Goal: Information Seeking & Learning: Understand process/instructions

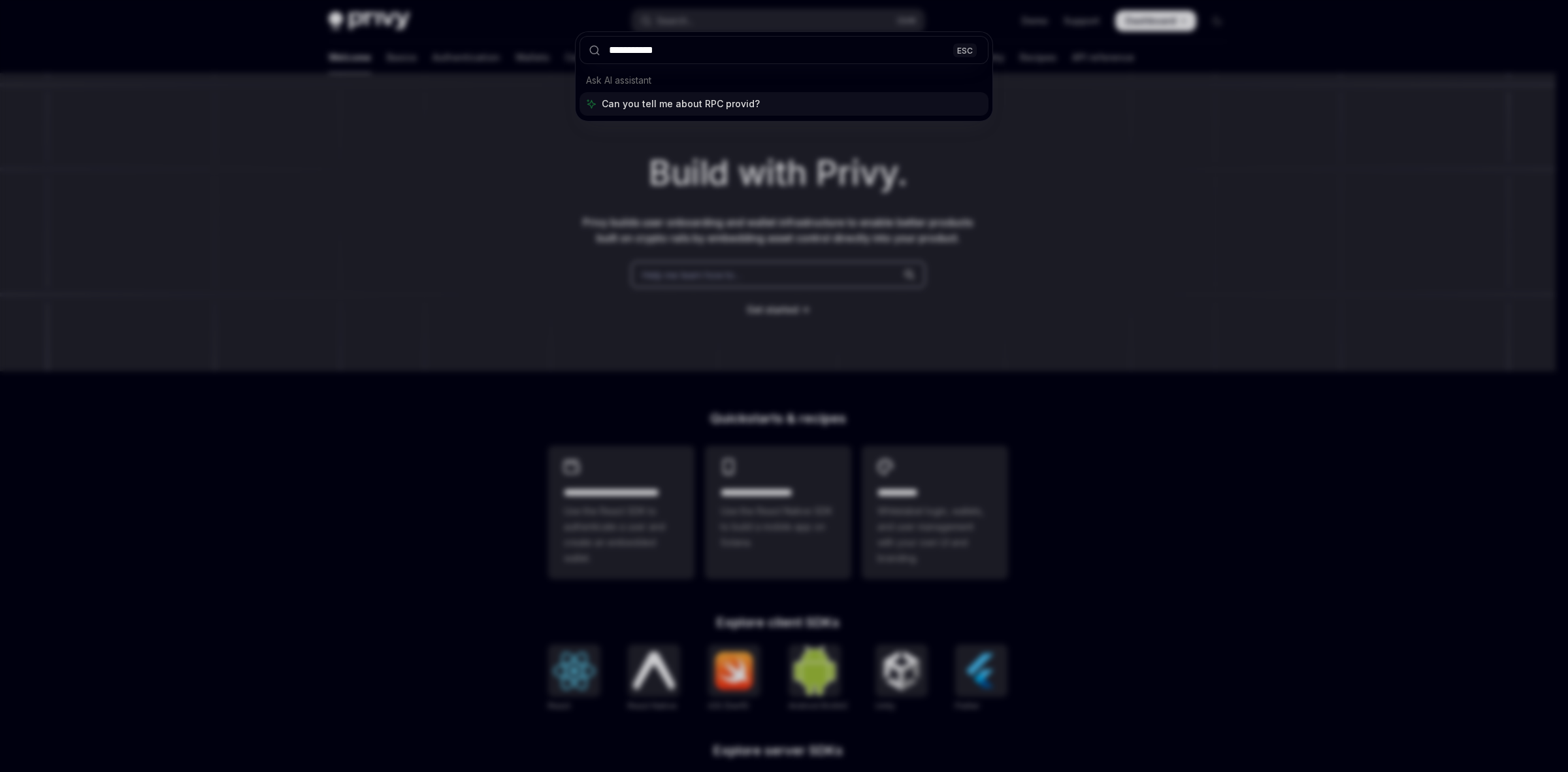
type input "**********"
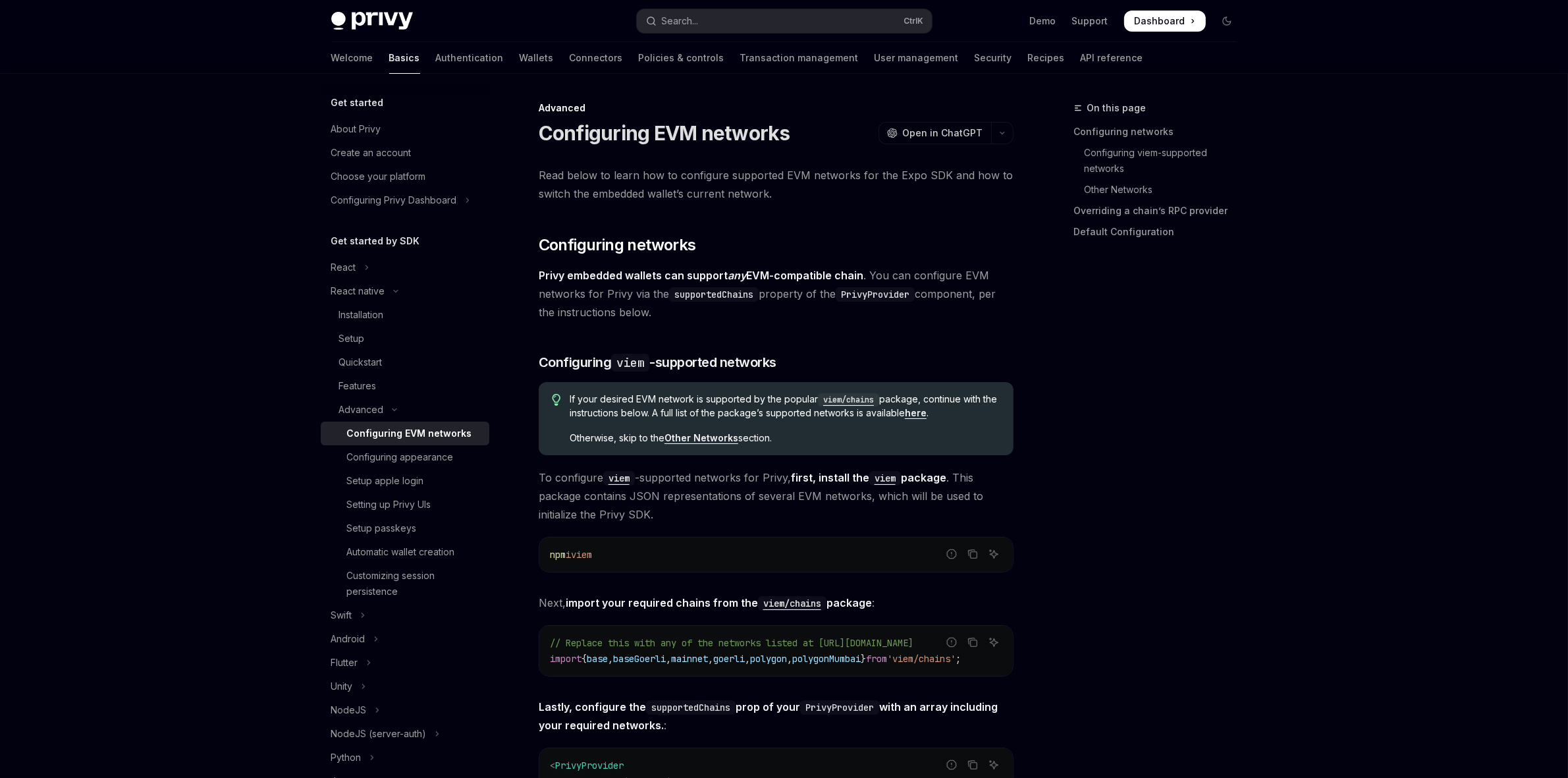
type textarea "*"
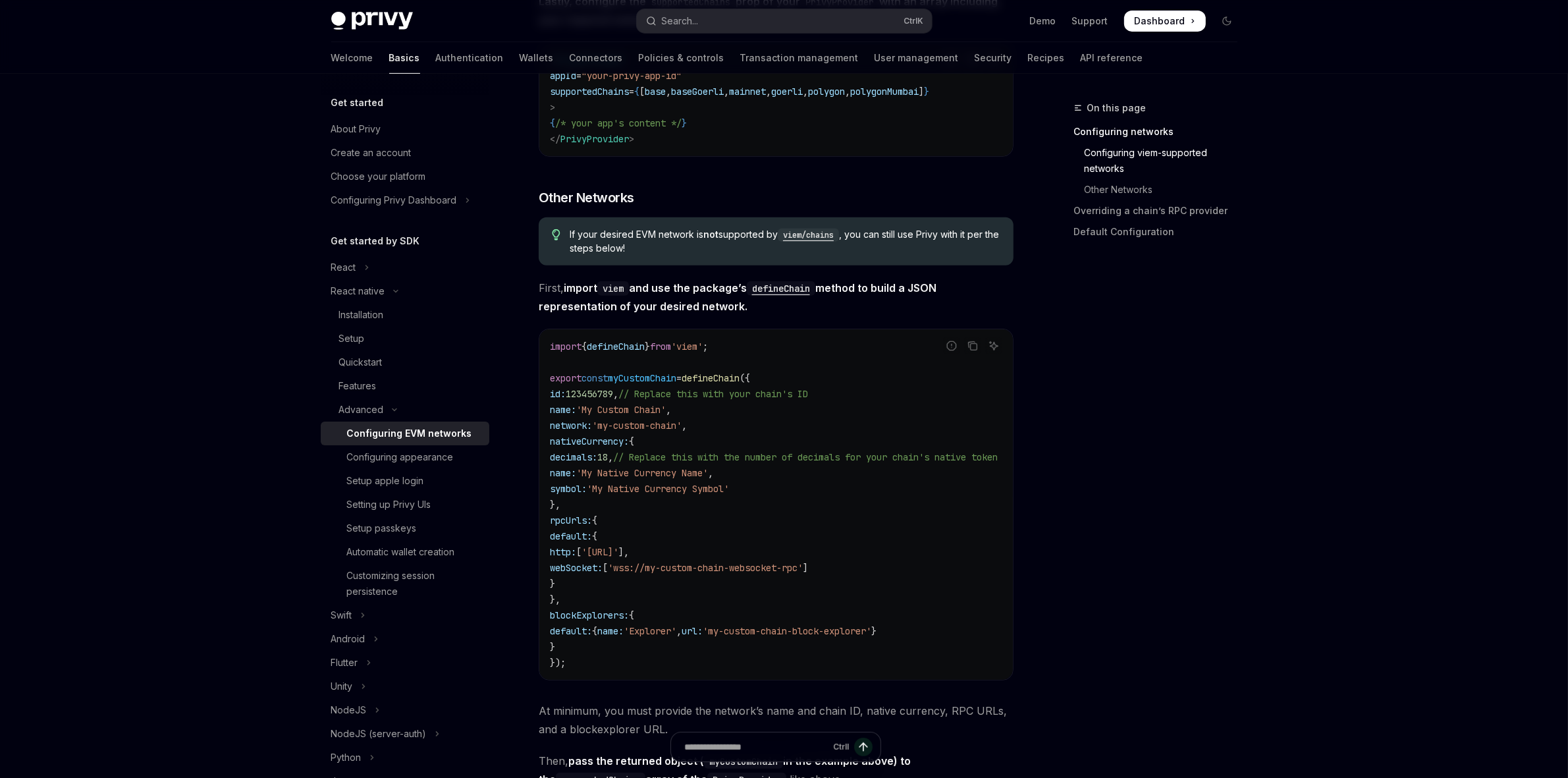
scroll to position [788, 0]
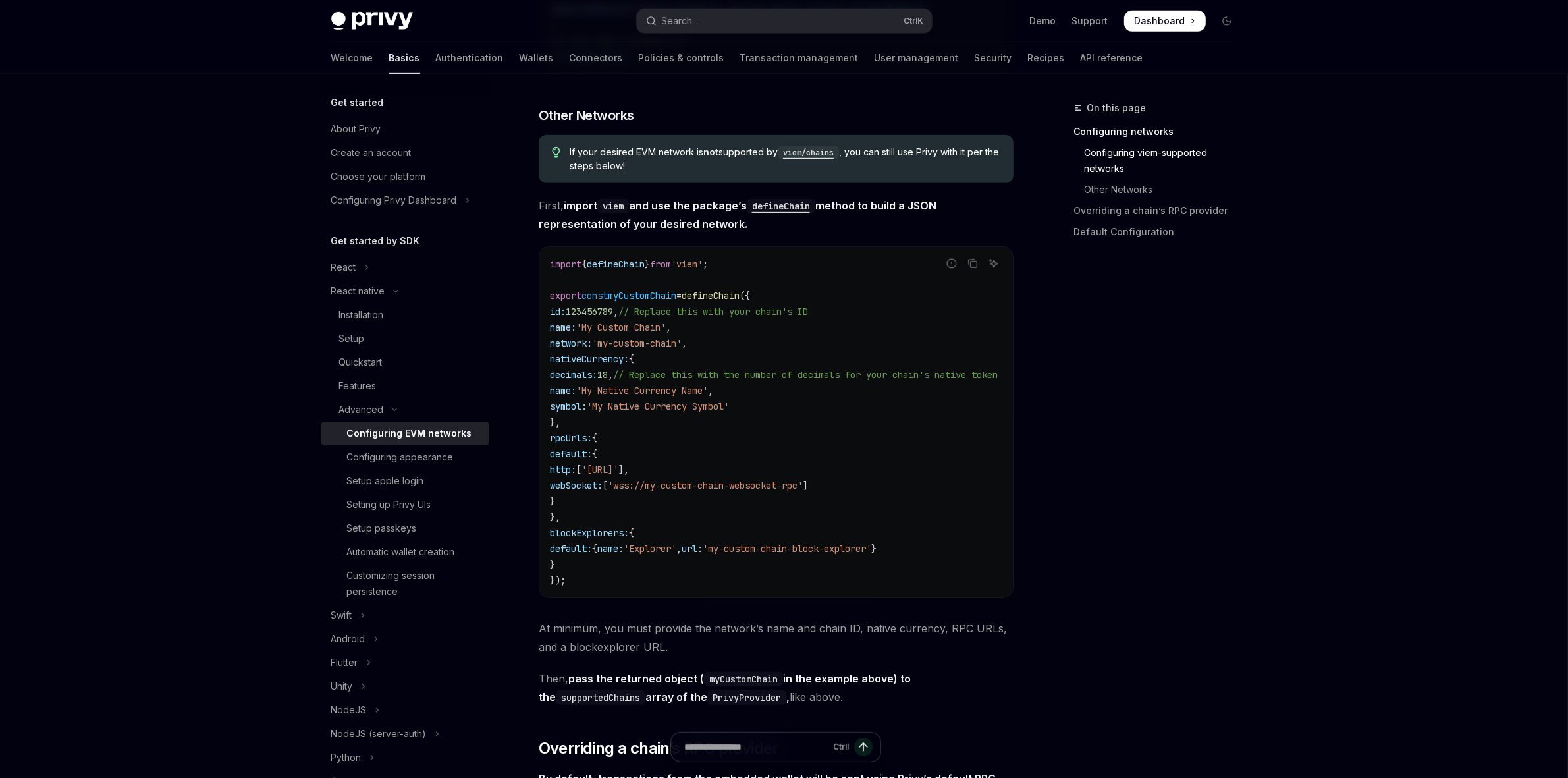
click at [1144, 413] on div "On this page Configuring networks Configuring viem-supported networks Other Net…" at bounding box center [1147, 439] width 200 height 678
click at [736, 313] on code "import { defineChain } from 'viem' ; export const myCustomChain = defineChain (…" at bounding box center [790, 422] width 480 height 332
click at [736, 312] on code "import { defineChain } from 'viem' ; export const myCustomChain = defineChain (…" at bounding box center [790, 422] width 480 height 332
click at [657, 301] on span "myCustomChain" at bounding box center [642, 296] width 69 height 12
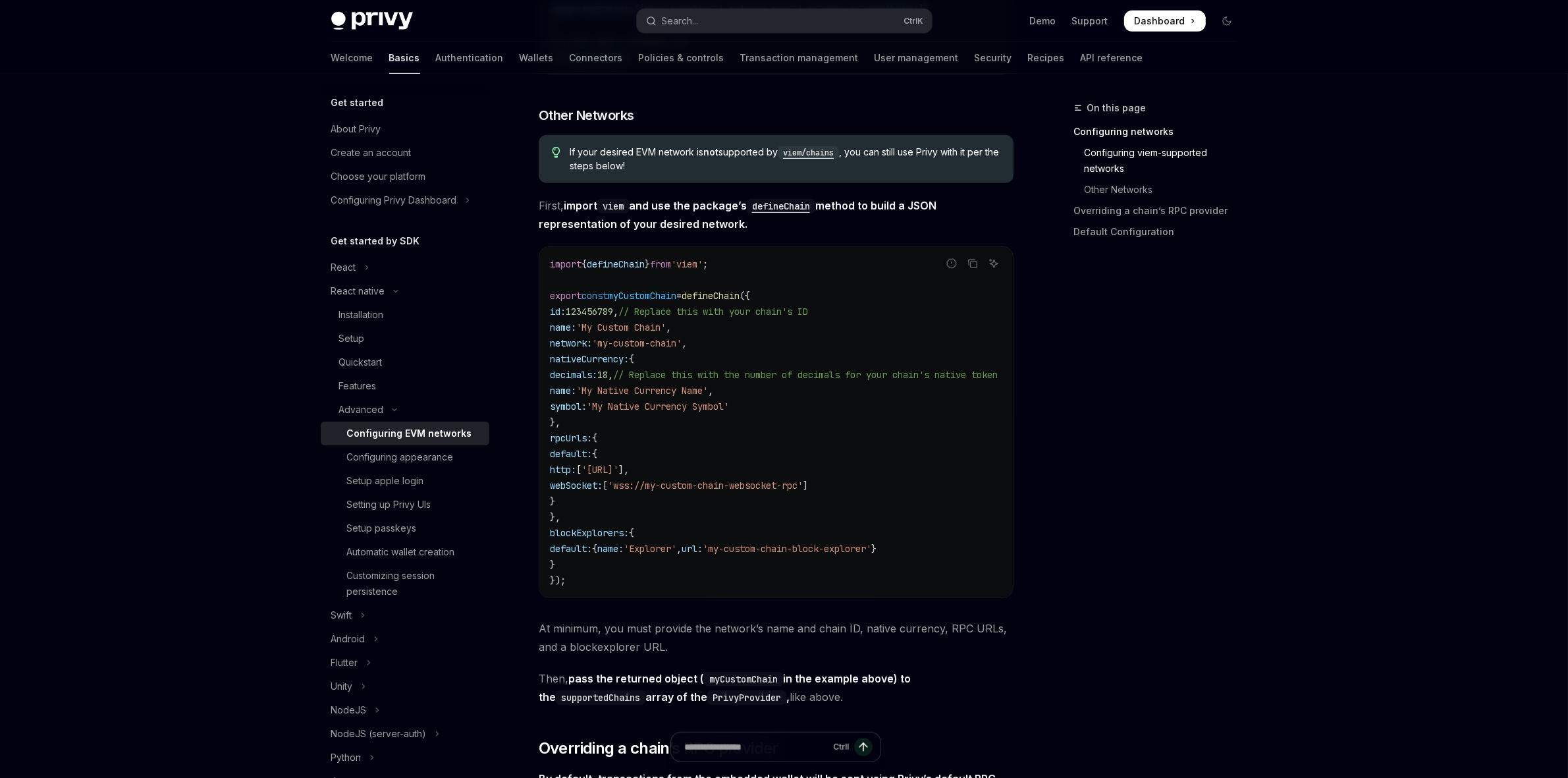
drag, startPoint x: 647, startPoint y: 534, endPoint x: 1025, endPoint y: 128, distance: 554.7
click at [647, 534] on code "import { defineChain } from 'viem' ; export const myCustomChain = defineChain (…" at bounding box center [790, 422] width 480 height 332
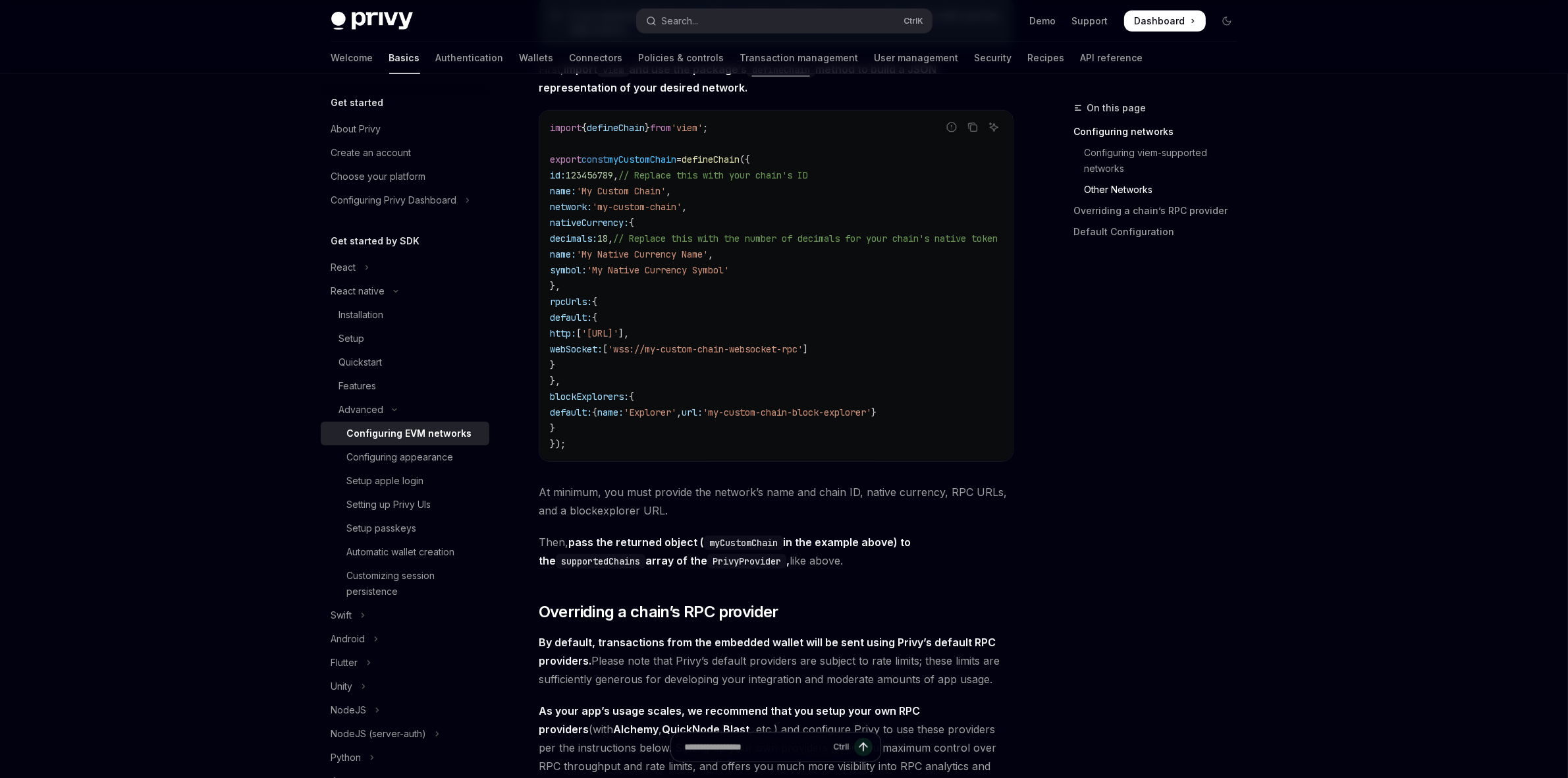
click at [709, 400] on code "import { defineChain } from 'viem' ; export const myCustomChain = defineChain (…" at bounding box center [790, 285] width 480 height 332
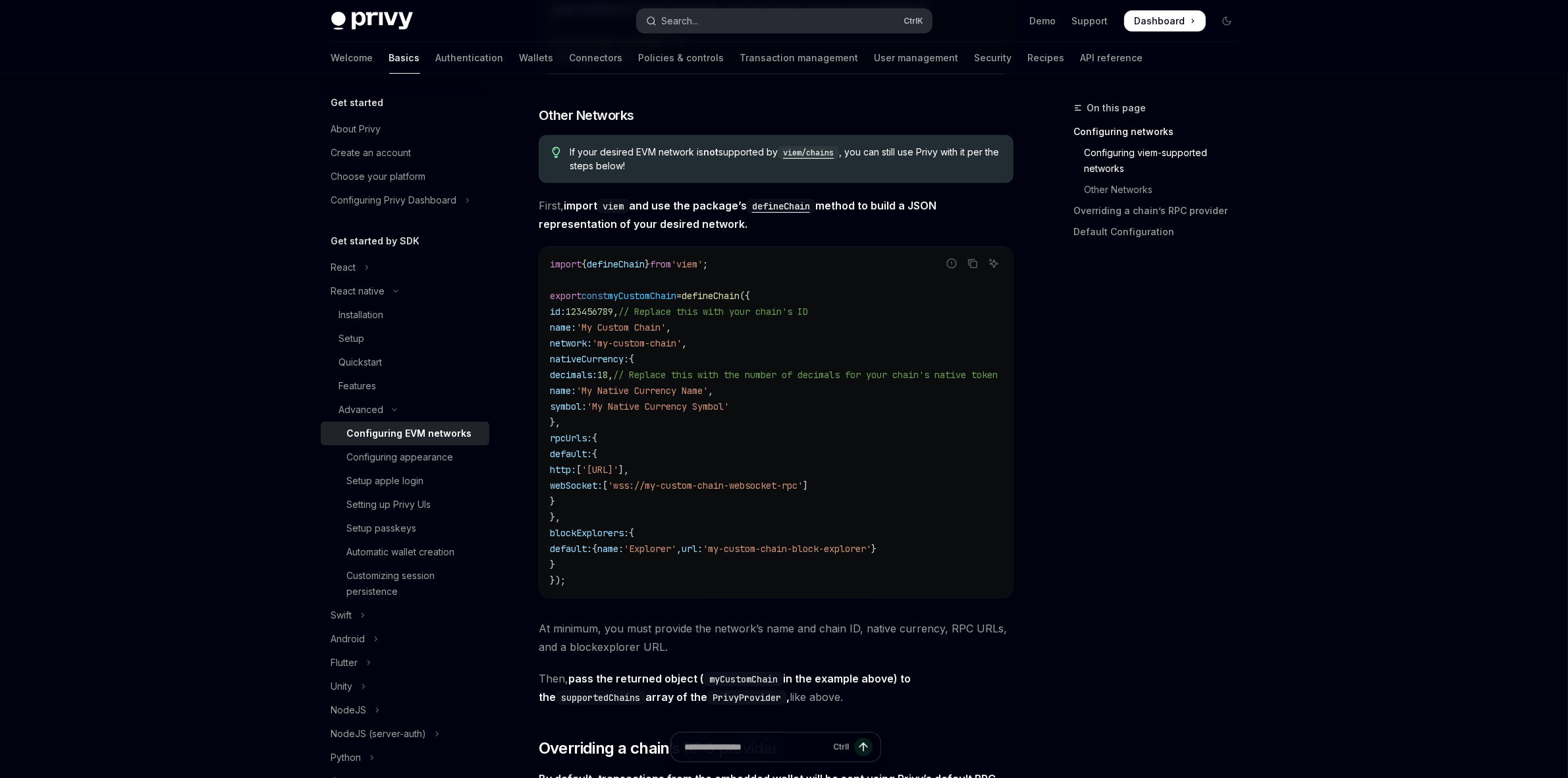
click at [724, 25] on button "Search... Ctrl K" at bounding box center [784, 22] width 295 height 24
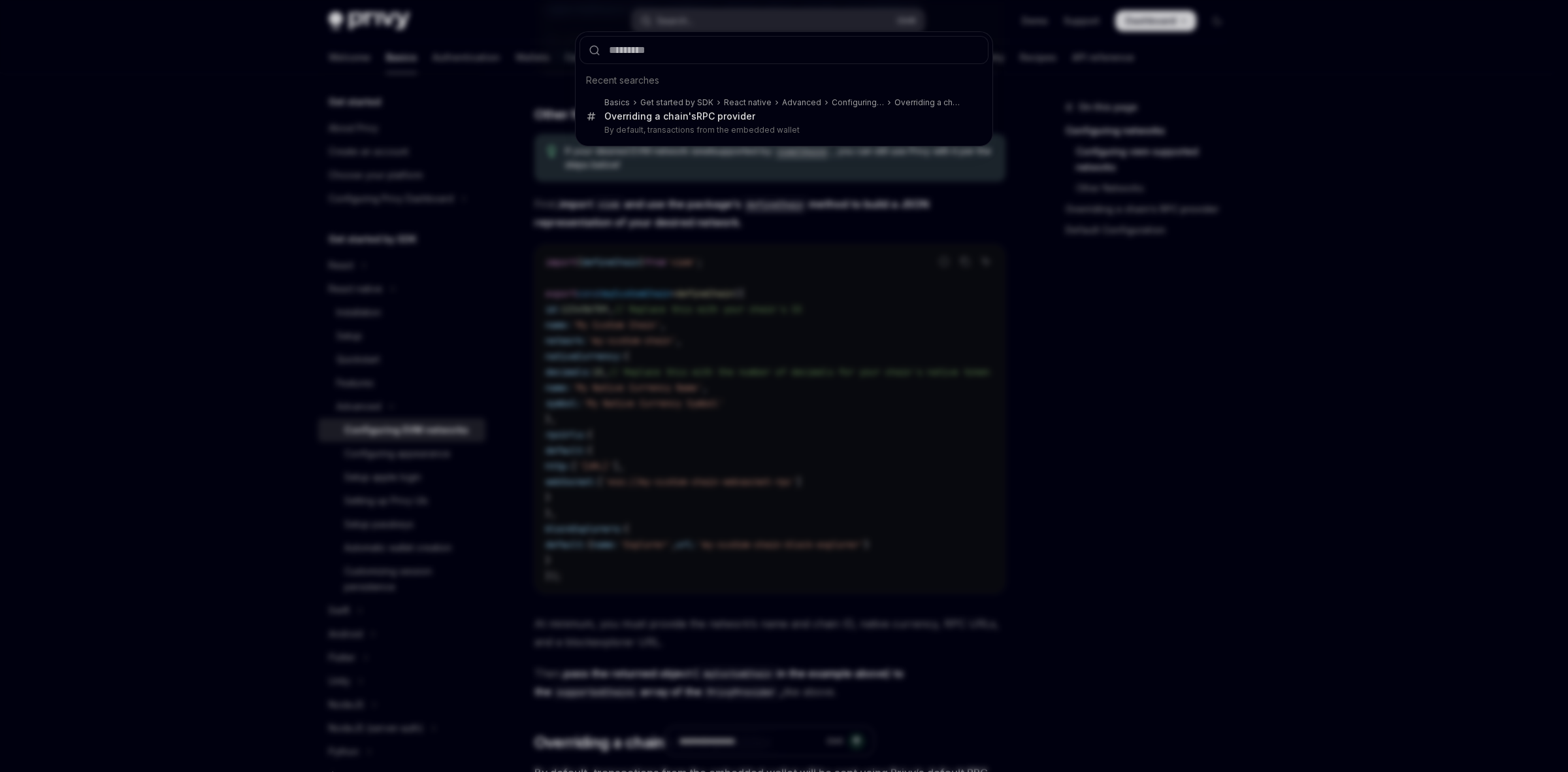
click at [720, 15] on div "Recent searches Basics Get started by SDK React native Advanced Configuring EVM…" at bounding box center [784, 386] width 1568 height 772
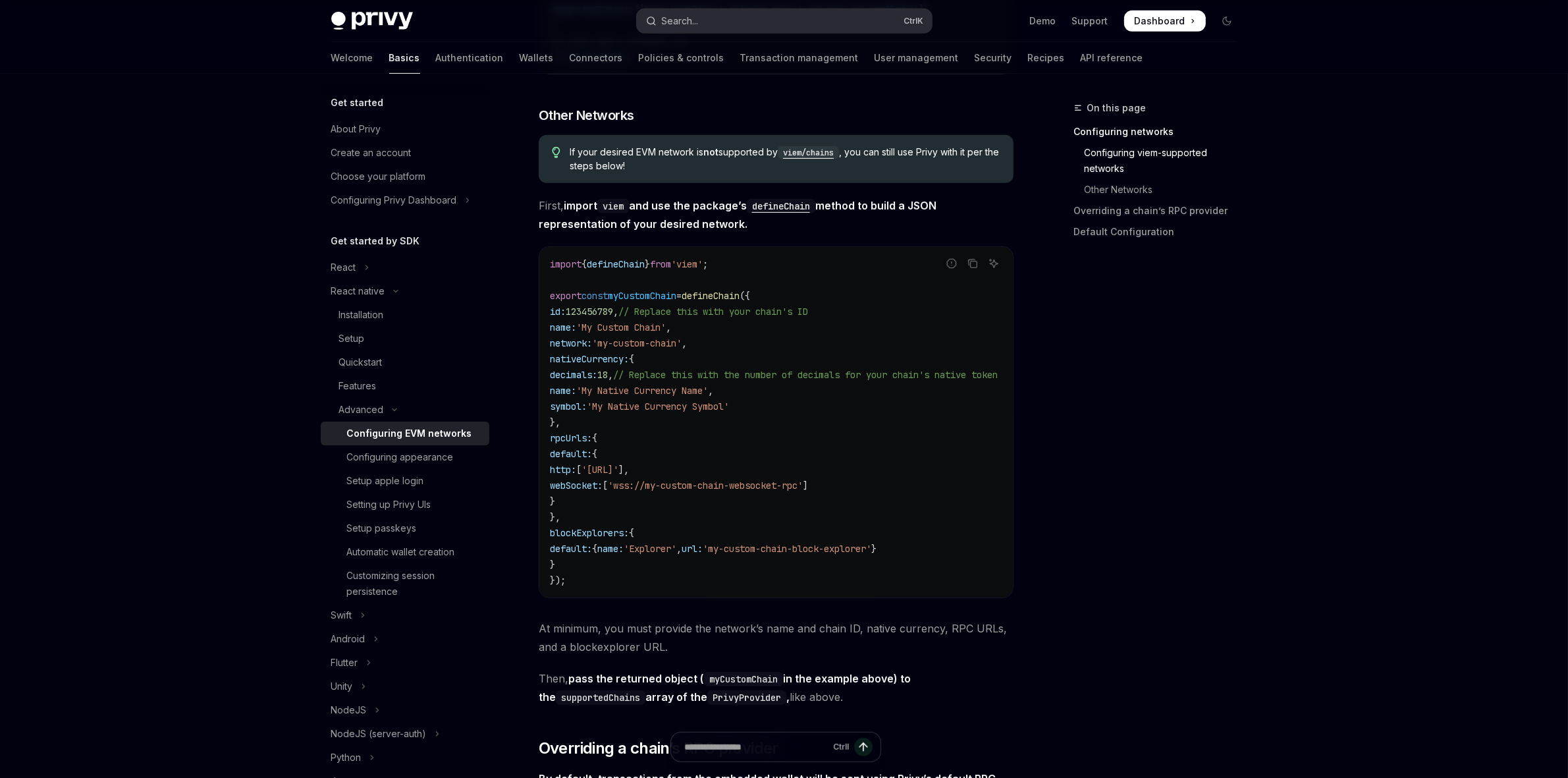
click at [734, 27] on button "Search... Ctrl K" at bounding box center [784, 22] width 295 height 24
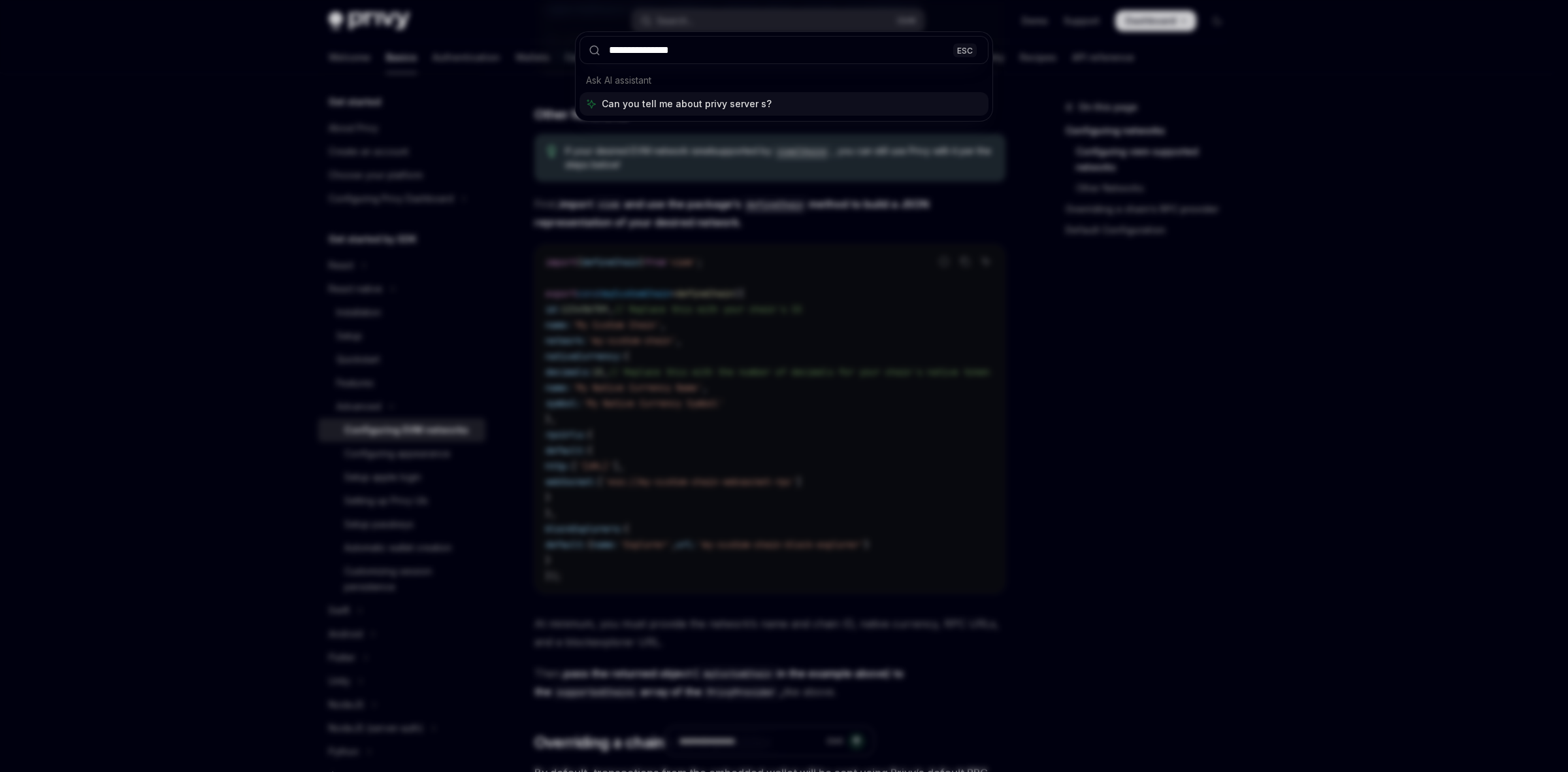
type input "**********"
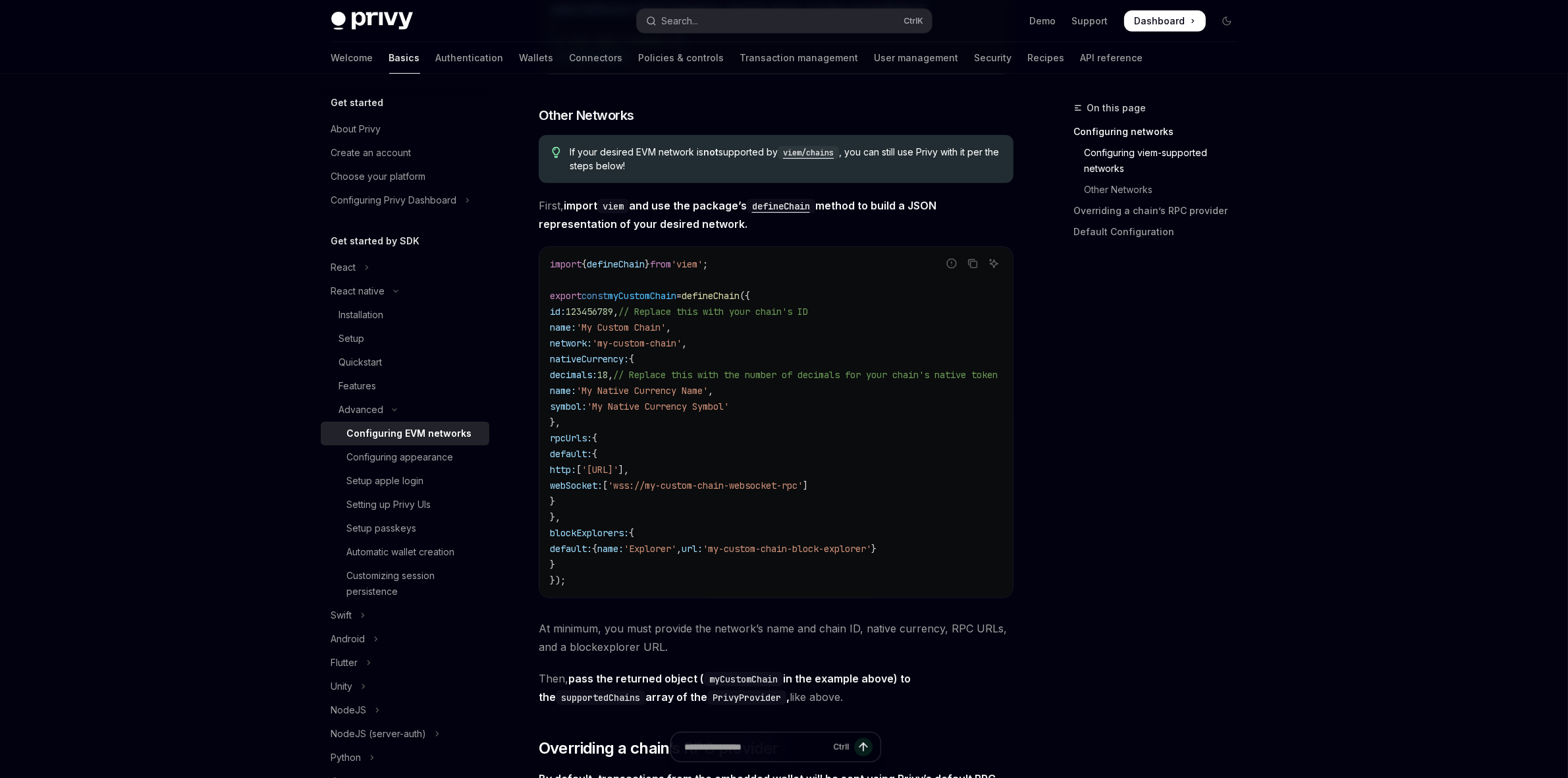
type textarea "*"
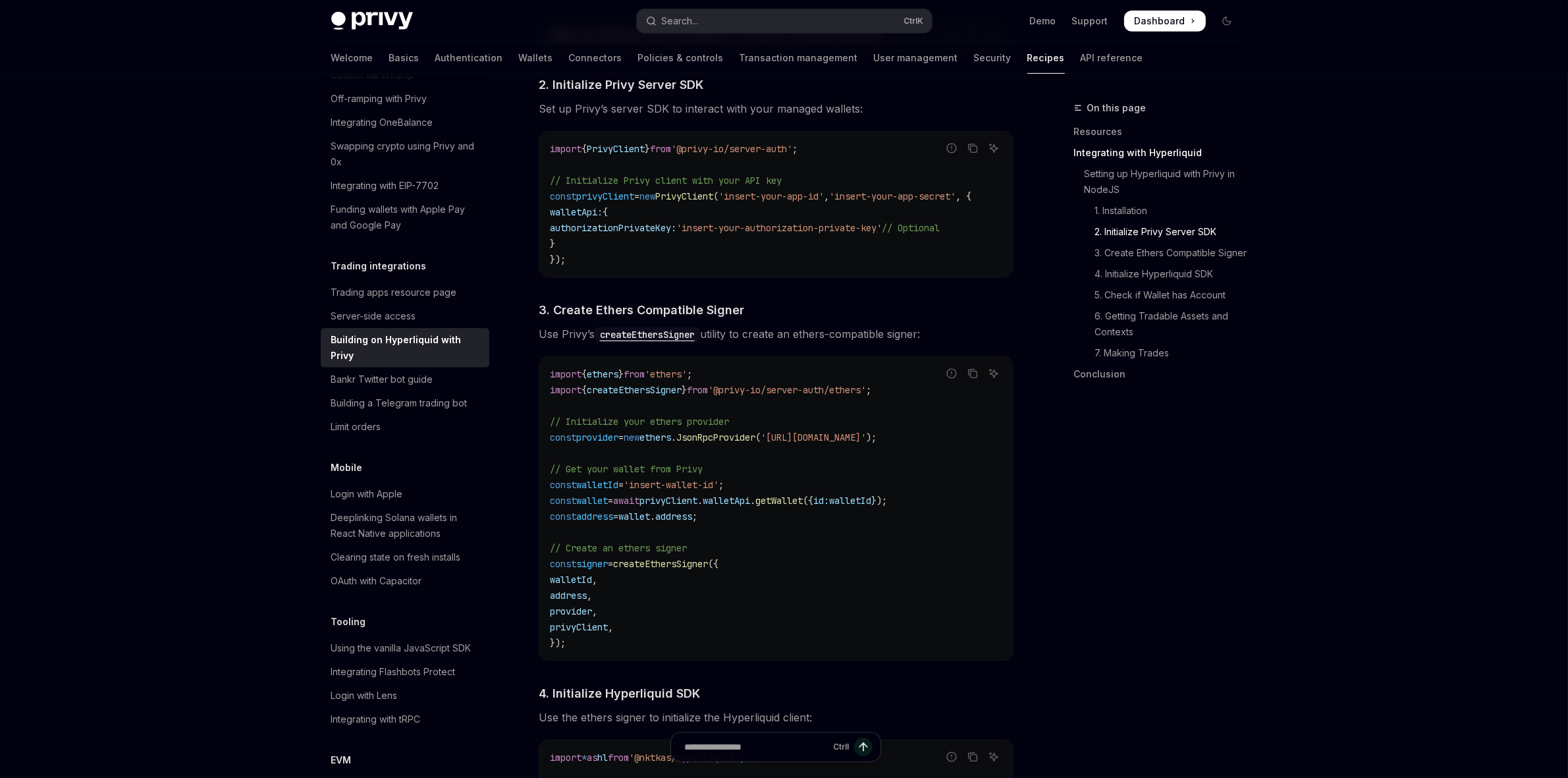
scroll to position [962, 0]
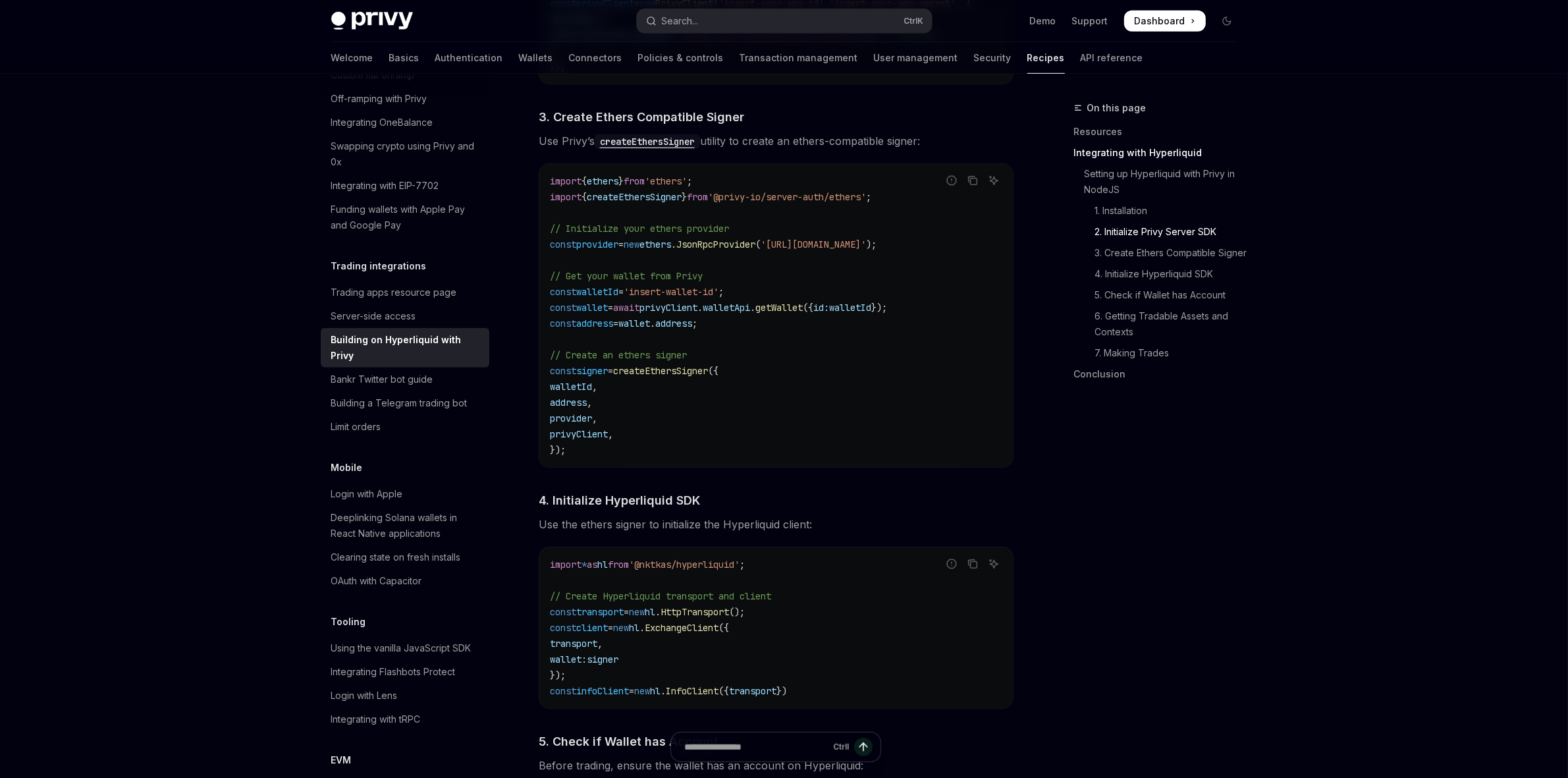
click at [866, 202] on span "'@privy-io/server-auth/ethers'" at bounding box center [786, 197] width 158 height 12
click at [1248, 496] on div "Overview Authentication Enable SMS and WhatsApp login Guest accounts Use tokens…" at bounding box center [784, 710] width 970 height 3197
click at [864, 328] on code "import { ethers } from 'ethers' ; import { createEthersSigner } from '@privy-io…" at bounding box center [776, 315] width 453 height 285
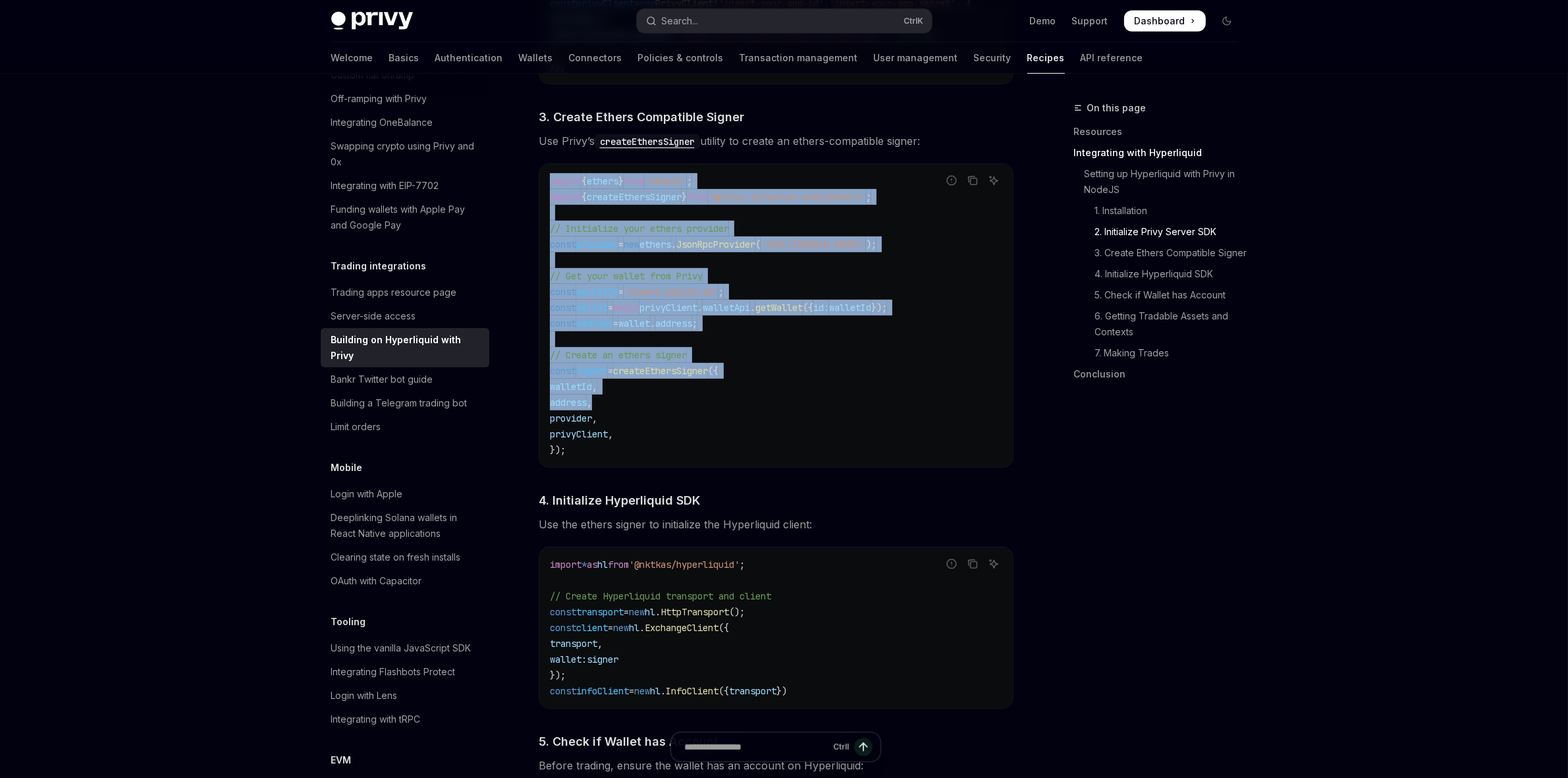
drag, startPoint x: 774, startPoint y: 418, endPoint x: 551, endPoint y: 185, distance: 322.5
click at [537, 175] on div "**********" at bounding box center [653, 724] width 727 height 3171
click at [868, 367] on code "import { ethers } from 'ethers' ; import { createEthersSigner } from '@privy-io…" at bounding box center [776, 315] width 453 height 285
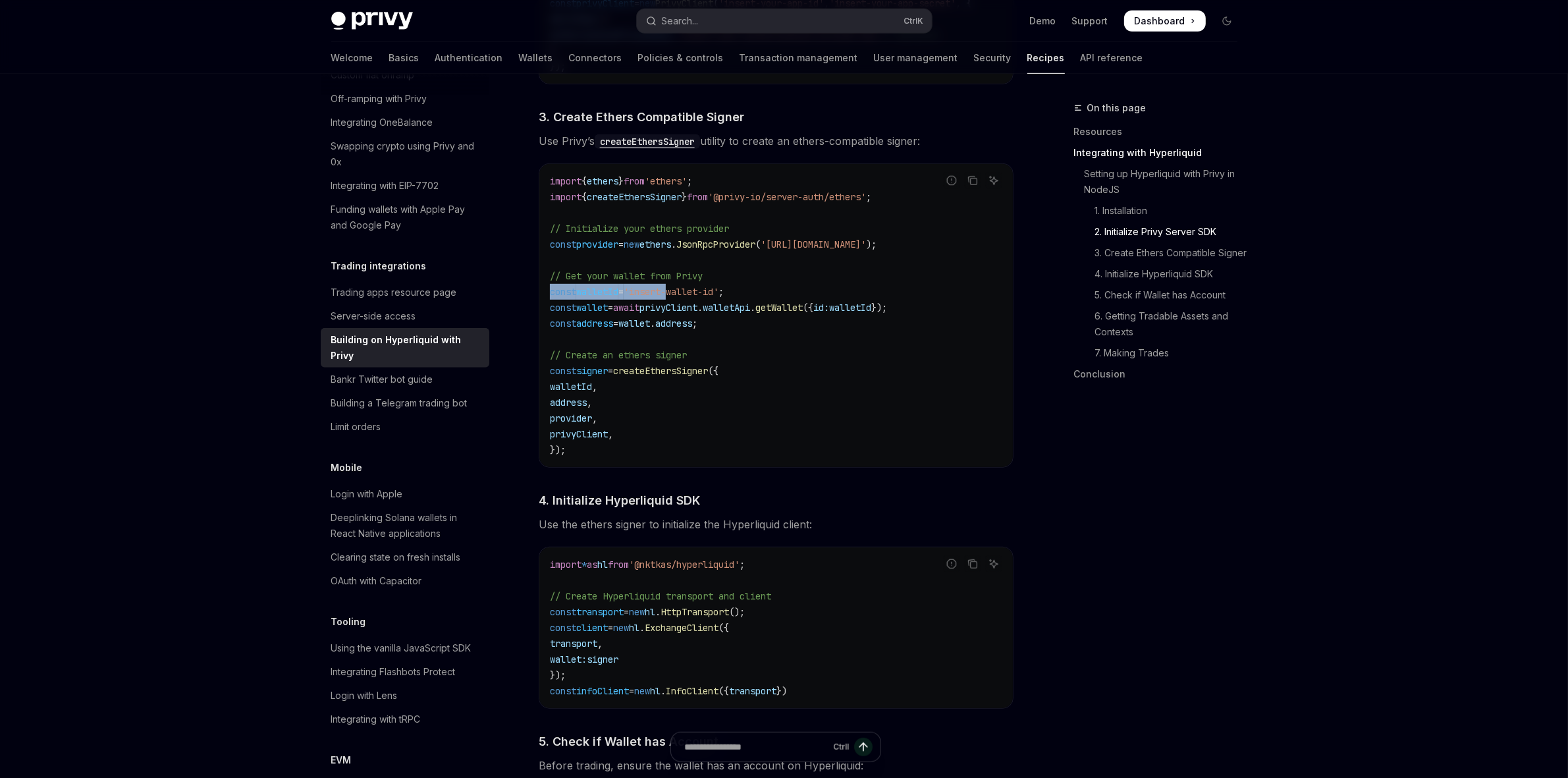
drag, startPoint x: 555, startPoint y: 298, endPoint x: 681, endPoint y: 298, distance: 126.0
click at [680, 298] on div "import { ethers } from 'ethers' ; import { createEthersSigner } from '@privy-io…" at bounding box center [776, 316] width 473 height 303
drag, startPoint x: 715, startPoint y: 328, endPoint x: 725, endPoint y: 346, distance: 20.6
click at [692, 328] on span "address" at bounding box center [673, 323] width 37 height 12
drag, startPoint x: 531, startPoint y: 294, endPoint x: 787, endPoint y: 290, distance: 256.0
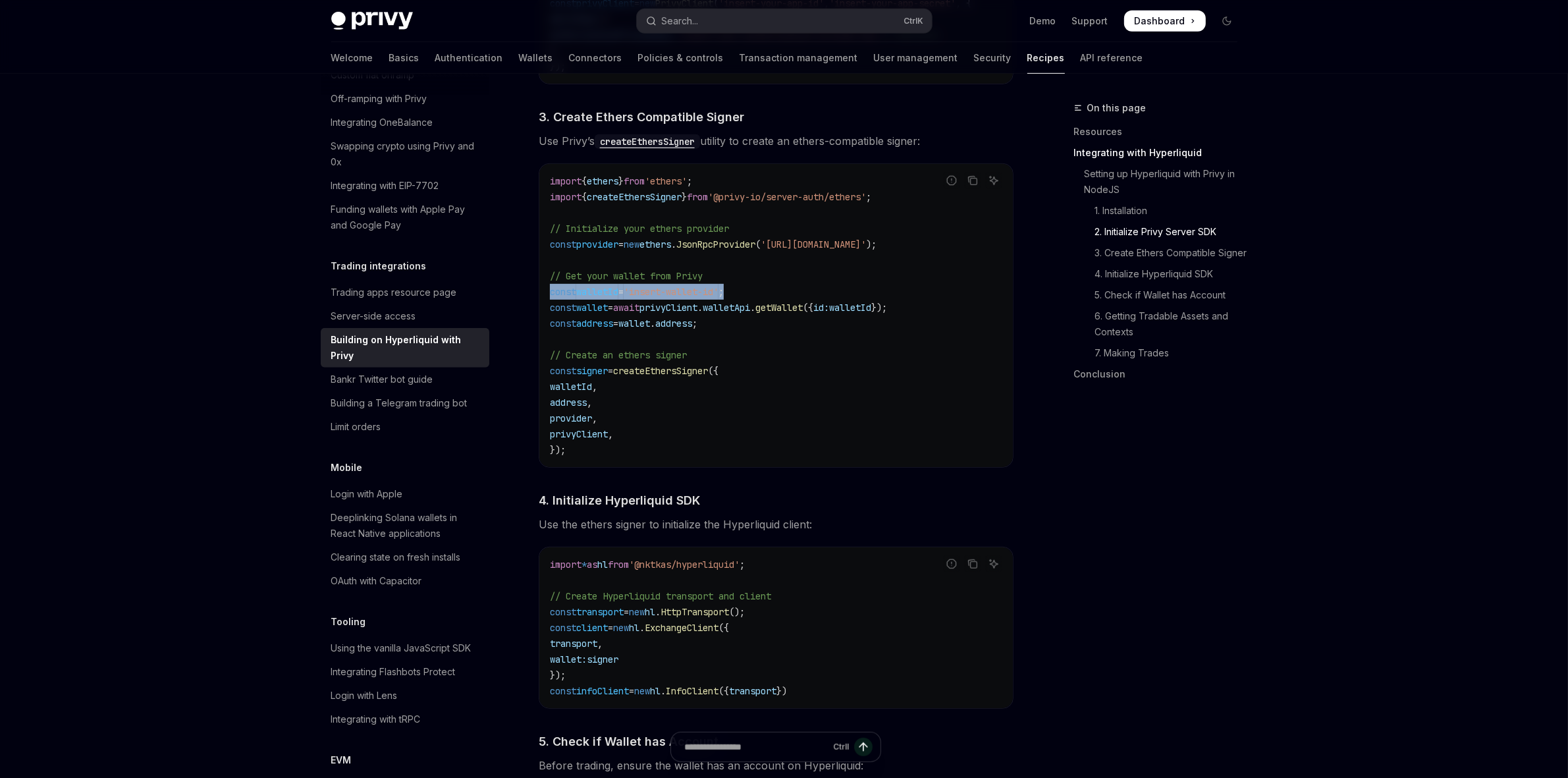
click at [787, 290] on div "**********" at bounding box center [653, 724] width 727 height 3171
click at [791, 290] on code "import { ethers } from 'ethers' ; import { createEthersSigner } from '@privy-io…" at bounding box center [776, 315] width 453 height 285
click at [688, 295] on span "'insert-wallet-id'" at bounding box center [671, 292] width 95 height 12
click at [843, 397] on code "import { ethers } from 'ethers' ; import { createEthersSigner } from '@privy-io…" at bounding box center [776, 315] width 453 height 285
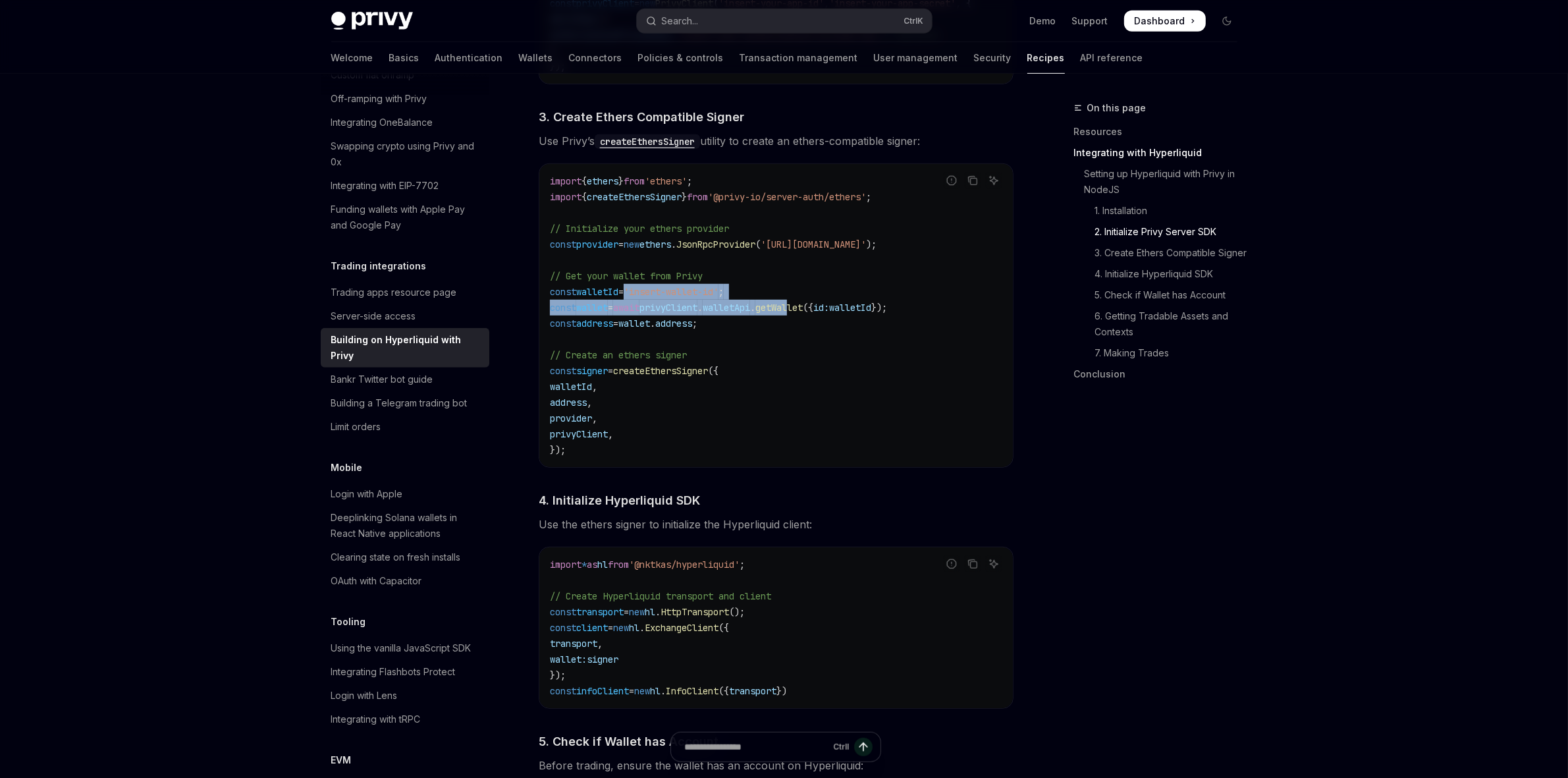
drag, startPoint x: 647, startPoint y: 294, endPoint x: 830, endPoint y: 308, distance: 183.5
click at [829, 308] on code "import { ethers } from 'ethers' ; import { createEthersSigner } from '@privy-io…" at bounding box center [776, 315] width 453 height 285
click at [802, 308] on span "getWallet" at bounding box center [779, 308] width 48 height 12
click at [719, 306] on code "import { ethers } from 'ethers' ; import { createEthersSigner } from '@privy-io…" at bounding box center [776, 315] width 453 height 285
click at [697, 307] on span "privyClient" at bounding box center [668, 308] width 58 height 12
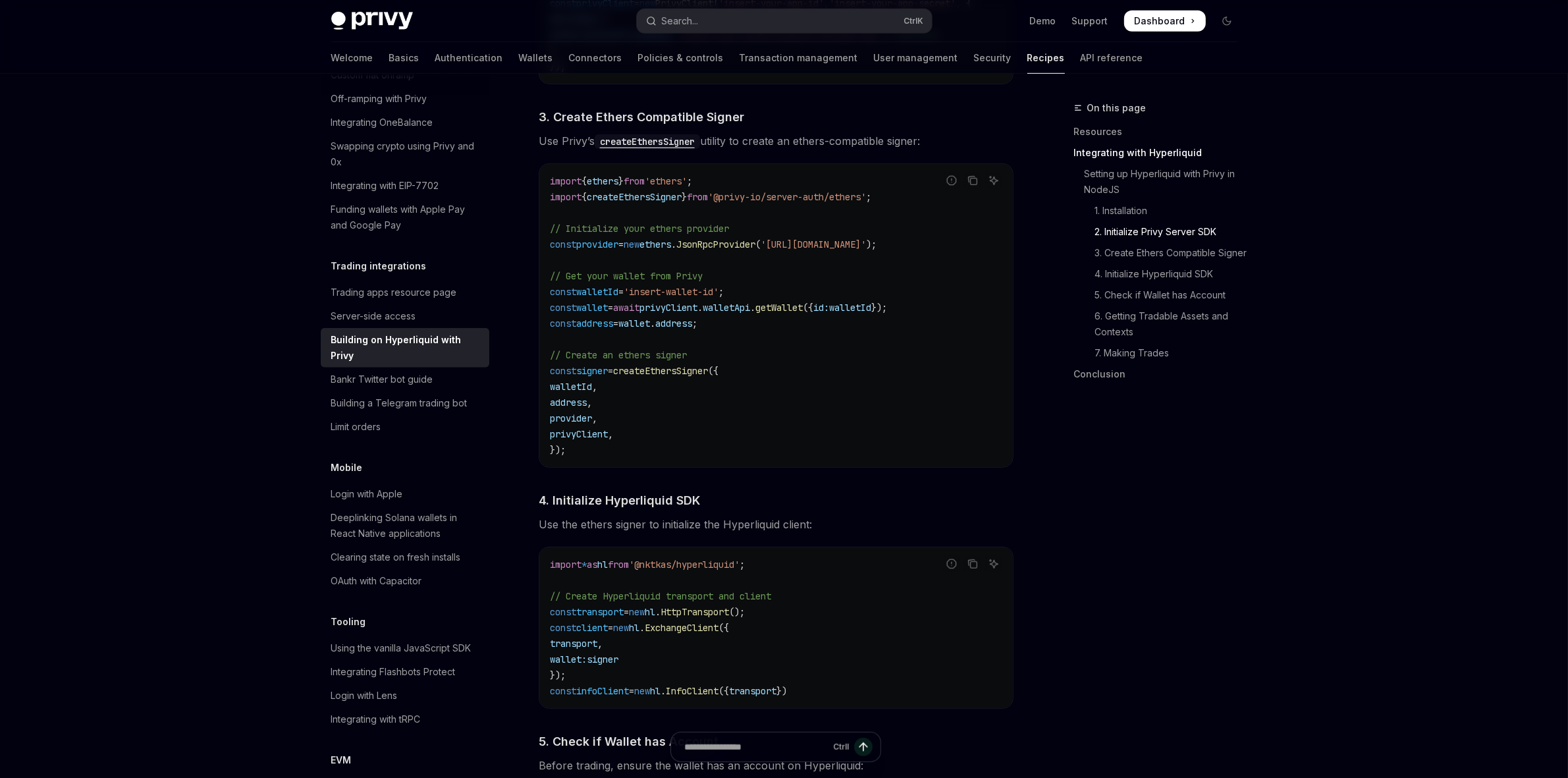
click at [750, 313] on span "walletApi" at bounding box center [727, 308] width 48 height 12
click at [802, 311] on span "getWallet" at bounding box center [779, 308] width 48 height 12
drag, startPoint x: 942, startPoint y: 310, endPoint x: 840, endPoint y: 318, distance: 102.3
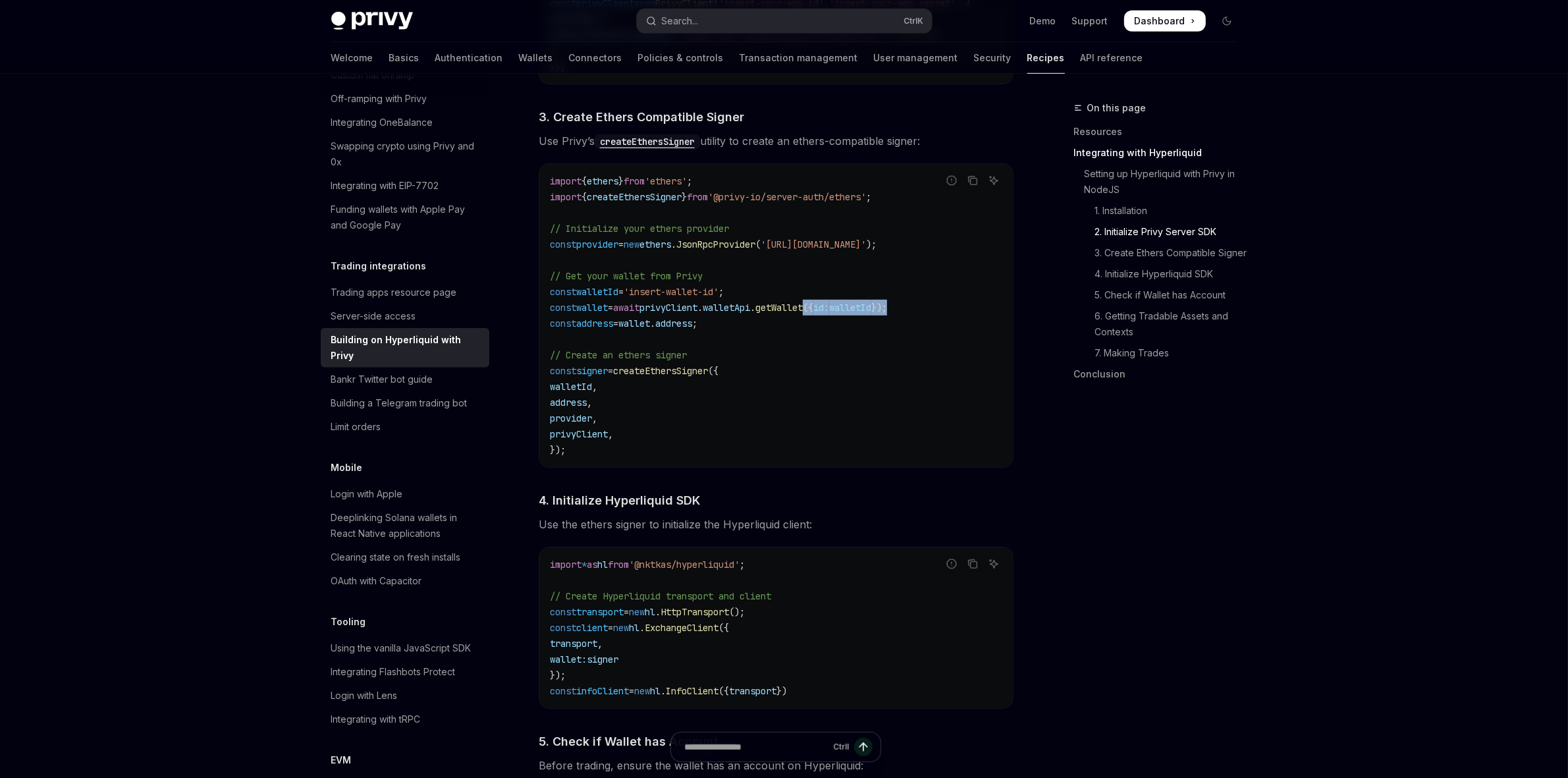
click at [840, 318] on code "import { ethers } from 'ethers' ; import { createEthersSigner } from '@privy-io…" at bounding box center [776, 315] width 453 height 285
click at [715, 334] on code "import { ethers } from 'ethers' ; import { createEthersSigner } from '@privy-io…" at bounding box center [776, 315] width 453 height 285
drag, startPoint x: 738, startPoint y: 328, endPoint x: 550, endPoint y: 338, distance: 188.3
click at [539, 332] on div "import { ethers } from 'ethers' ; import { createEthersSigner } from '@privy-io…" at bounding box center [776, 316] width 473 height 303
click at [845, 397] on code "import { ethers } from 'ethers' ; import { createEthersSigner } from '@privy-io…" at bounding box center [776, 315] width 453 height 285
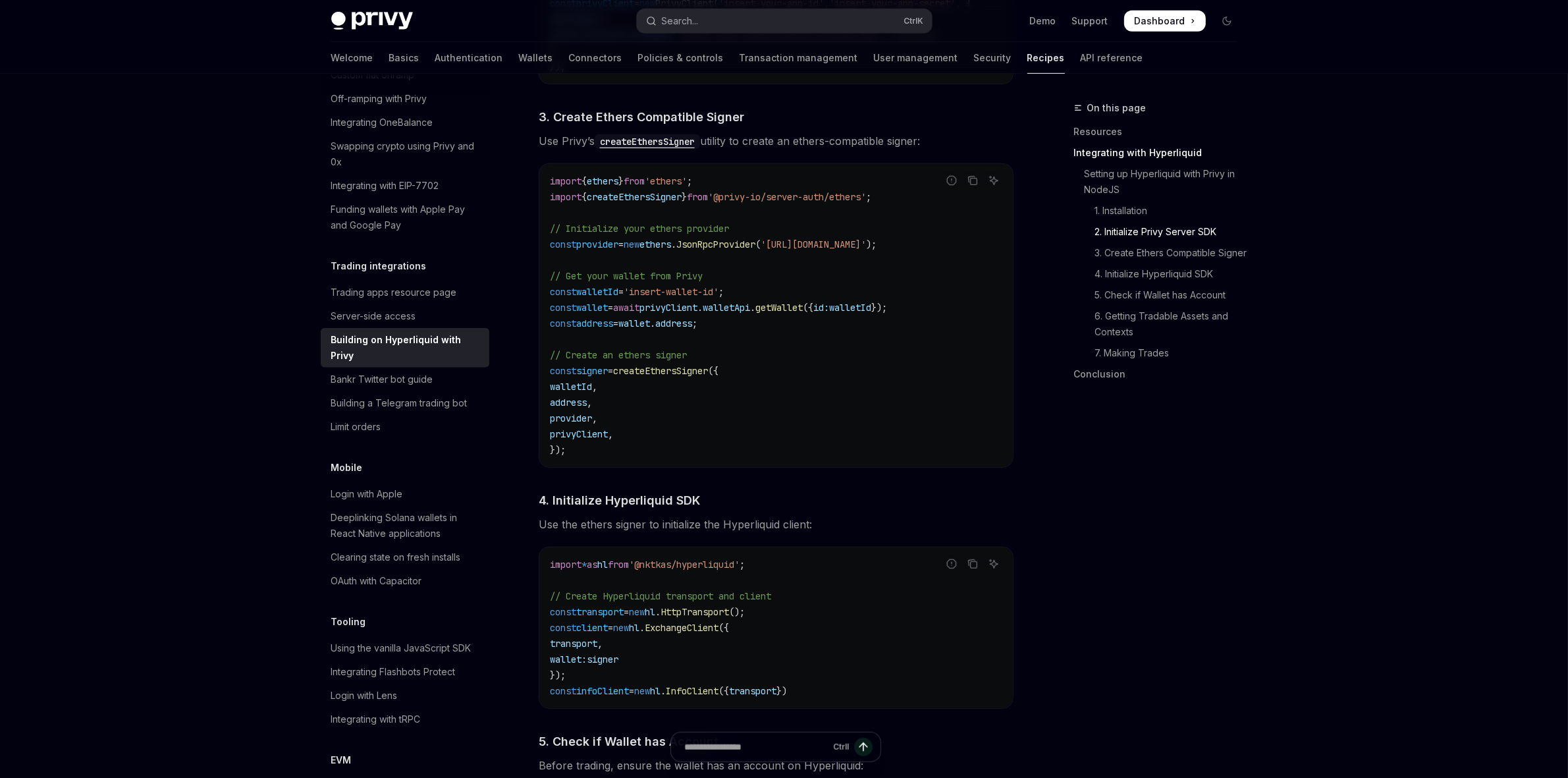
scroll to position [1016, 0]
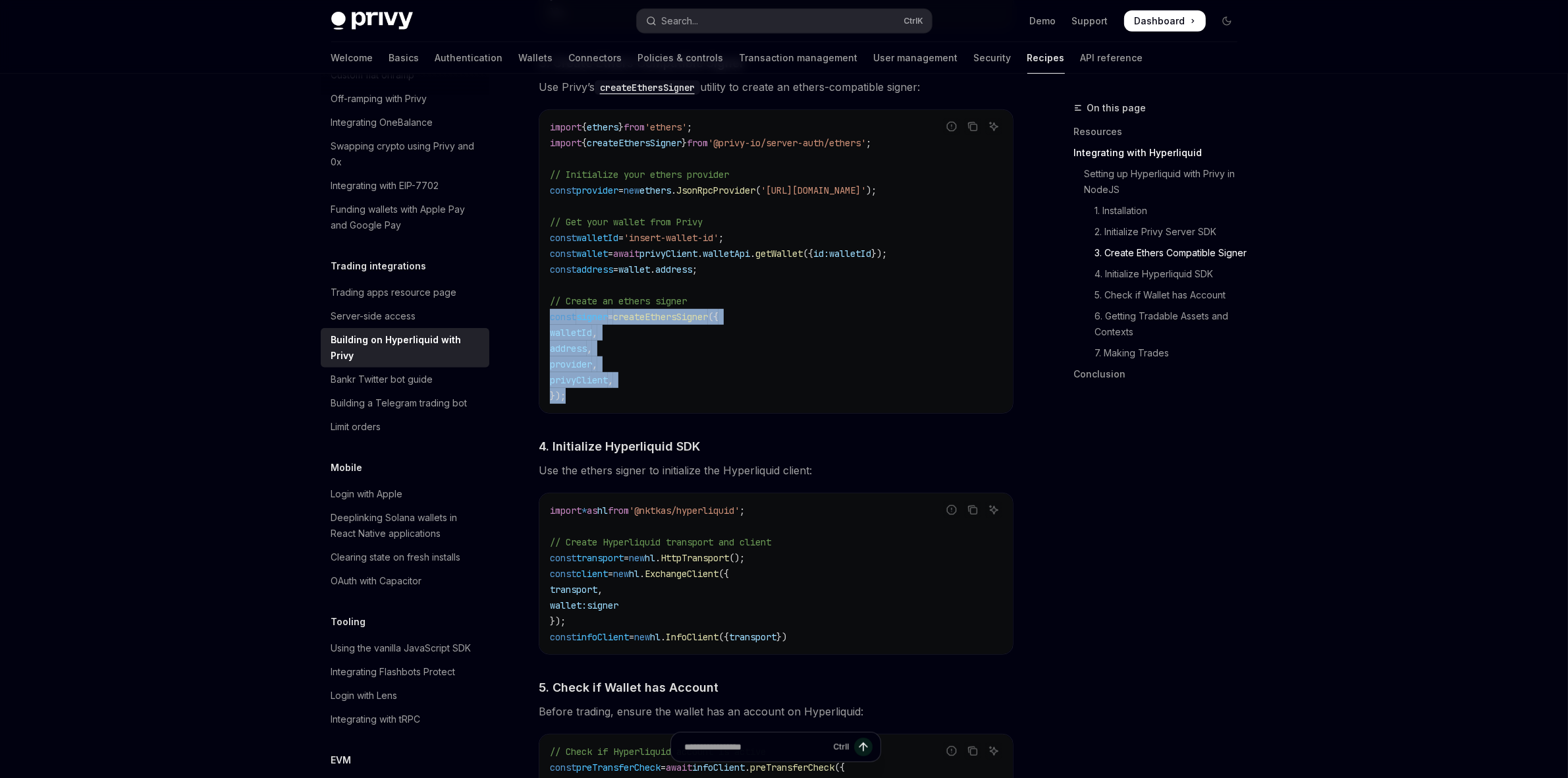
drag, startPoint x: 559, startPoint y: 375, endPoint x: 537, endPoint y: 318, distance: 61.1
click at [531, 323] on div "**********" at bounding box center [653, 670] width 727 height 3171
click at [818, 381] on code "import { ethers } from 'ethers' ; import { createEthersSigner } from '@privy-io…" at bounding box center [776, 261] width 453 height 285
drag, startPoint x: 598, startPoint y: 409, endPoint x: 533, endPoint y: 316, distance: 113.5
click at [533, 316] on div "**********" at bounding box center [653, 670] width 727 height 3171
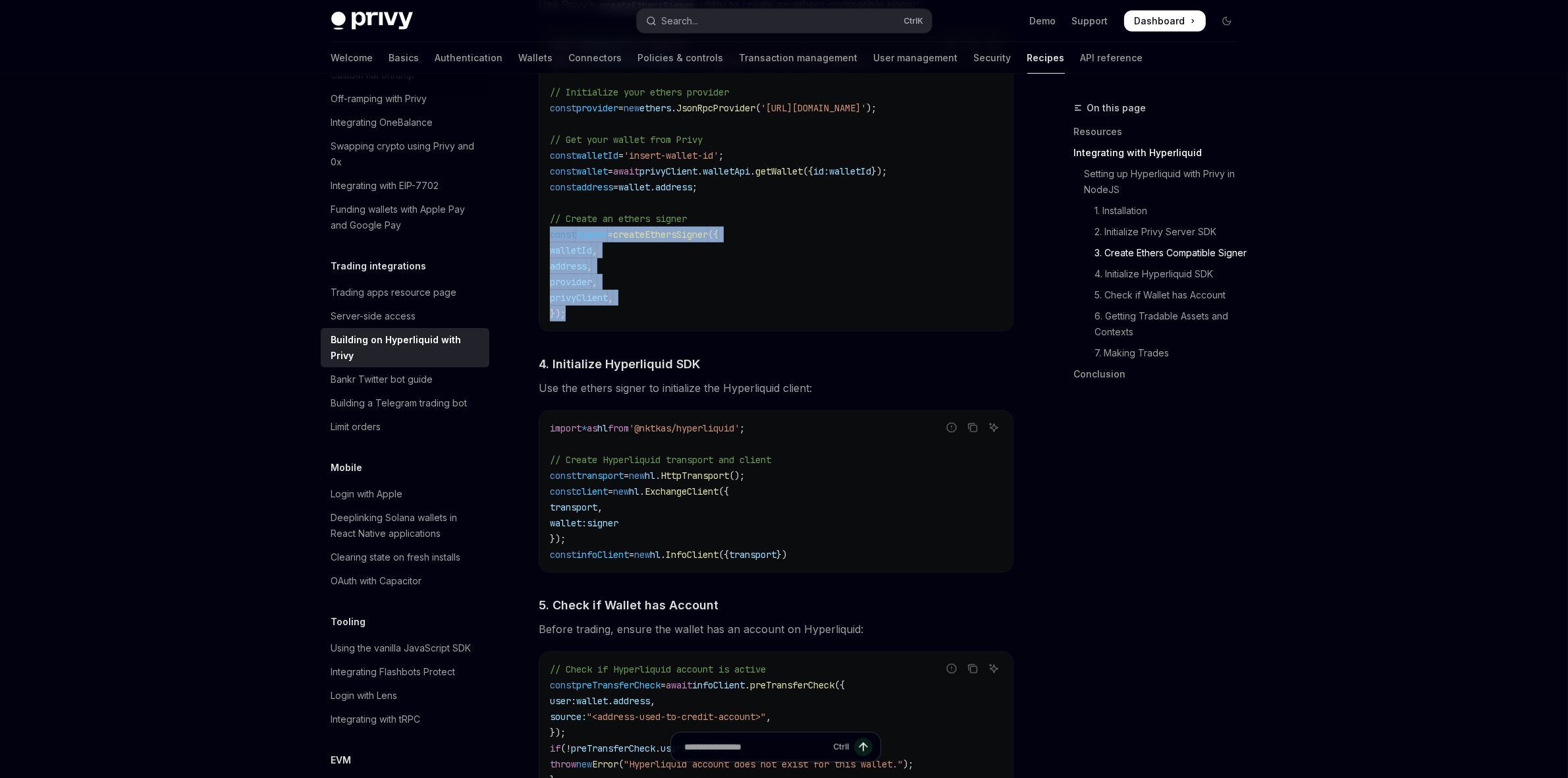
scroll to position [988, 0]
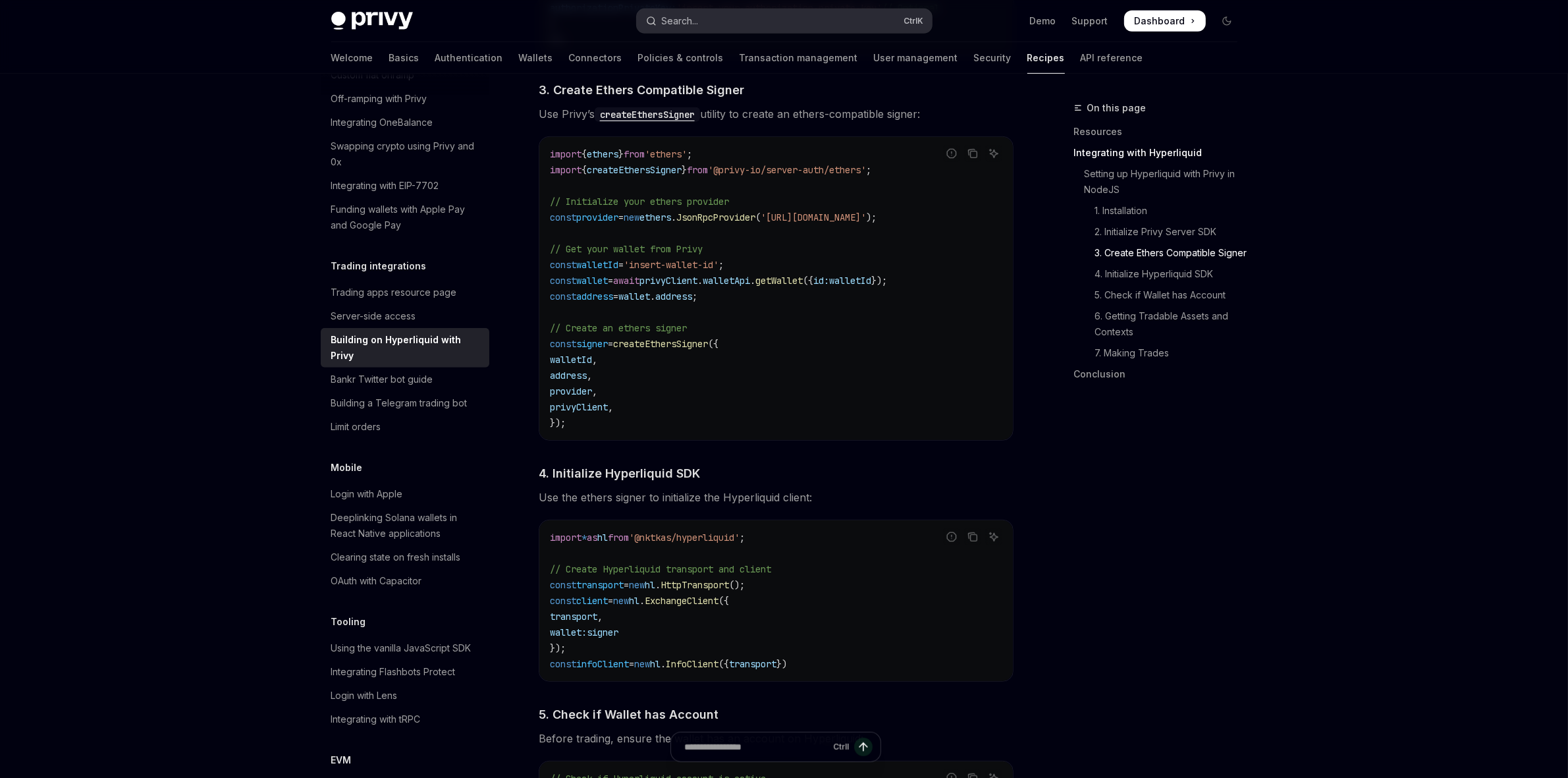
drag, startPoint x: 742, startPoint y: 2, endPoint x: 742, endPoint y: 14, distance: 12.0
click at [742, 3] on div "Privy Docs home page Search... Ctrl K Demo Support Dashboard Dashboard Search..." at bounding box center [784, 21] width 906 height 42
click at [738, 23] on button "Search... Ctrl K" at bounding box center [784, 22] width 295 height 24
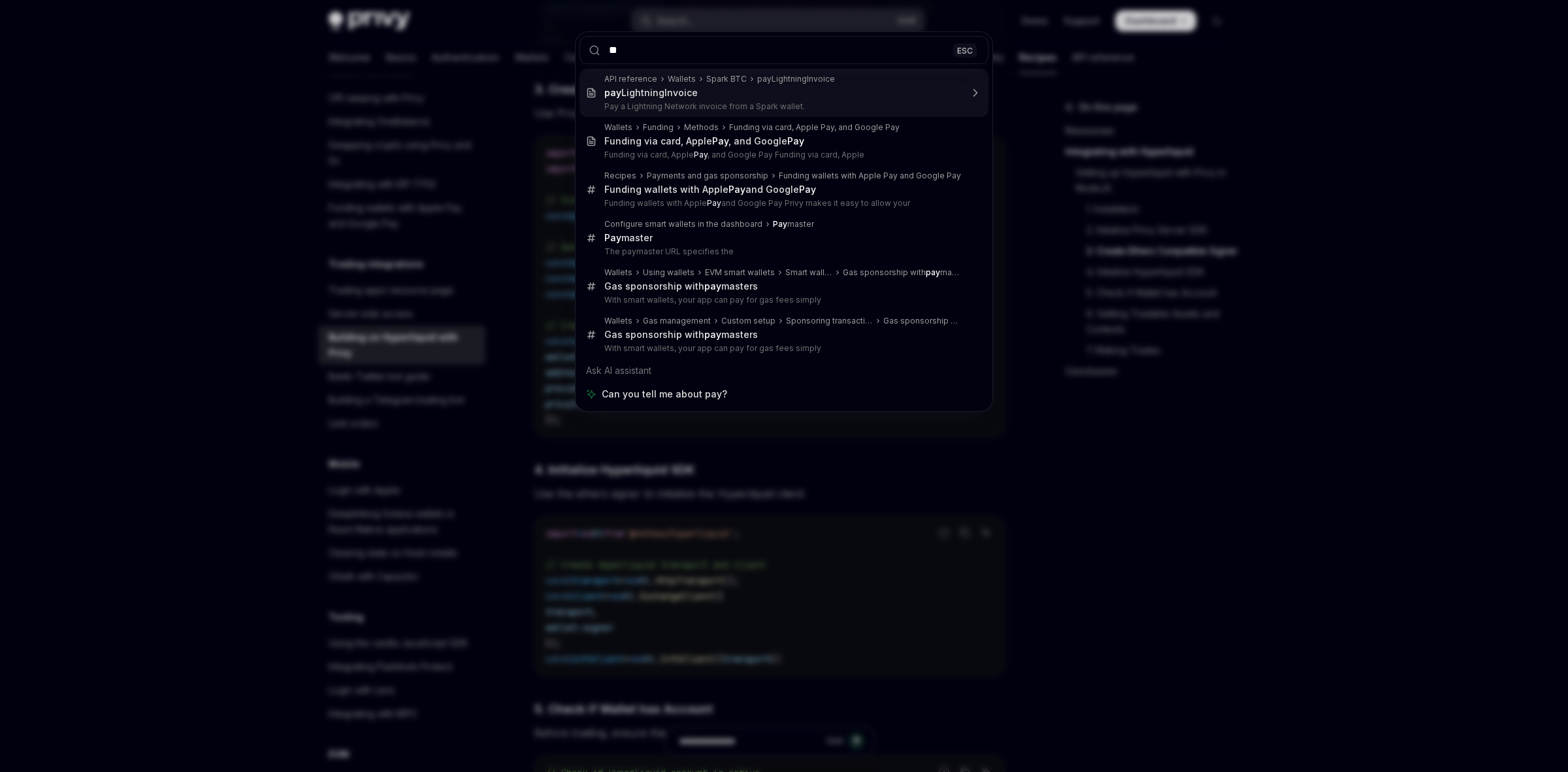
type input "*"
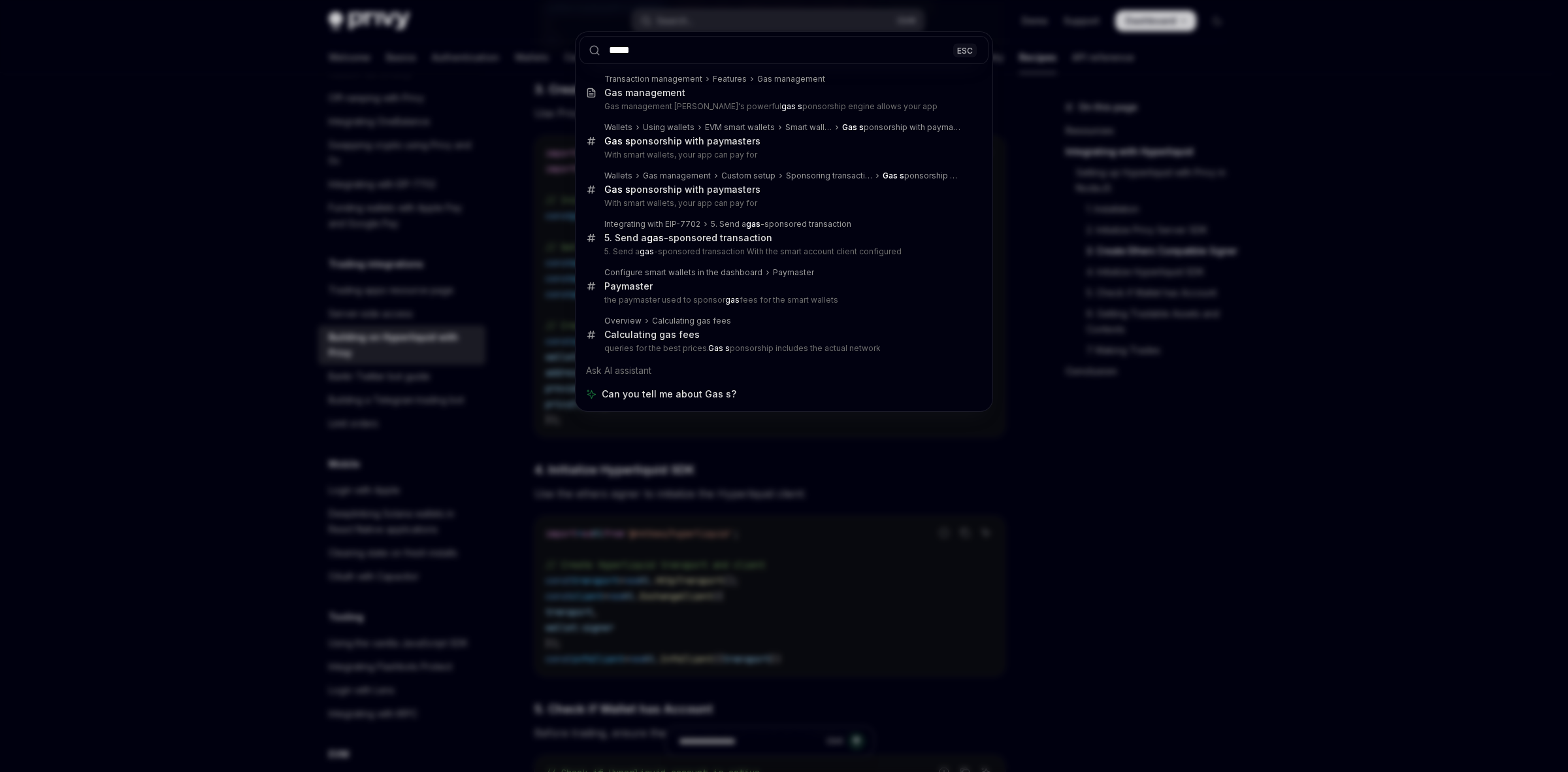
type input "*****"
click at [688, 515] on div "***** ESC Transaction management Features Gas management Gas management Gas man…" at bounding box center [784, 386] width 1568 height 772
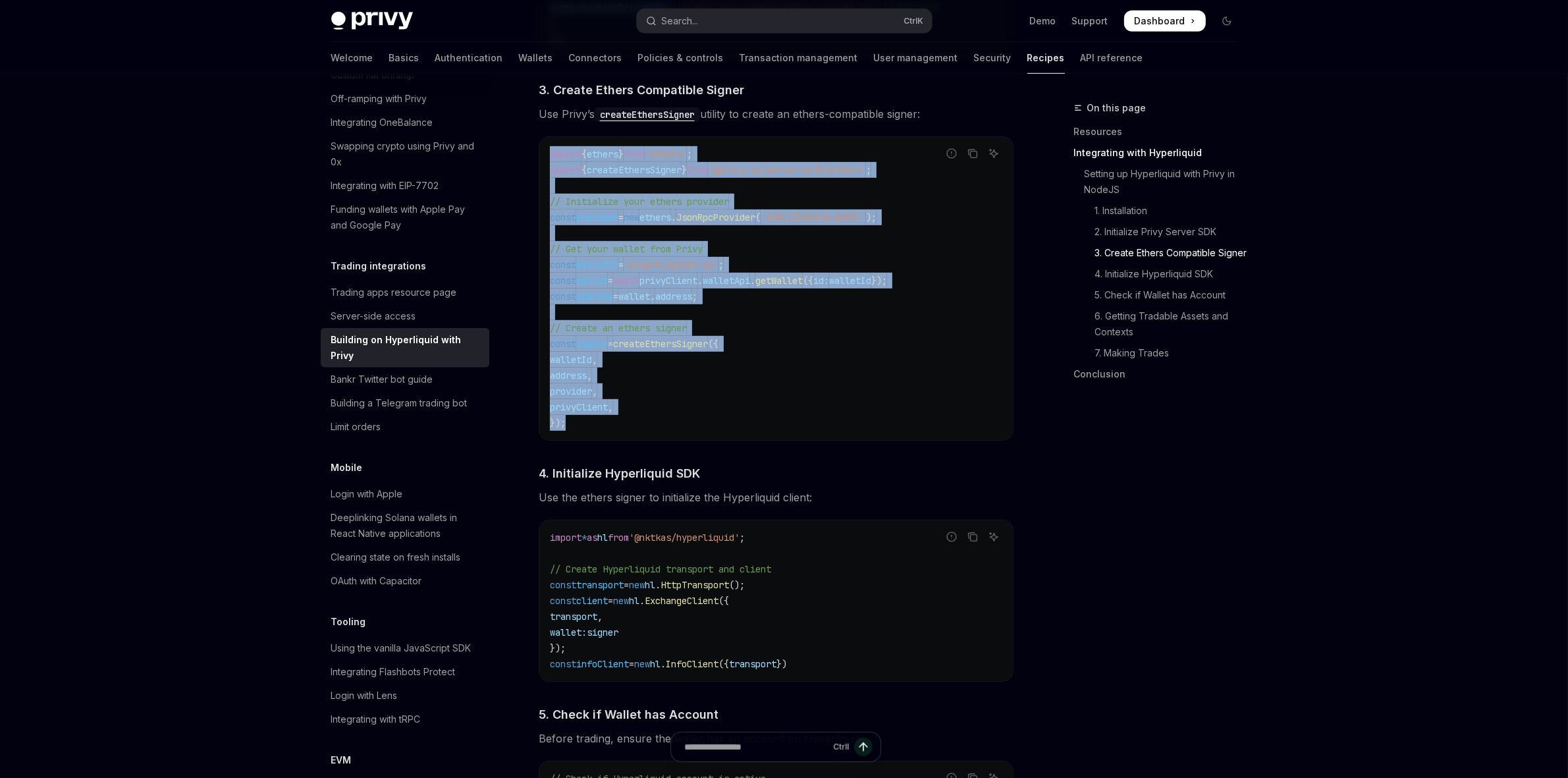
drag, startPoint x: 596, startPoint y: 419, endPoint x: 539, endPoint y: 145, distance: 279.9
click at [539, 145] on div "​ Setting up Hyperliquid with Privy in NodeJS We’ll be using the Hyperliquid SD…" at bounding box center [776, 744] width 475 height 2179
click at [711, 412] on code "import { ethers } from 'ethers' ; import { createEthersSigner } from '@privy-io…" at bounding box center [776, 288] width 453 height 285
click at [583, 430] on code "import { ethers } from 'ethers' ; import { createEthersSigner } from '@privy-io…" at bounding box center [776, 288] width 453 height 285
click at [588, 430] on code "import { ethers } from 'ethers' ; import { createEthersSigner } from '@privy-io…" at bounding box center [776, 288] width 453 height 285
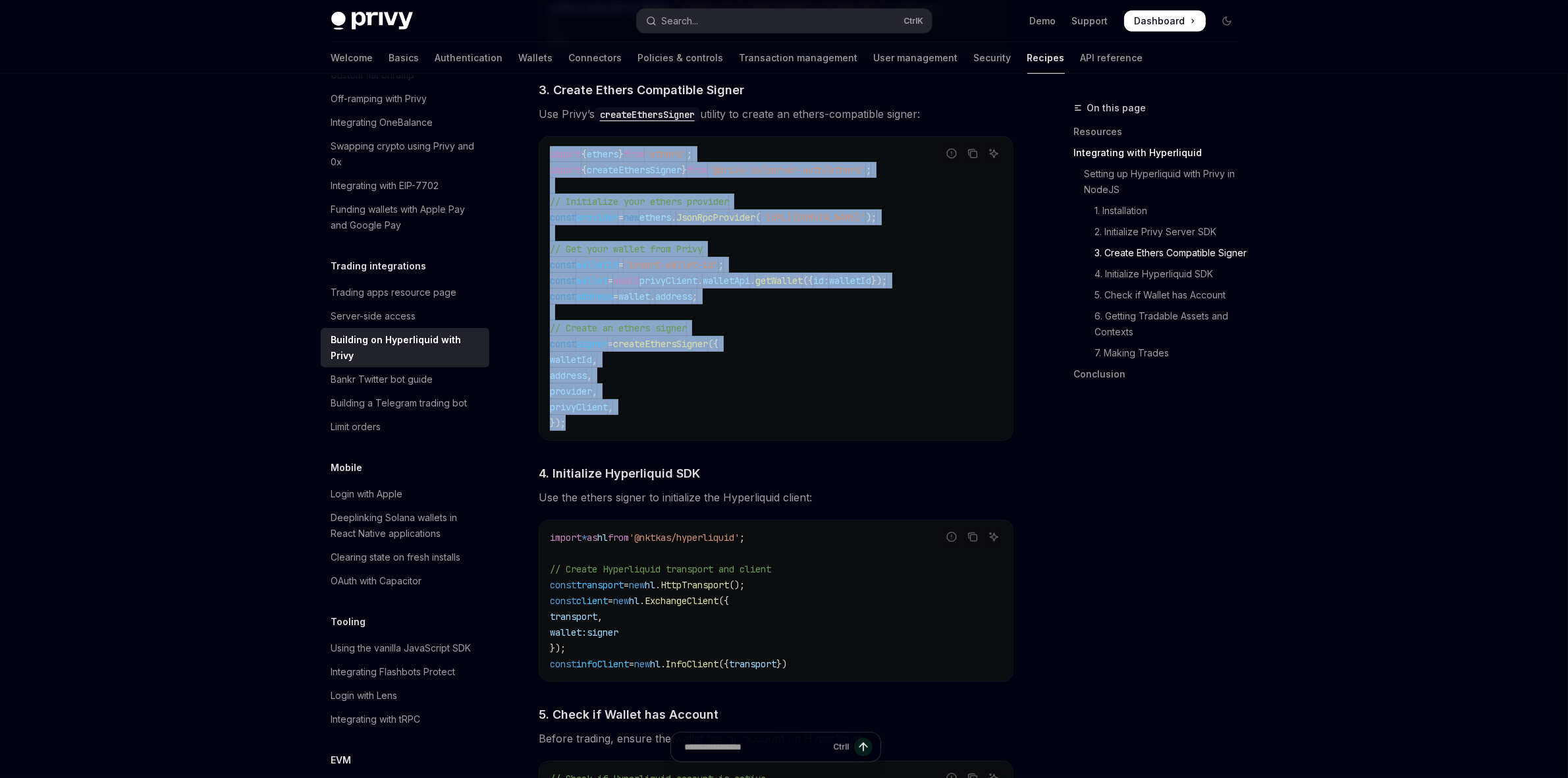
drag, startPoint x: 598, startPoint y: 439, endPoint x: 547, endPoint y: 166, distance: 277.7
click at [537, 165] on div "**********" at bounding box center [653, 697] width 727 height 3171
click at [727, 320] on code "import { ethers } from 'ethers' ; import { createEthersSigner } from '@privy-io…" at bounding box center [776, 288] width 453 height 285
drag, startPoint x: 643, startPoint y: 439, endPoint x: 522, endPoint y: 153, distance: 310.5
click at [520, 153] on div "**********" at bounding box center [653, 697] width 727 height 3171
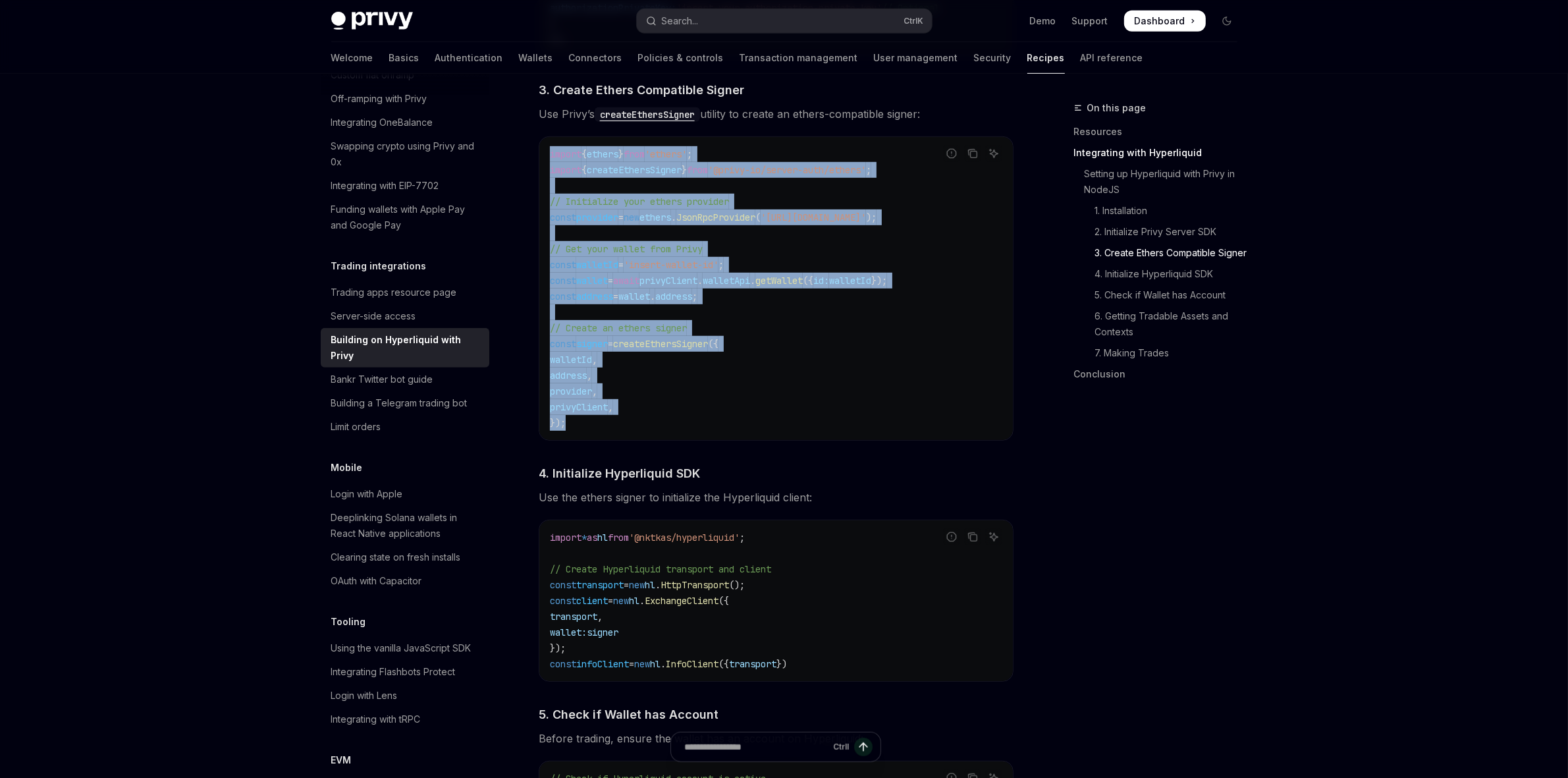
click at [573, 430] on code "import { ethers } from 'ethers' ; import { createEthersSigner } from '@privy-io…" at bounding box center [776, 288] width 453 height 285
drag, startPoint x: 577, startPoint y: 430, endPoint x: 539, endPoint y: 136, distance: 296.4
click at [539, 136] on div "​ Setting up Hyperliquid with Privy in NodeJS We’ll be using the Hyperliquid SD…" at bounding box center [776, 744] width 475 height 2179
click at [673, 370] on code "import { ethers } from 'ethers' ; import { createEthersSigner } from '@privy-io…" at bounding box center [776, 288] width 453 height 285
drag, startPoint x: 614, startPoint y: 440, endPoint x: 564, endPoint y: 142, distance: 302.2
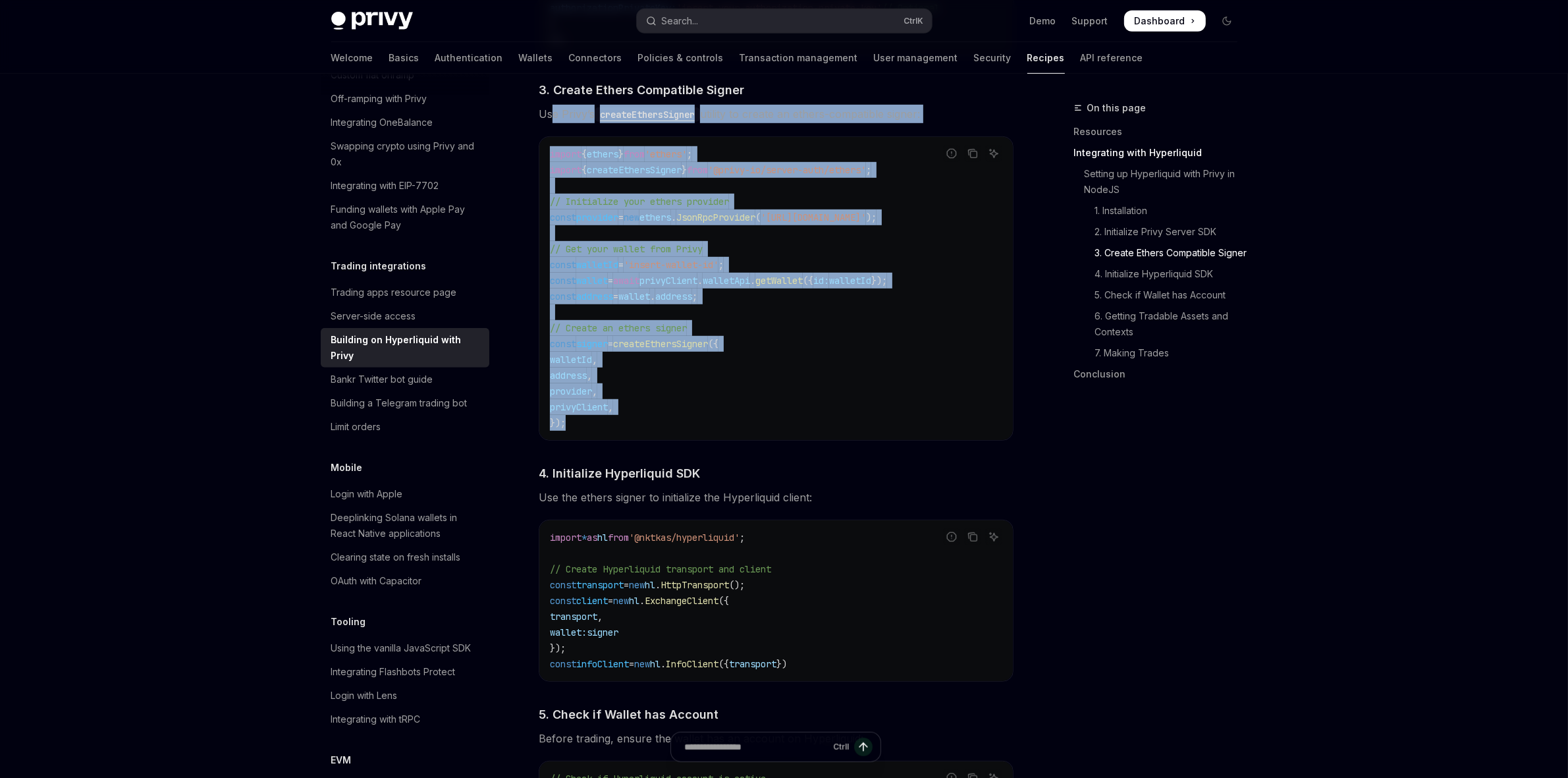
click at [551, 110] on div "​ Setting up Hyperliquid with Privy in NodeJS We’ll be using the Hyperliquid SD…" at bounding box center [776, 744] width 475 height 2179
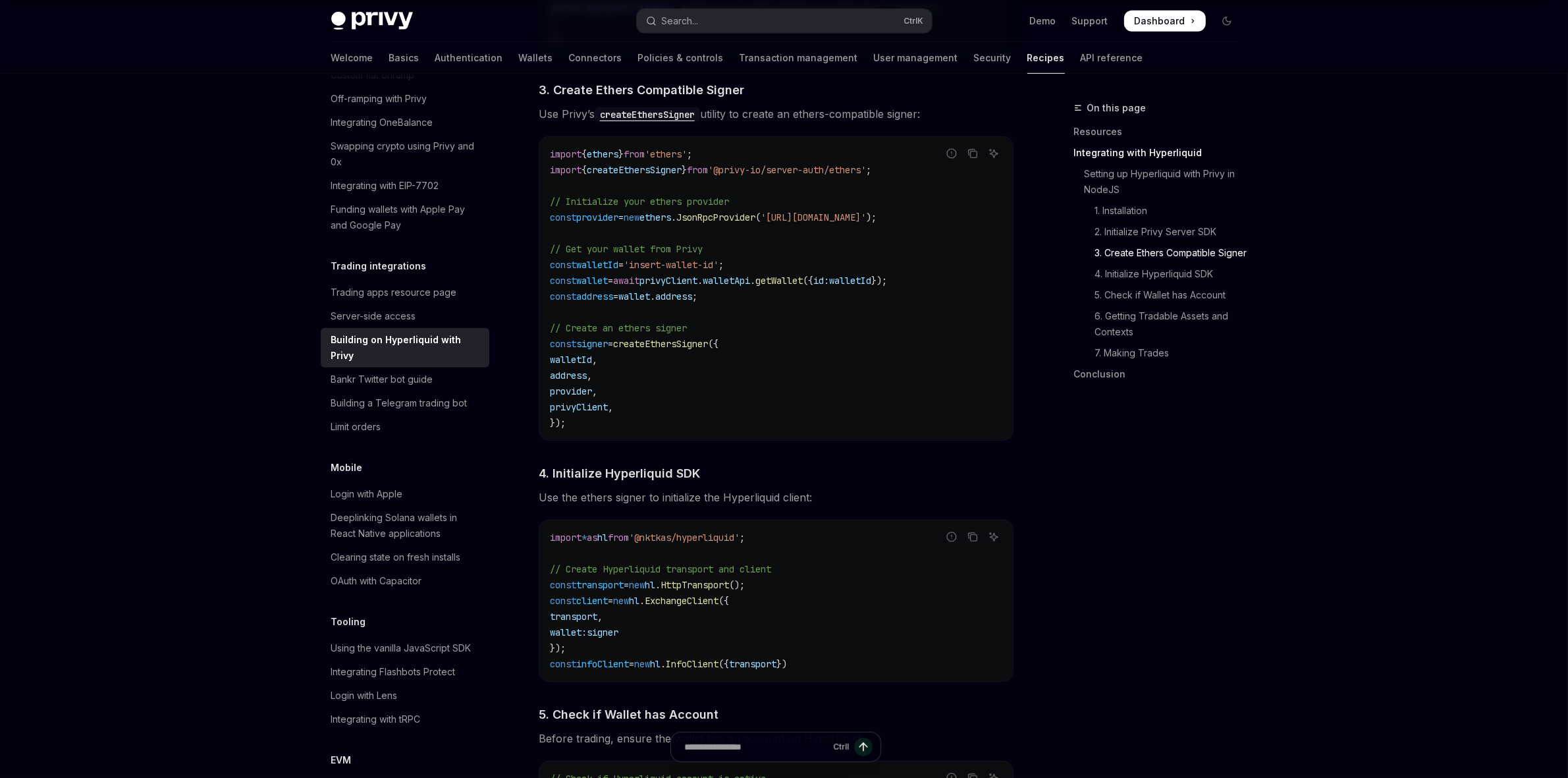
click at [768, 36] on div "Privy Docs home page Search... Ctrl K Demo Support Dashboard Dashboard Search..." at bounding box center [784, 21] width 906 height 42
click at [766, 29] on button "Search... Ctrl K" at bounding box center [784, 22] width 295 height 24
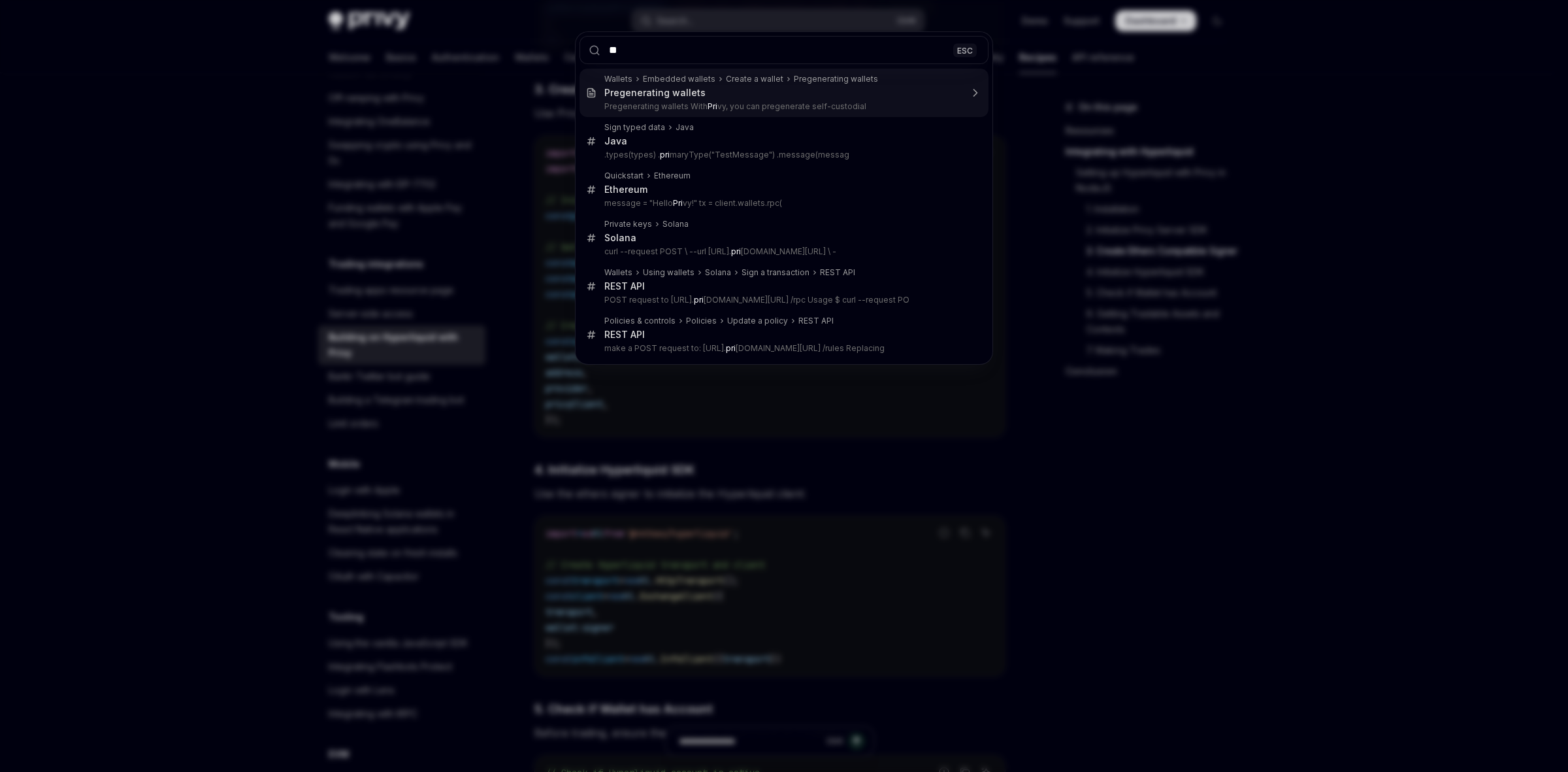
type input "*"
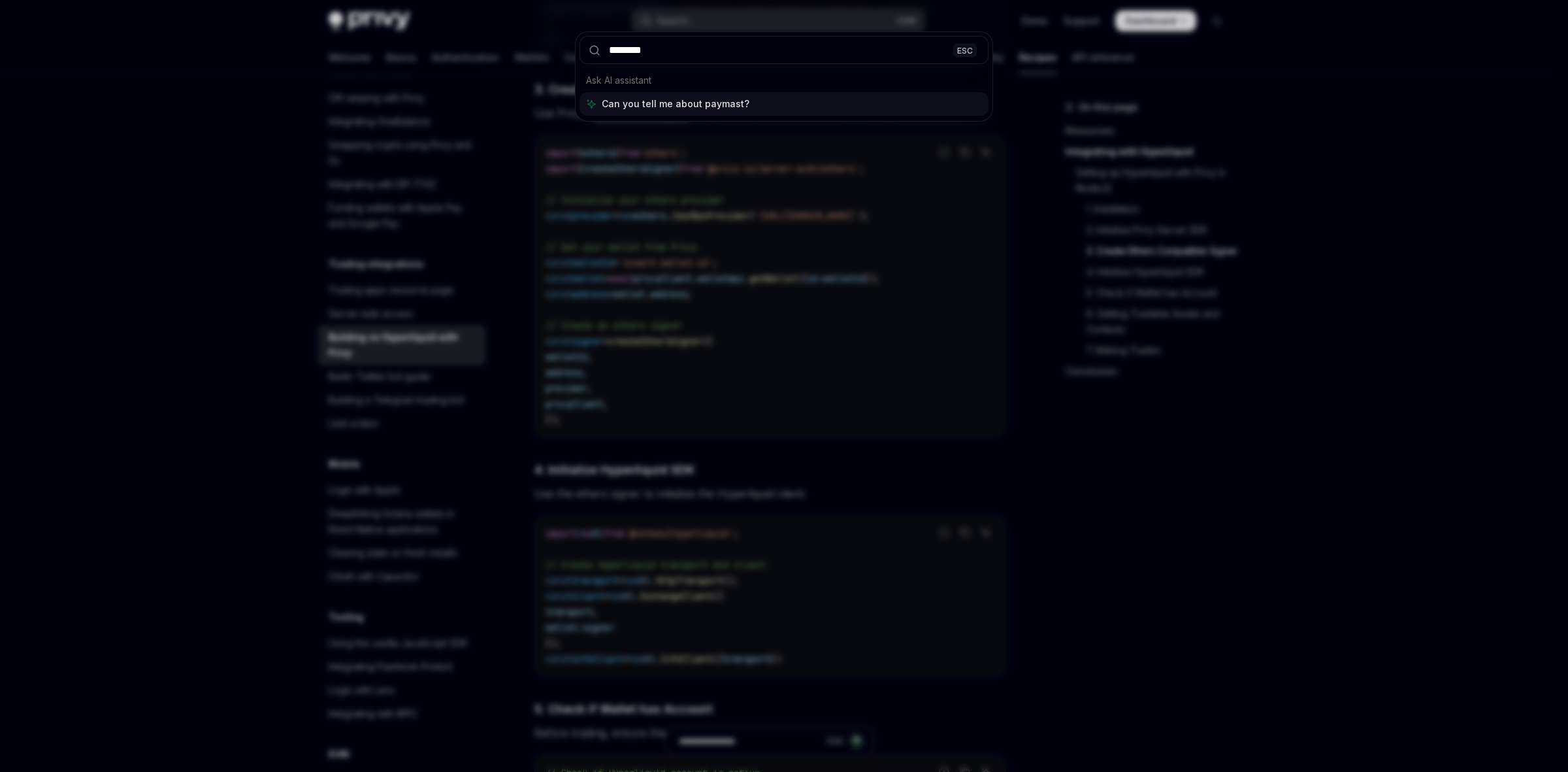
type input "*********"
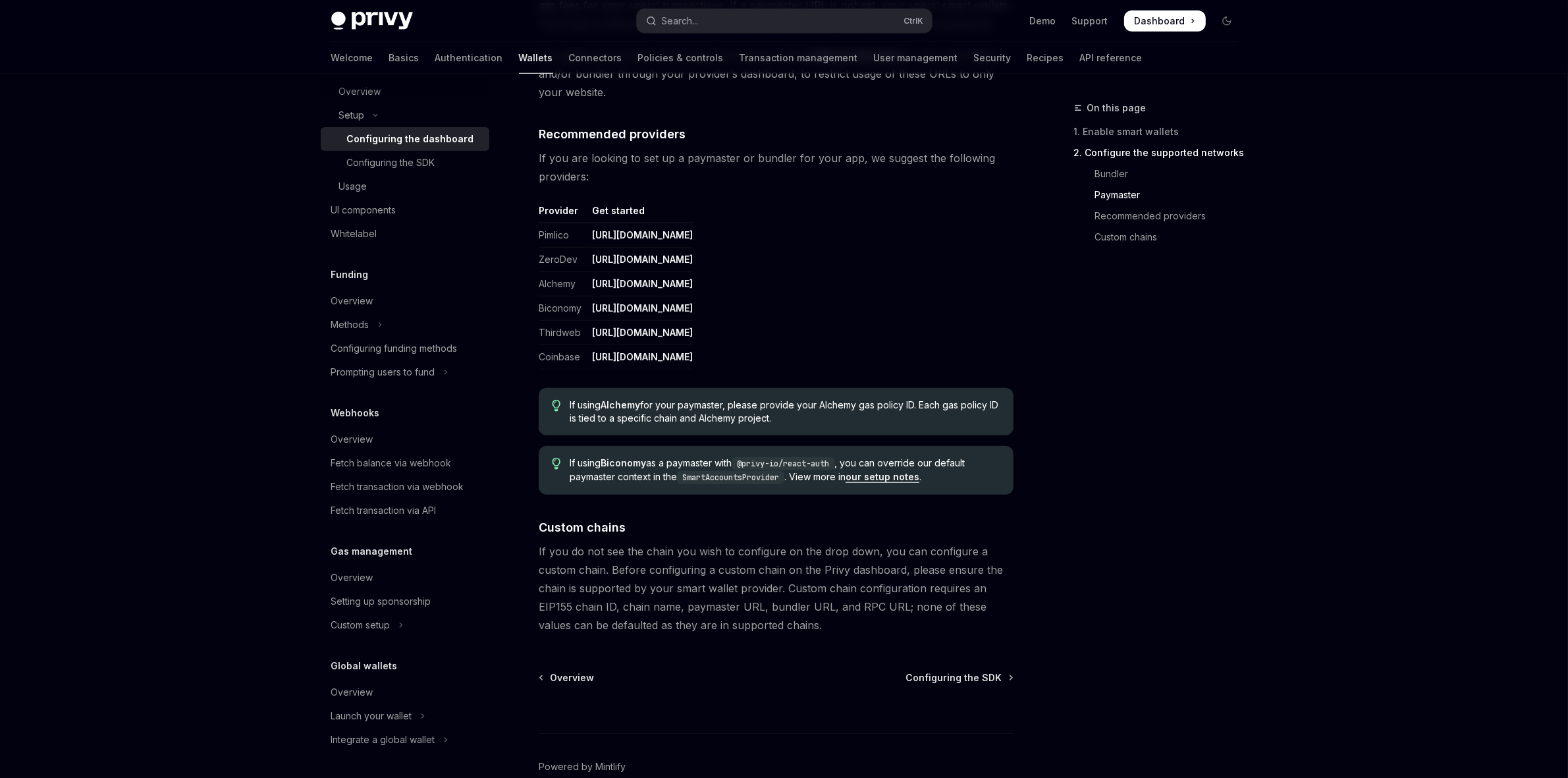
scroll to position [1585, 0]
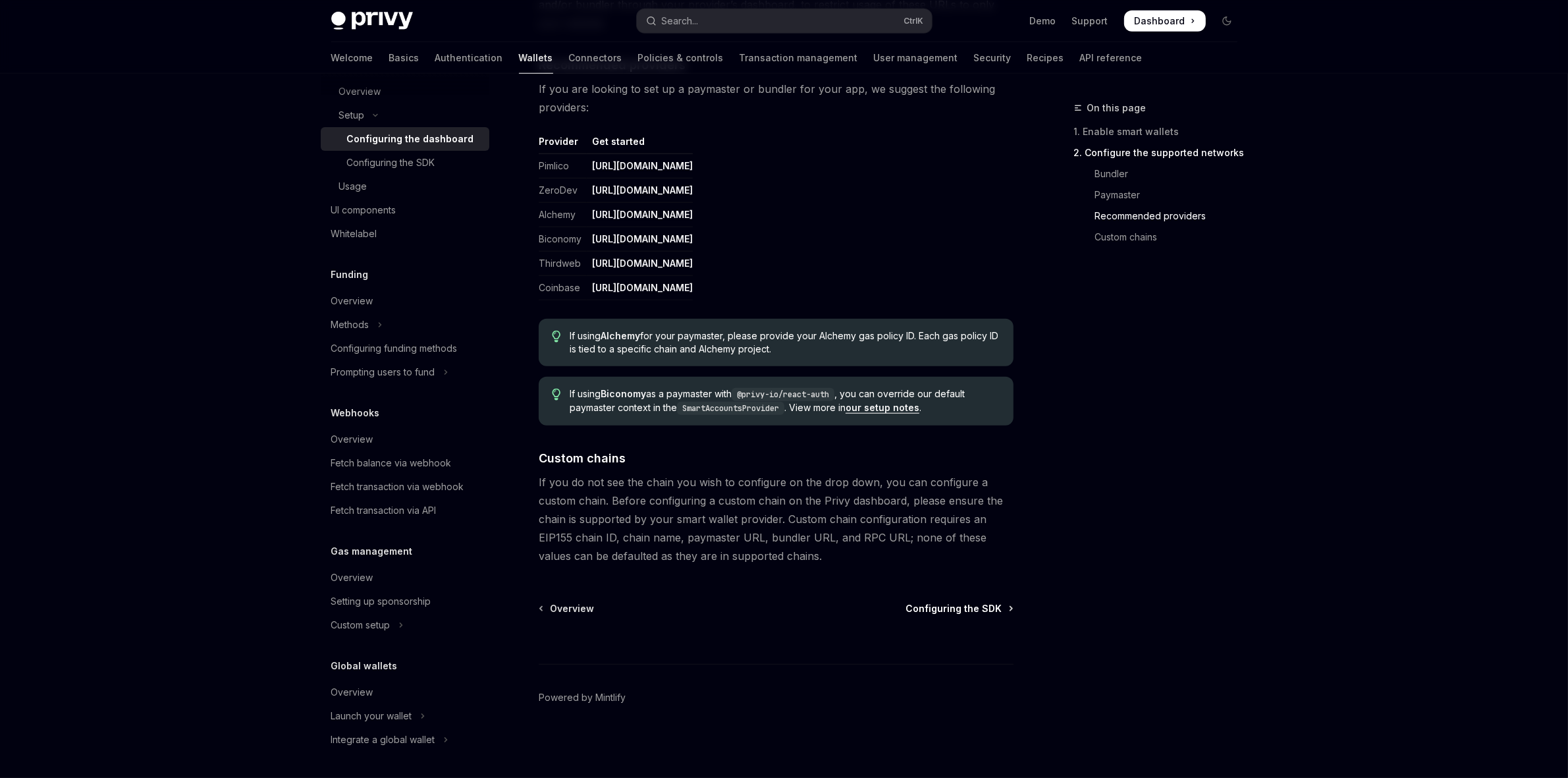
click at [1003, 605] on link "Configuring the SDK" at bounding box center [958, 608] width 106 height 14
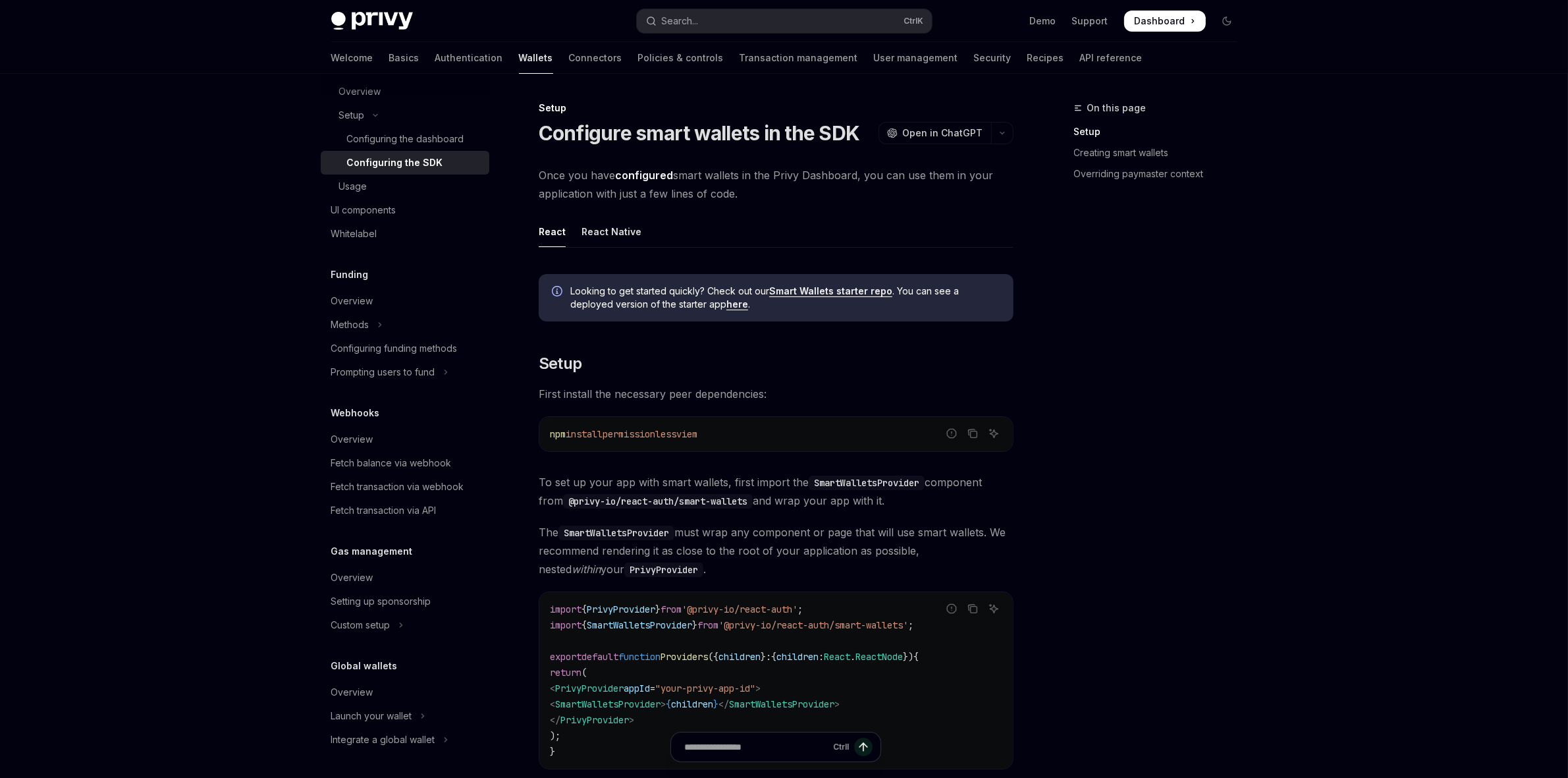
scroll to position [165, 0]
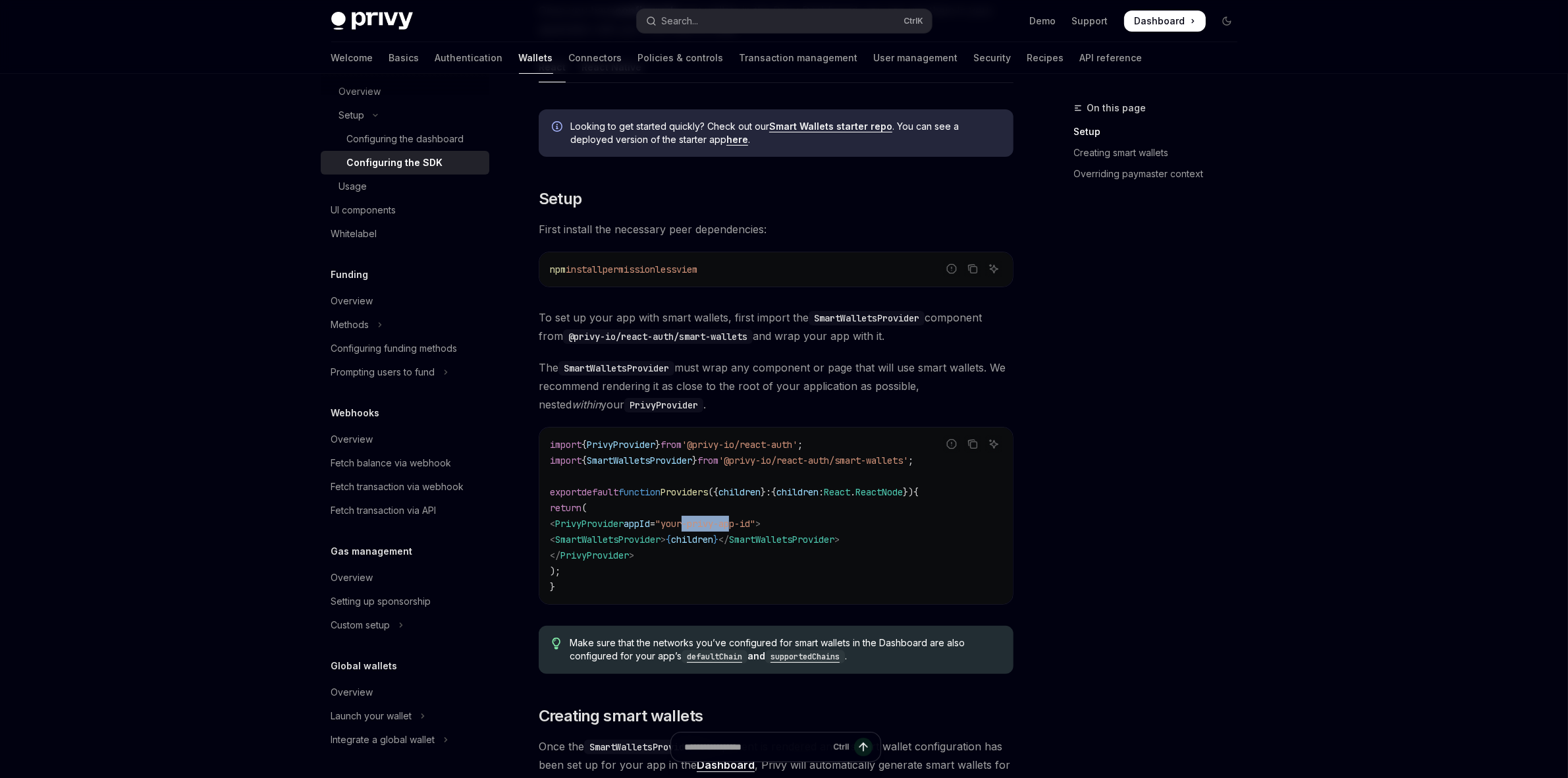
drag, startPoint x: 730, startPoint y: 524, endPoint x: 746, endPoint y: 544, distance: 25.6
click at [755, 518] on span ""your-privy-app-id"" at bounding box center [705, 524] width 100 height 12
drag, startPoint x: 746, startPoint y: 544, endPoint x: 687, endPoint y: 565, distance: 62.6
click at [713, 544] on span "children" at bounding box center [692, 539] width 42 height 12
drag, startPoint x: 582, startPoint y: 548, endPoint x: 932, endPoint y: 550, distance: 350.0
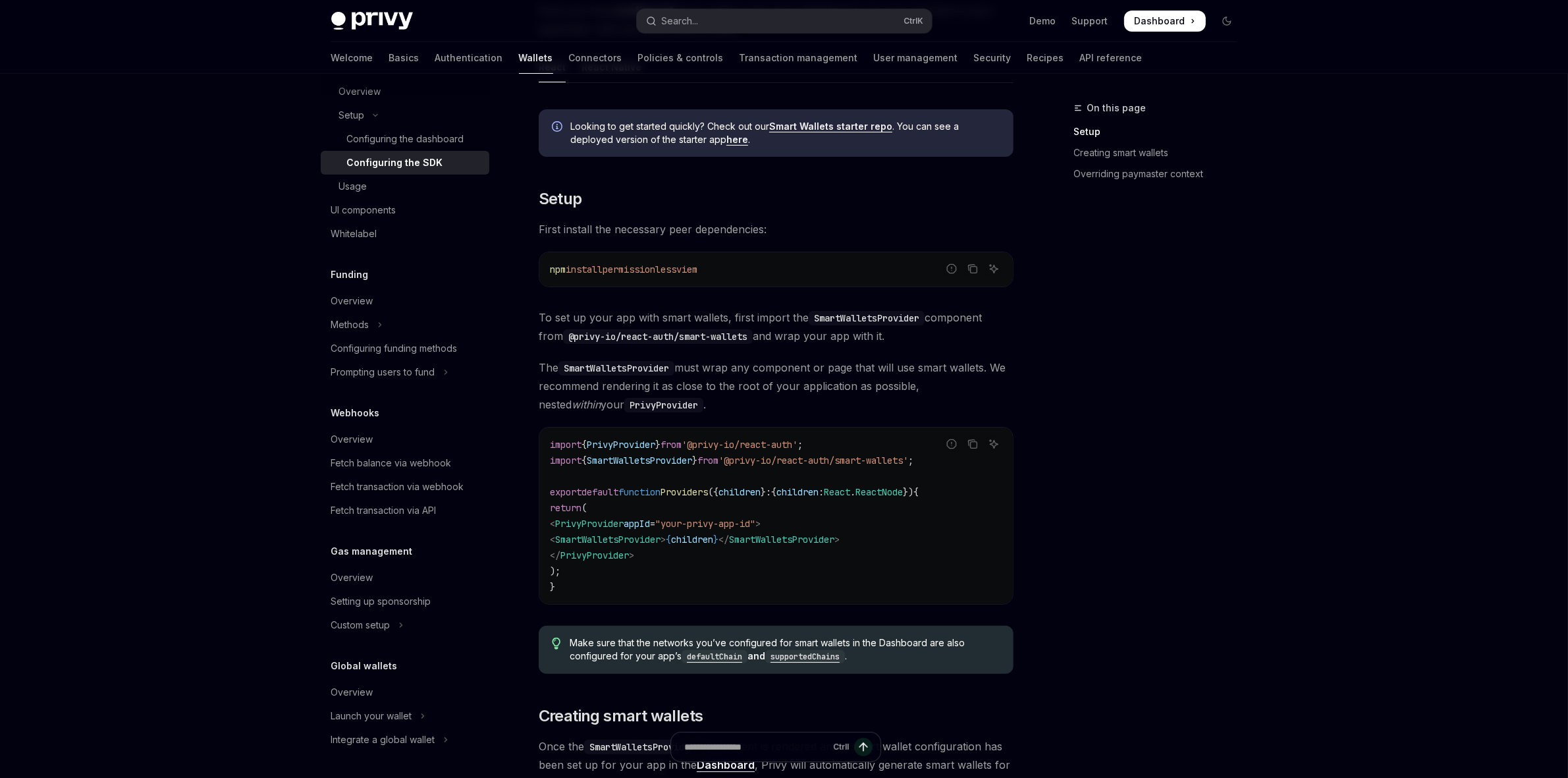
click at [932, 550] on code "import { PrivyProvider } from '@privy-io/react-auth' ; import { SmartWalletsPro…" at bounding box center [776, 516] width 453 height 158
click at [904, 555] on code "import { PrivyProvider } from '@privy-io/react-auth' ; import { SmartWalletsPro…" at bounding box center [776, 516] width 453 height 158
click at [893, 544] on code "import { PrivyProvider } from '@privy-io/react-auth' ; import { SmartWalletsPro…" at bounding box center [776, 516] width 453 height 158
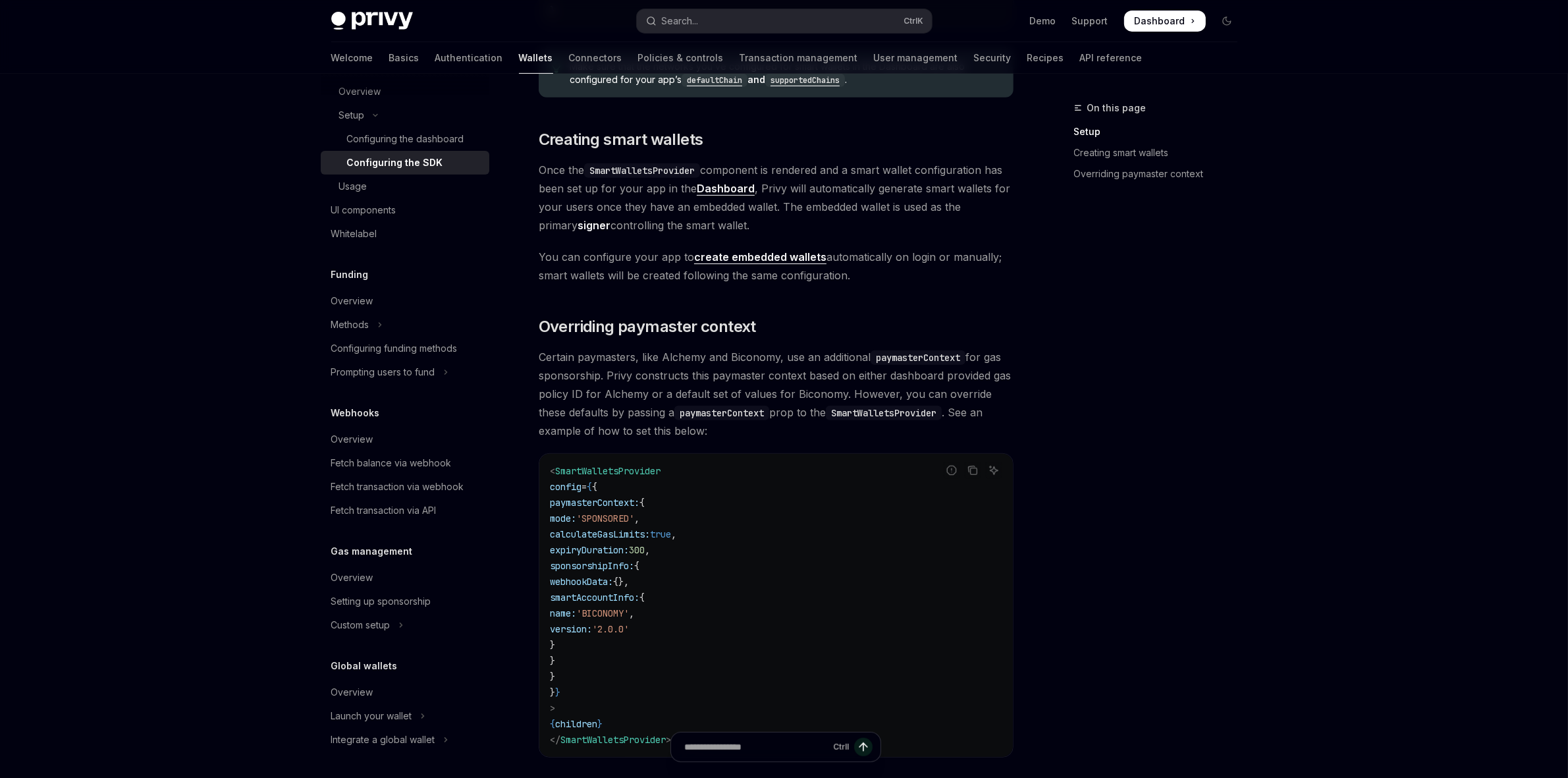
scroll to position [878, 0]
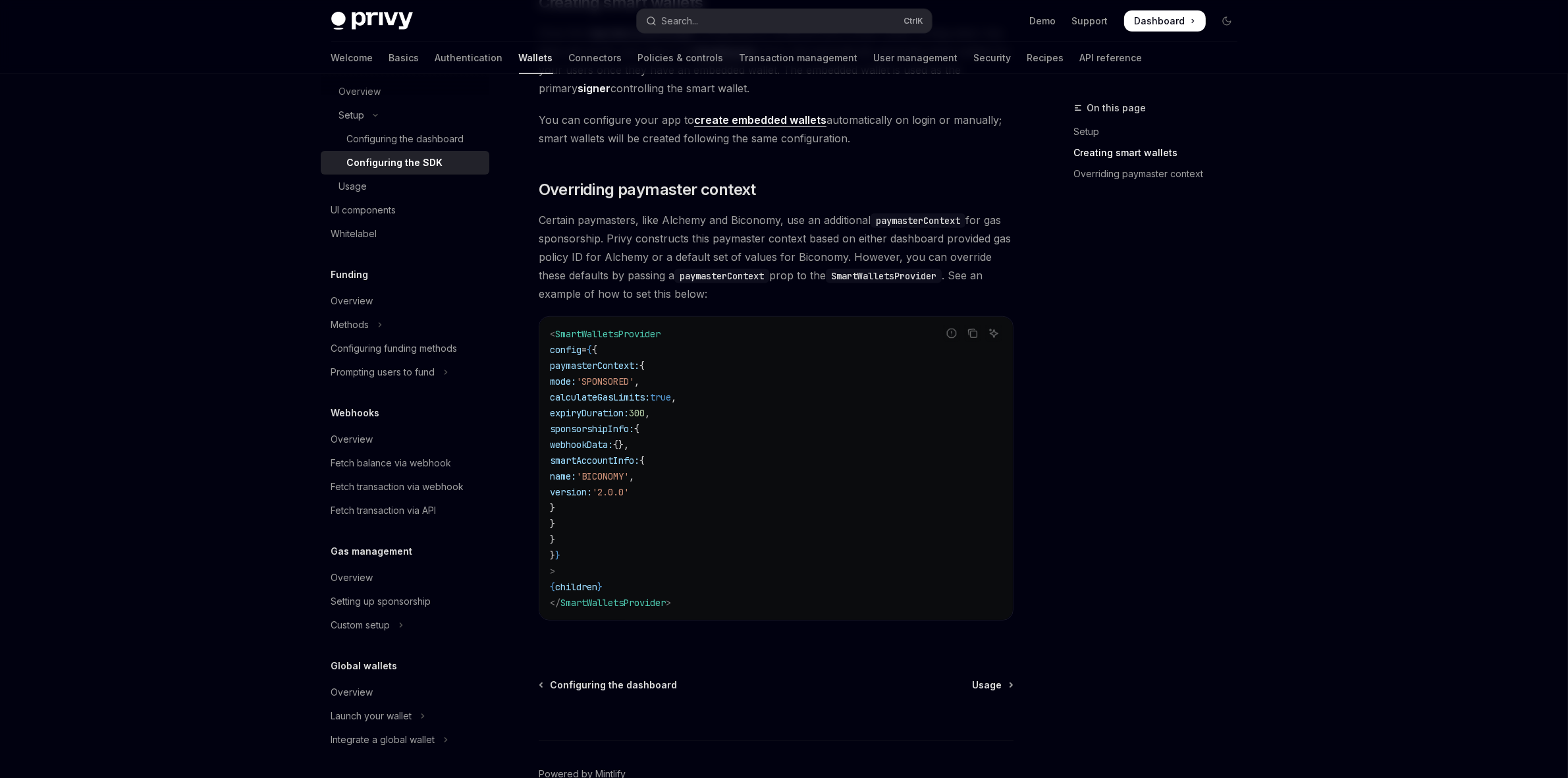
drag, startPoint x: 725, startPoint y: 383, endPoint x: 742, endPoint y: 383, distance: 17.0
click at [739, 382] on code "< SmartWalletsProvider config = { { paymasterContext: { mode: 'SPONSORED' , cal…" at bounding box center [776, 468] width 453 height 285
click at [841, 425] on code "< SmartWalletsProvider config = { { paymasterContext: { mode: 'SPONSORED' , cal…" at bounding box center [776, 468] width 453 height 285
drag, startPoint x: 711, startPoint y: 413, endPoint x: 813, endPoint y: 419, distance: 102.2
click at [811, 419] on code "< SmartWalletsProvider config = { { paymasterContext: { mode: 'SPONSORED' , cal…" at bounding box center [776, 468] width 453 height 285
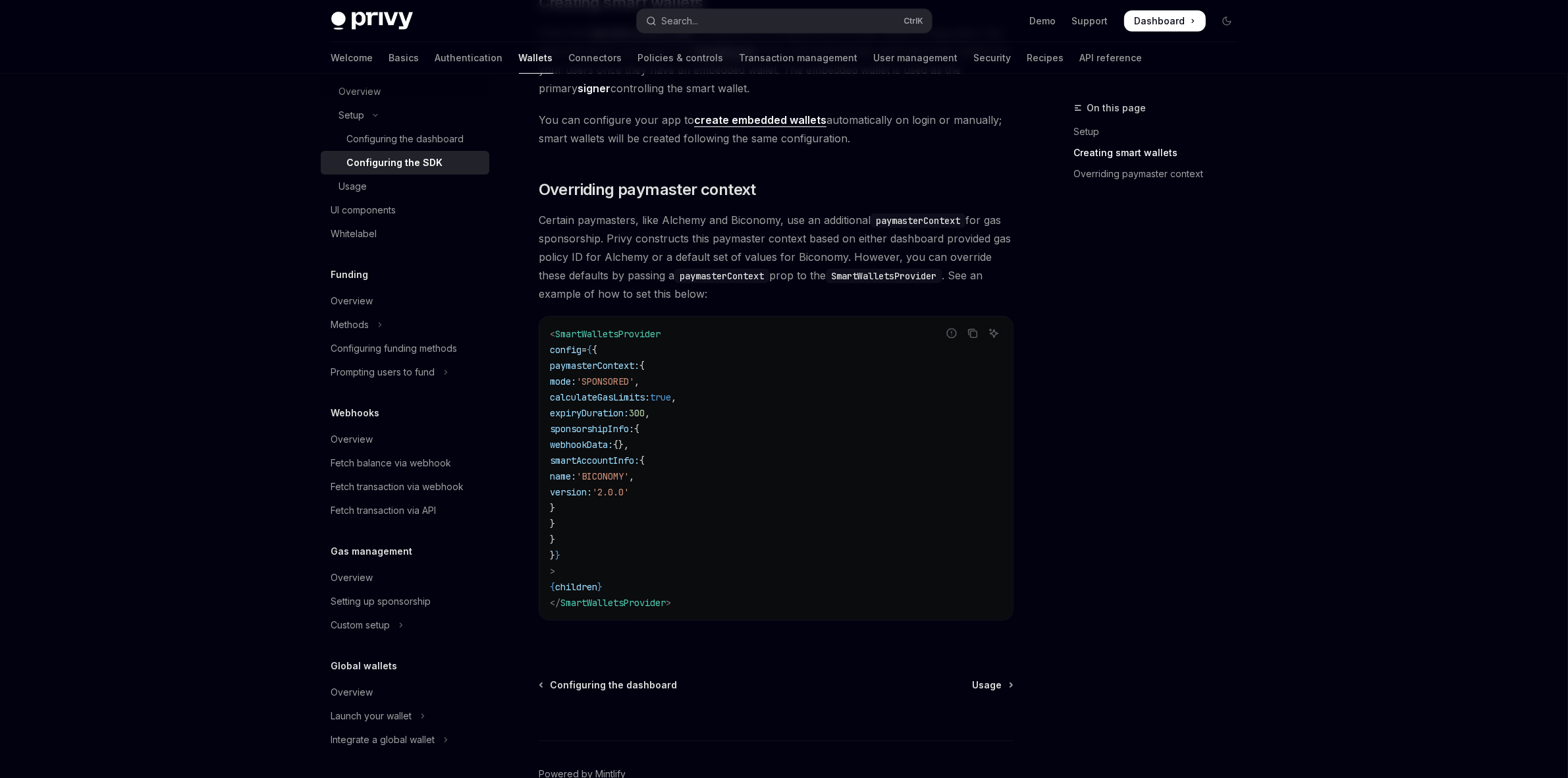
click at [798, 435] on code "< SmartWalletsProvider config = { { paymasterContext: { mode: 'SPONSORED' , cal…" at bounding box center [776, 468] width 453 height 285
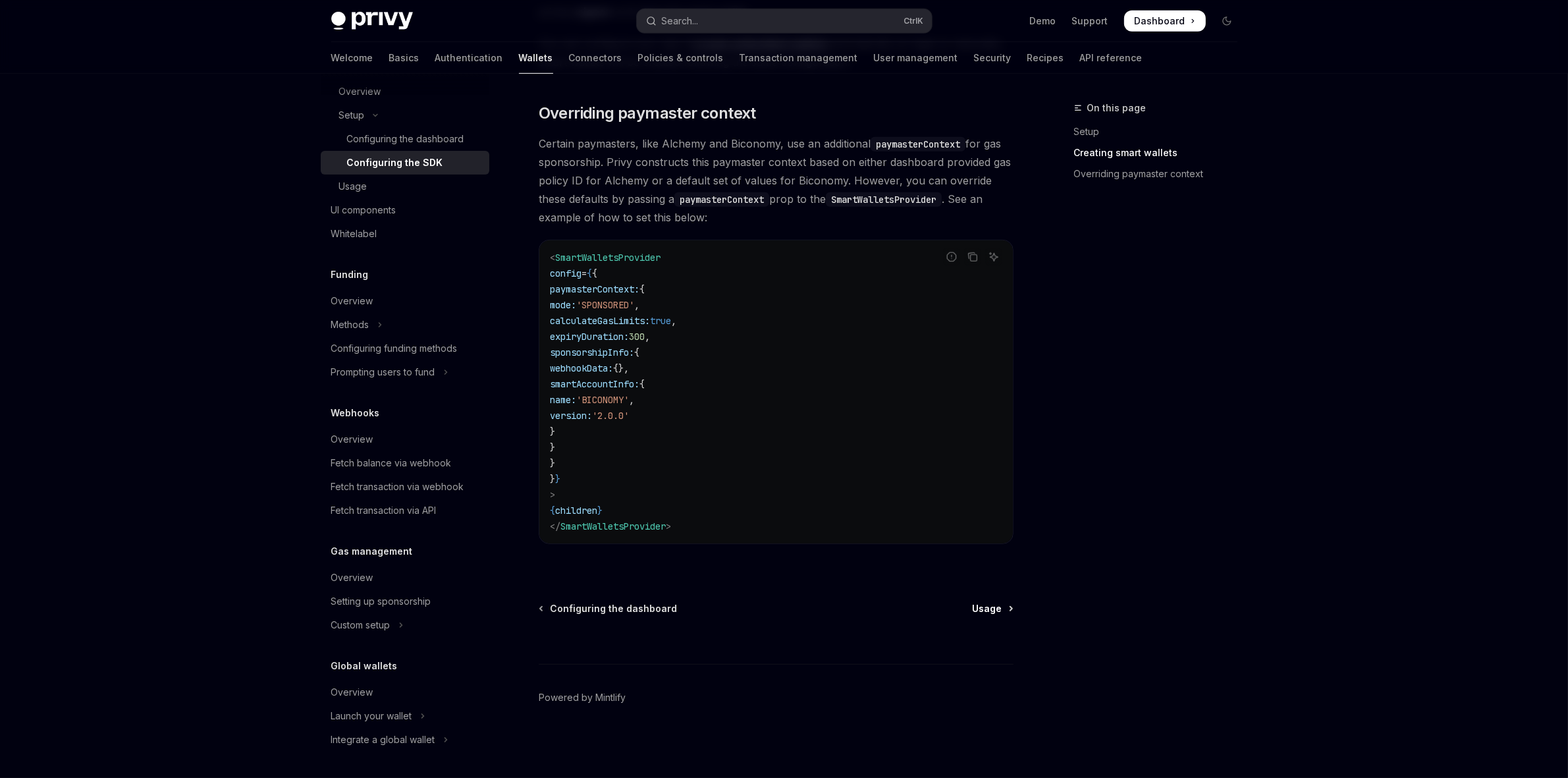
click at [1007, 607] on link "Usage" at bounding box center [993, 608] width 40 height 14
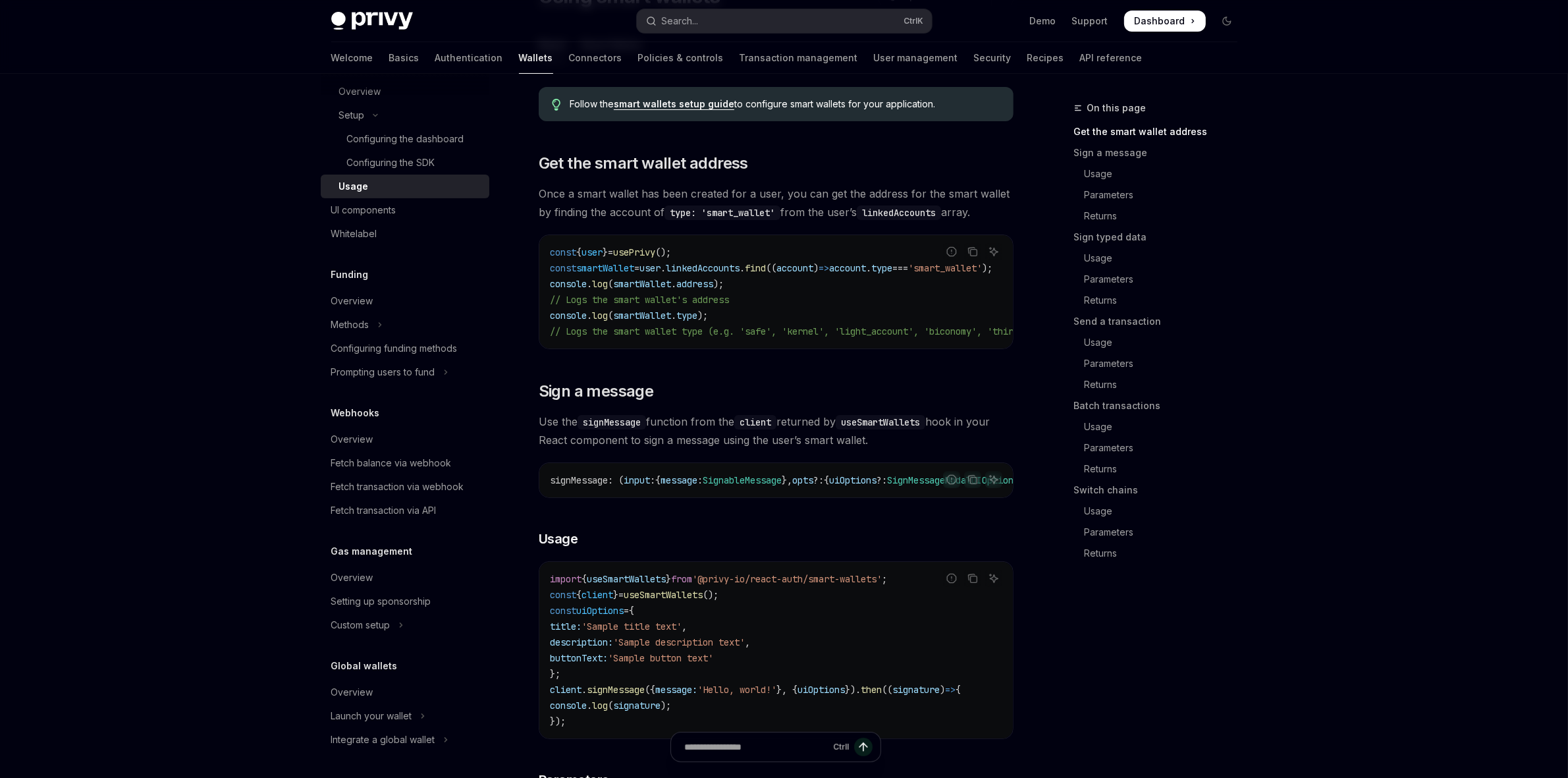
scroll to position [191, 0]
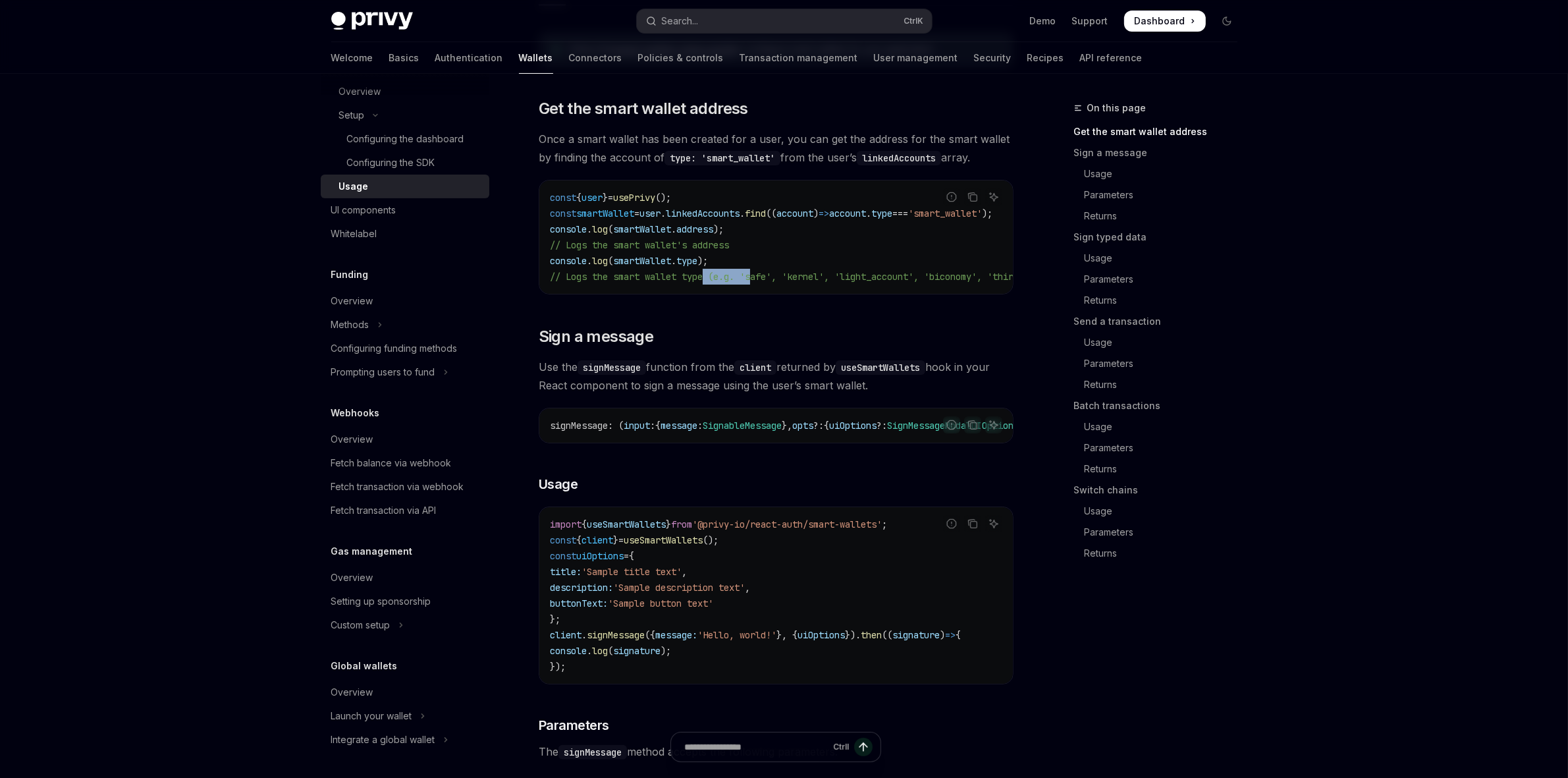
drag, startPoint x: 710, startPoint y: 291, endPoint x: 759, endPoint y: 292, distance: 49.0
click at [759, 292] on div "const { user } = usePrivy (); const smartWallet = user . linkedAccounts . find …" at bounding box center [776, 237] width 473 height 113
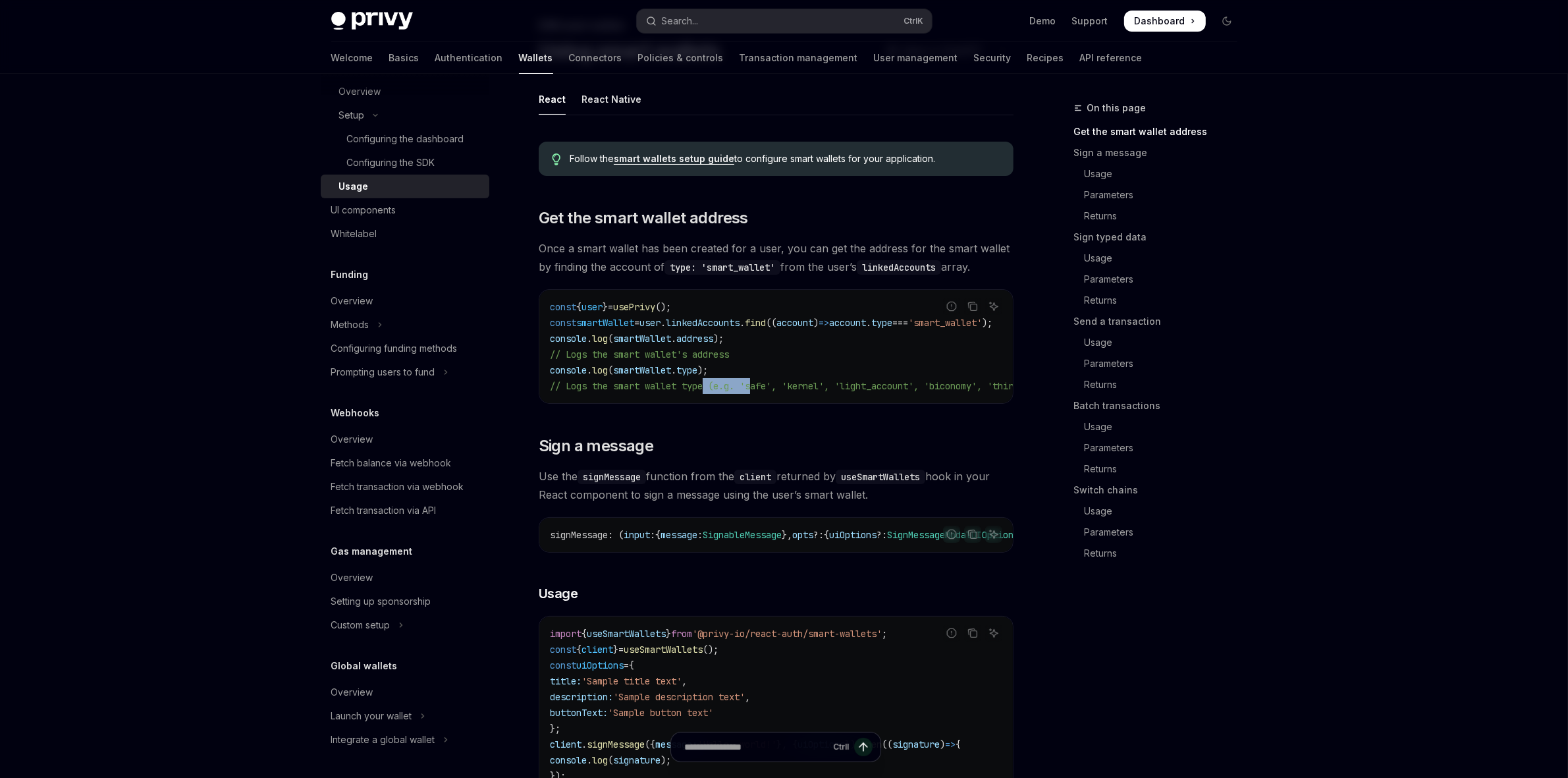
scroll to position [0, 0]
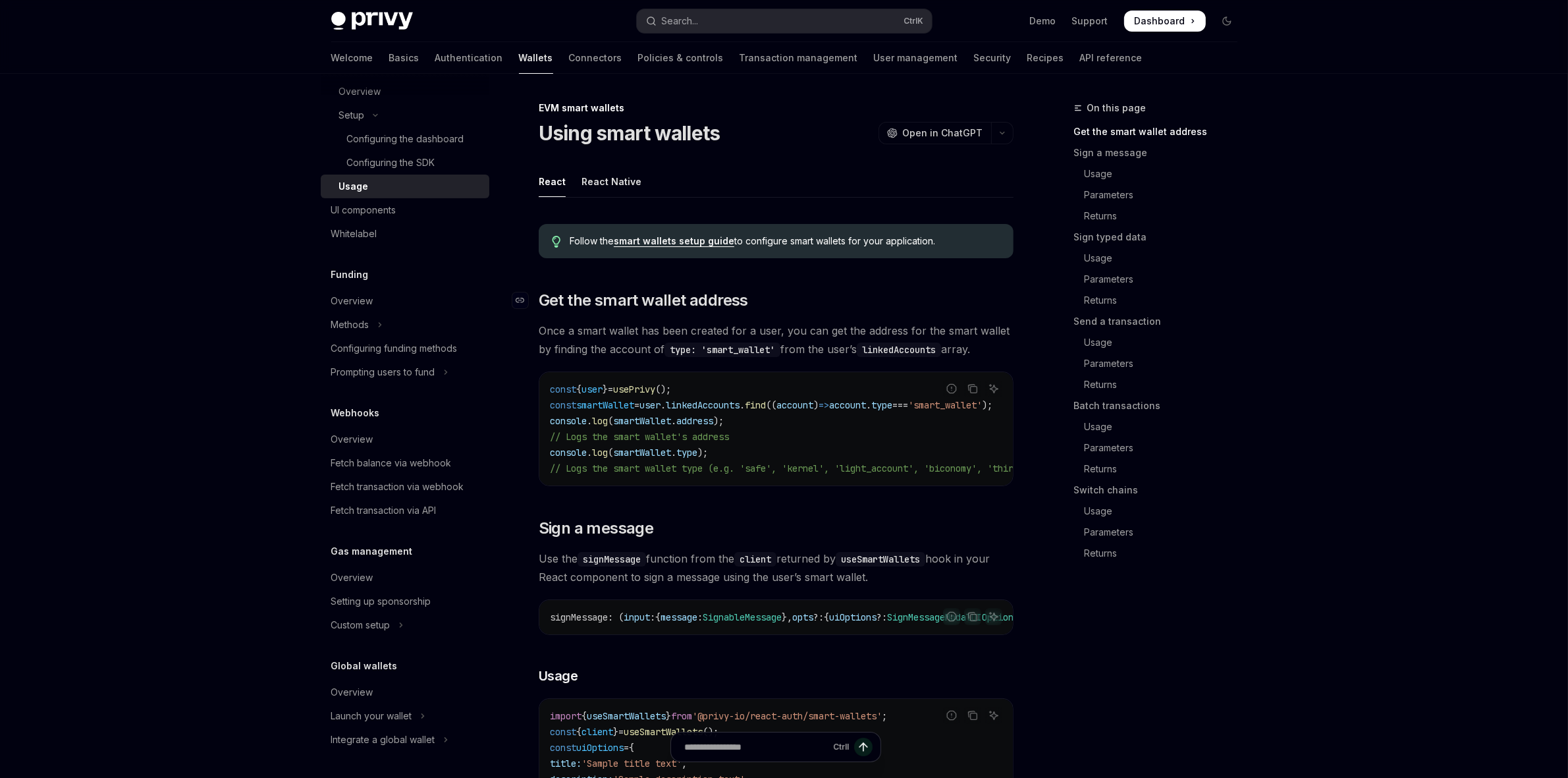
click at [764, 301] on h2 "​ Get the smart wallet address" at bounding box center [776, 301] width 475 height 21
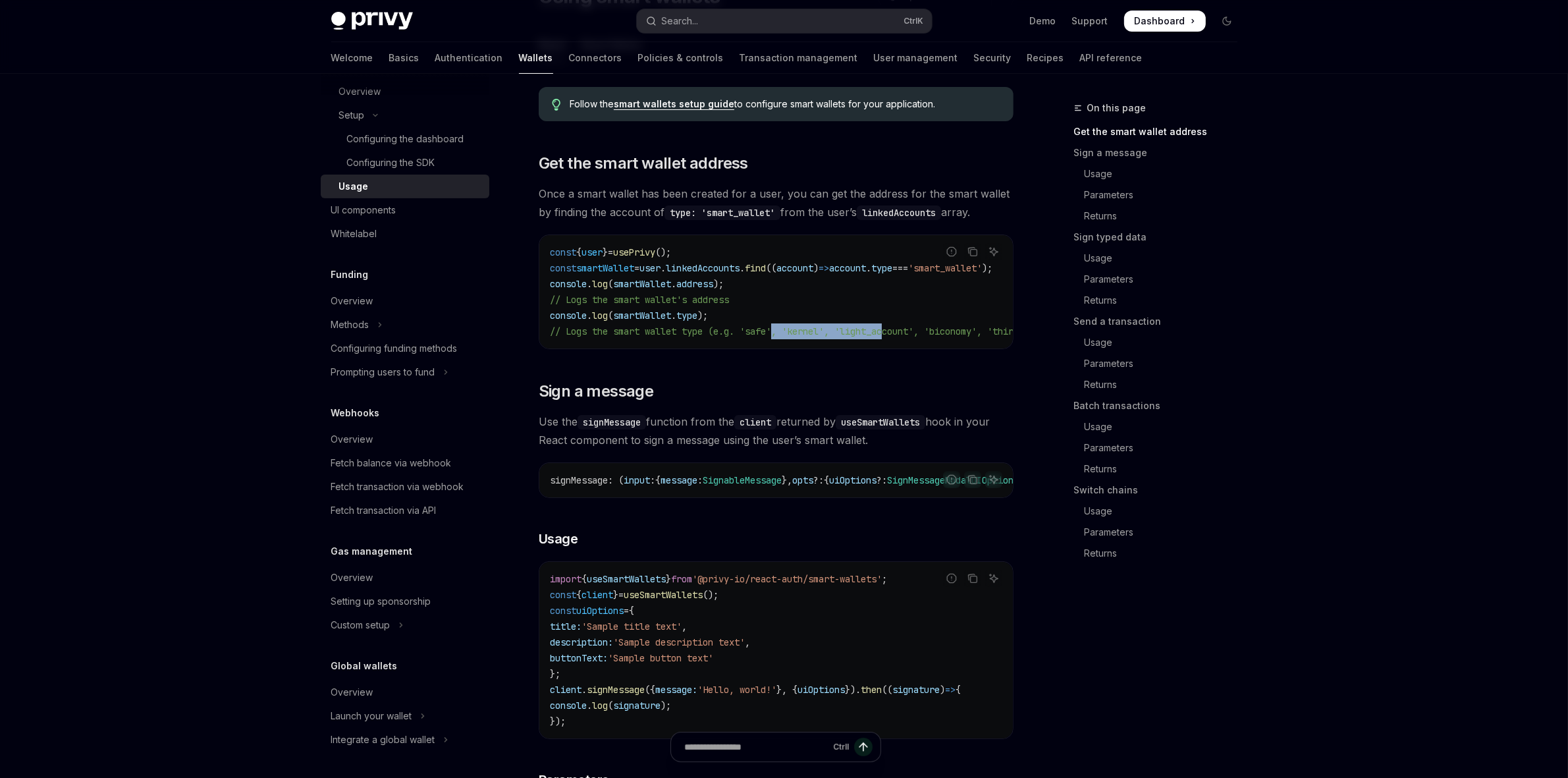
drag, startPoint x: 779, startPoint y: 348, endPoint x: 897, endPoint y: 349, distance: 118.0
click at [897, 348] on div "const { user } = usePrivy (); const smartWallet = user . linkedAccounts . find …" at bounding box center [776, 292] width 473 height 113
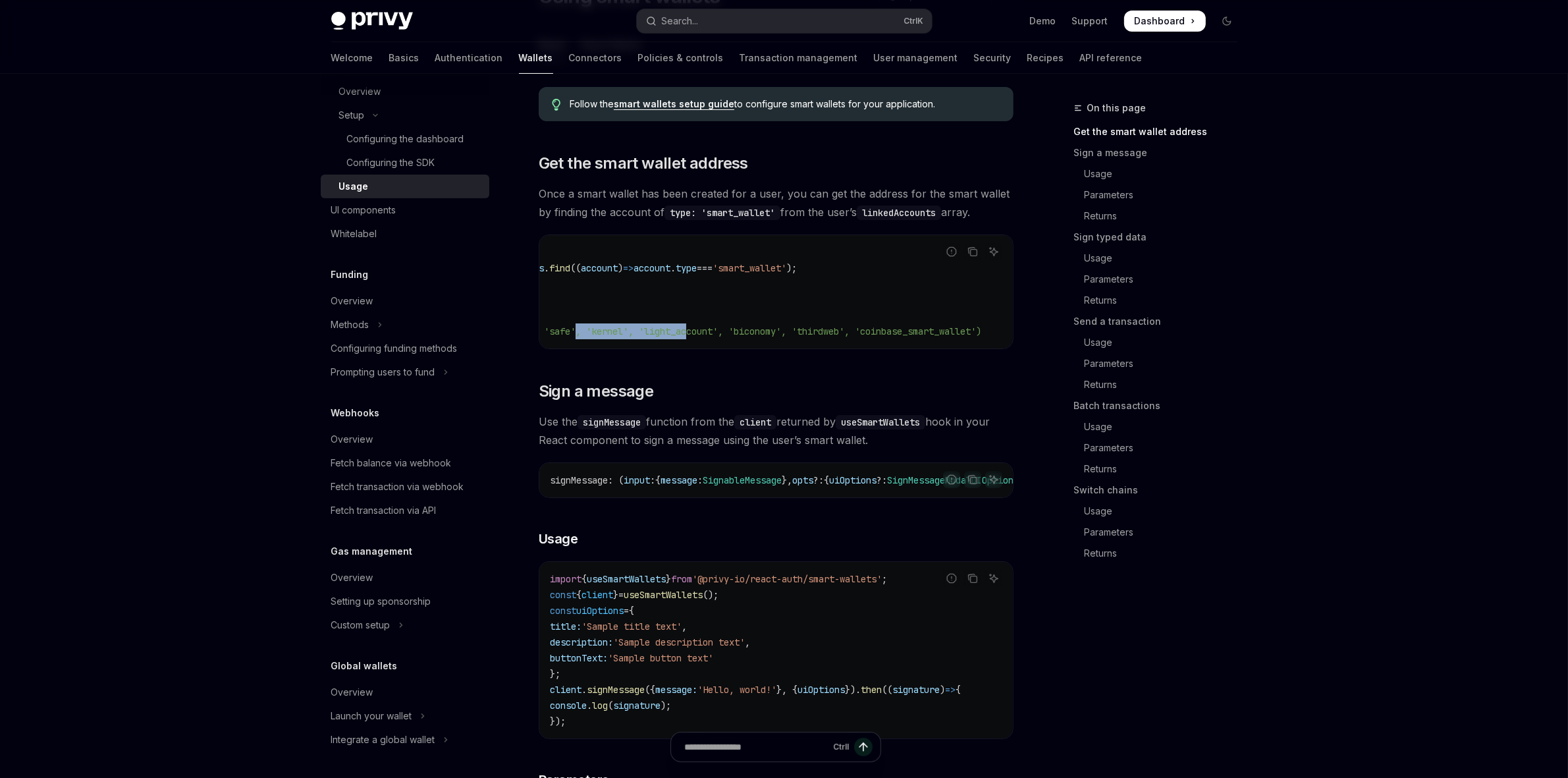
scroll to position [0, 0]
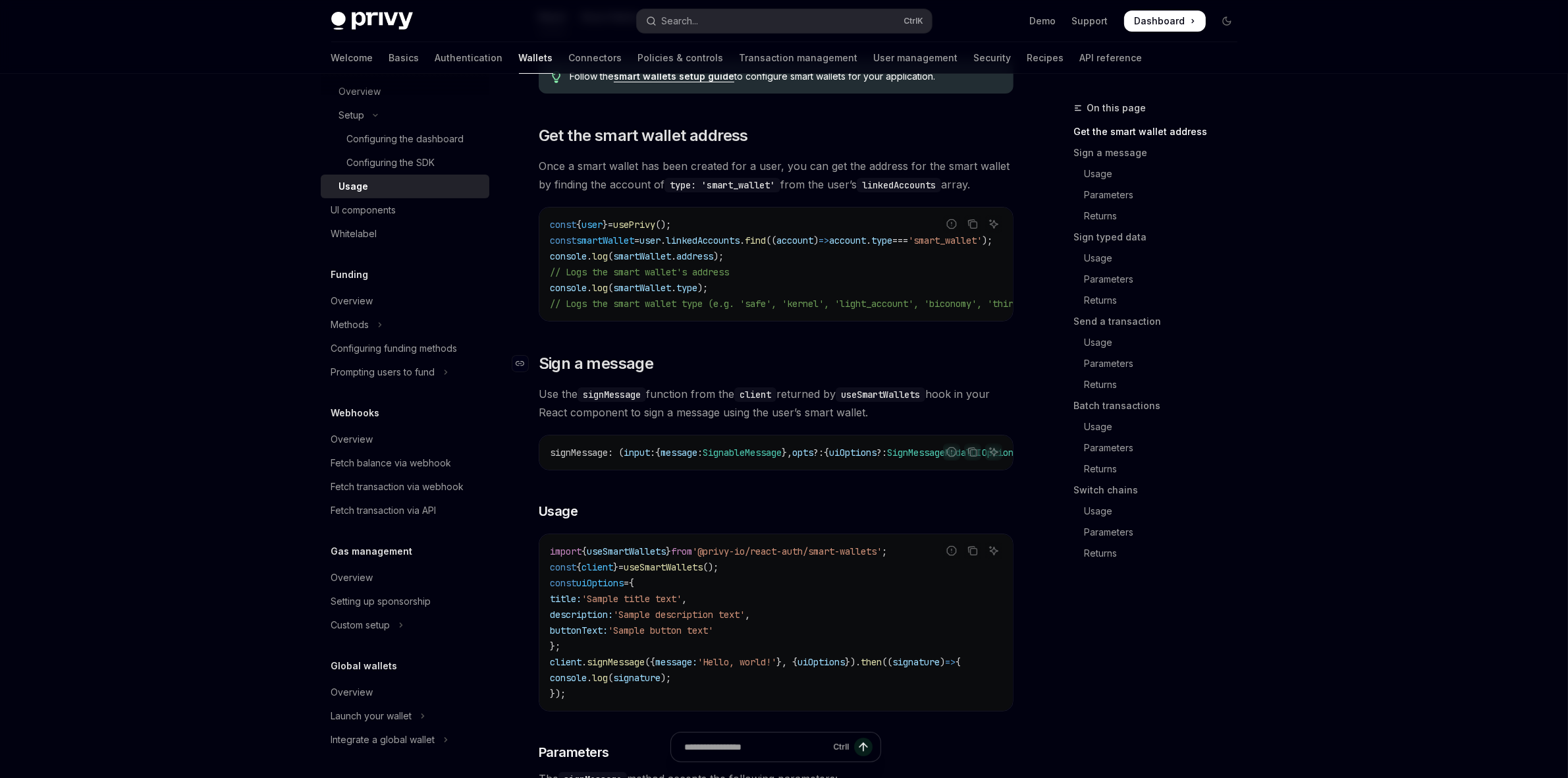
scroll to position [247, 0]
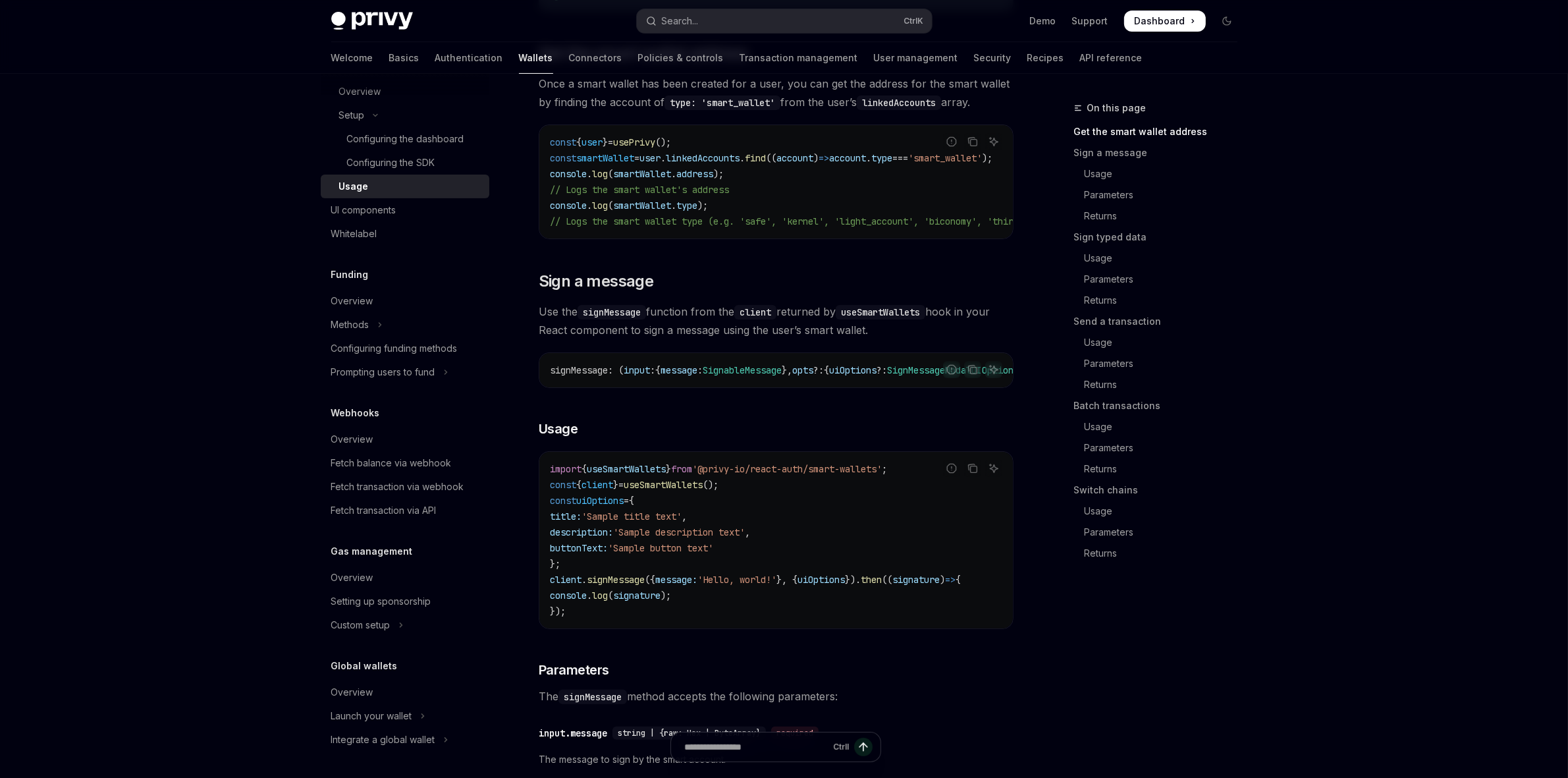
click at [664, 234] on div "const { user } = usePrivy (); const smartWallet = user . linkedAccounts . find …" at bounding box center [776, 182] width 473 height 113
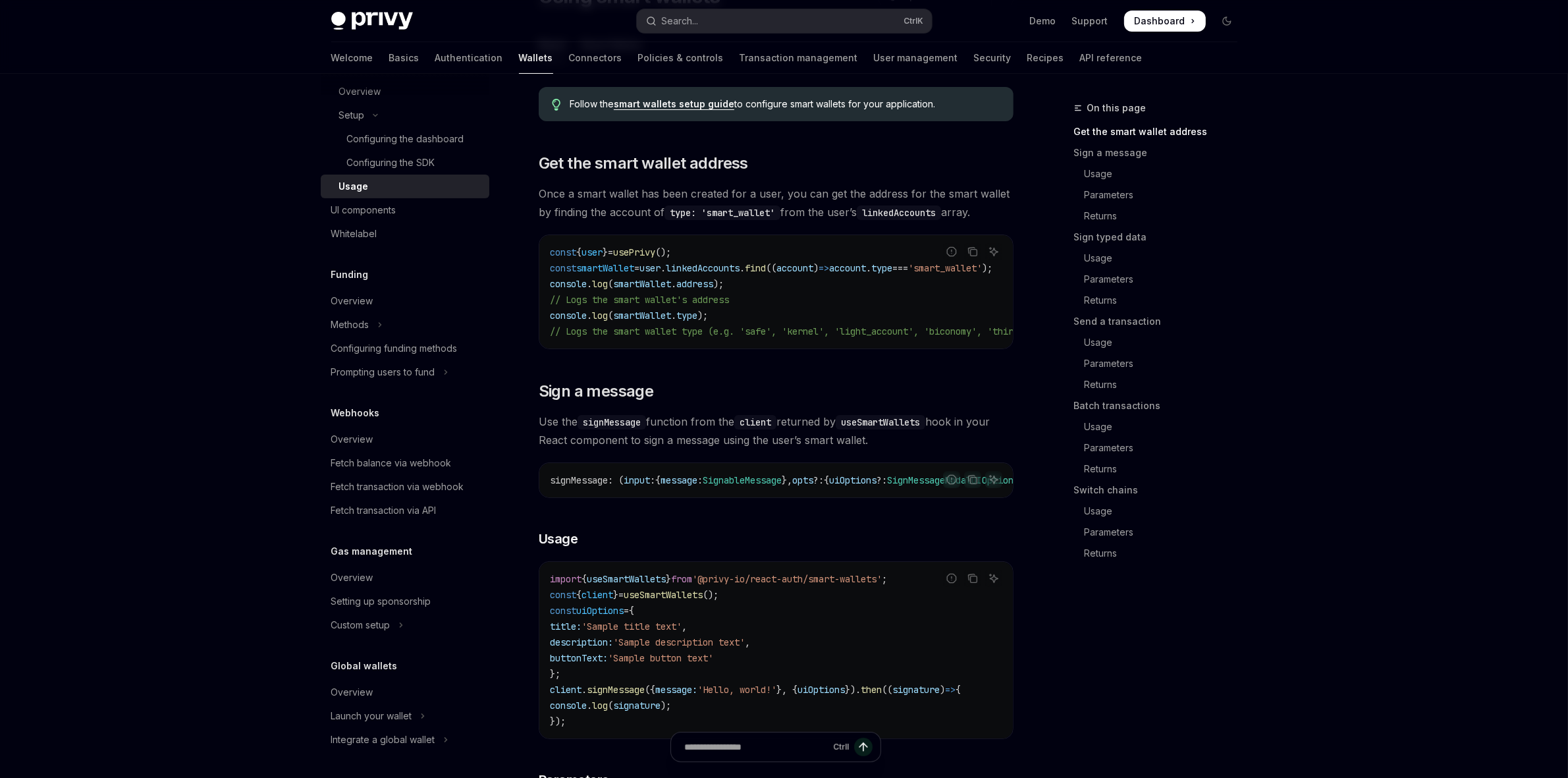
scroll to position [109, 0]
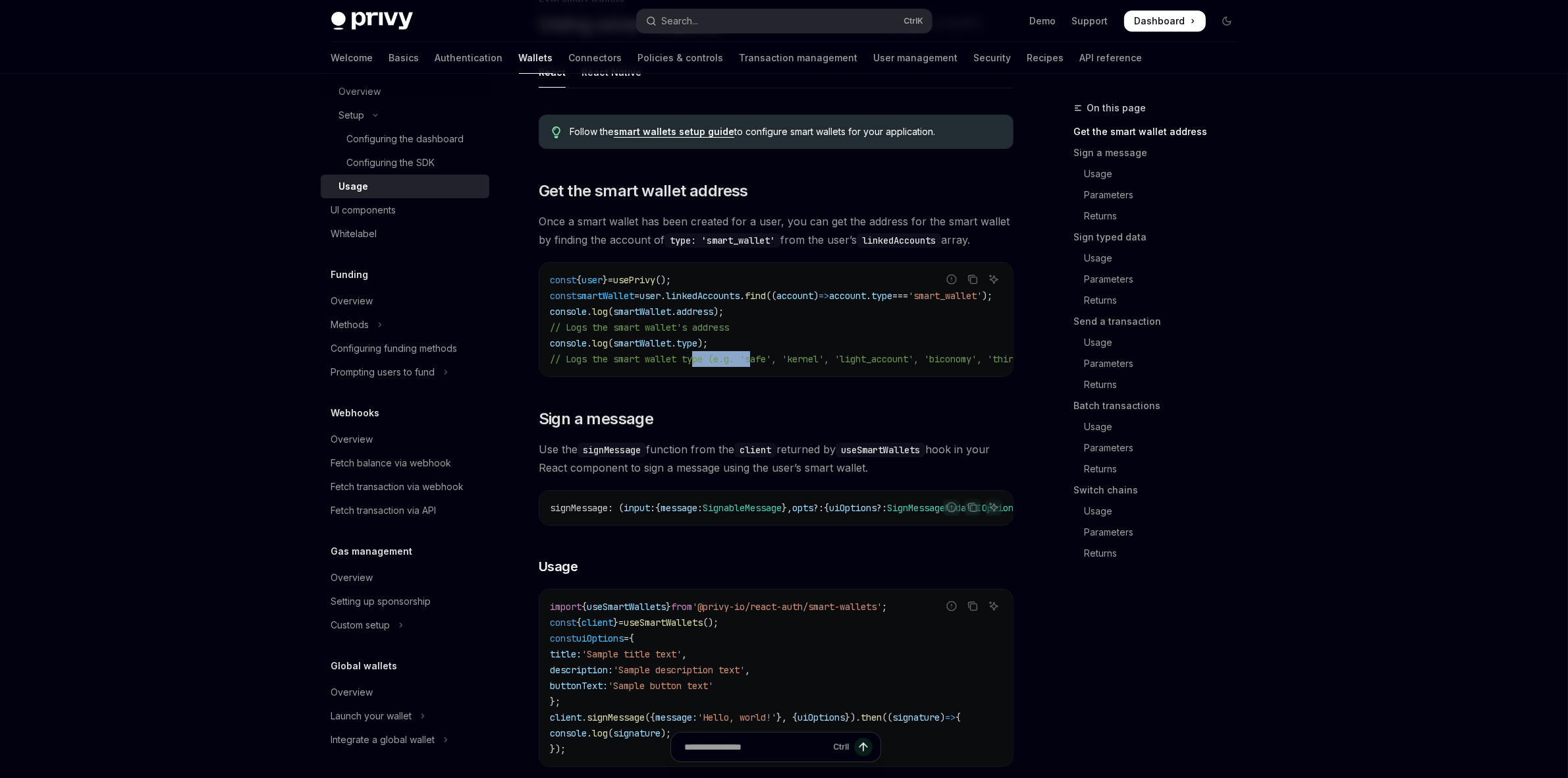
drag, startPoint x: 718, startPoint y: 376, endPoint x: 761, endPoint y: 373, distance: 43.1
click at [761, 373] on div "const { user } = usePrivy (); const smartWallet = user . linkedAccounts . find …" at bounding box center [776, 320] width 473 height 113
drag, startPoint x: 733, startPoint y: 390, endPoint x: 689, endPoint y: 385, distance: 44.3
drag, startPoint x: 700, startPoint y: 374, endPoint x: 718, endPoint y: 374, distance: 18.0
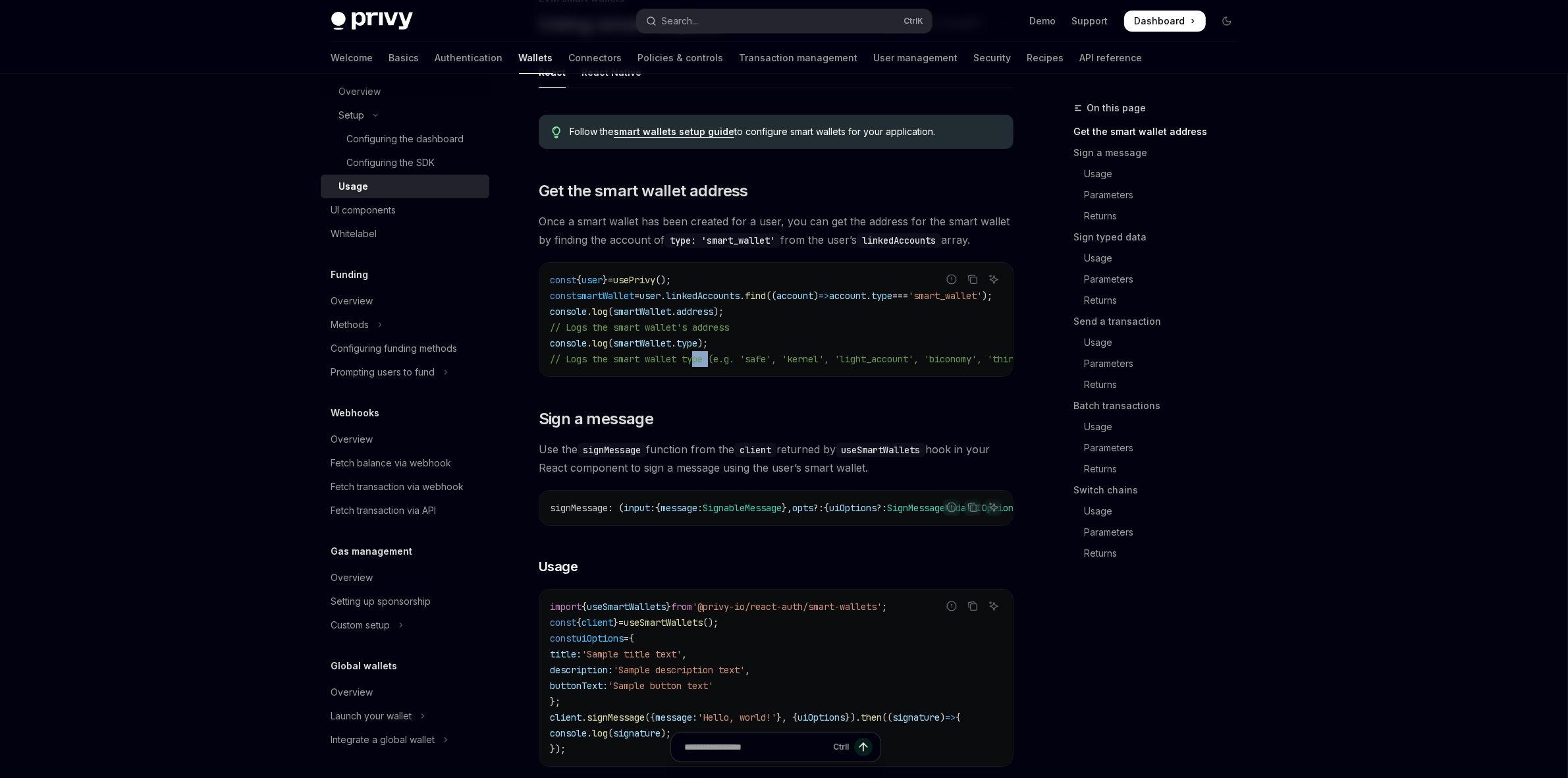
click at [718, 374] on div "const { user } = usePrivy (); const smartWallet = user . linkedAccounts . find …" at bounding box center [776, 320] width 473 height 113
click at [711, 370] on div "const { user } = usePrivy (); const smartWallet = user . linkedAccounts . find …" at bounding box center [776, 320] width 473 height 113
click at [682, 370] on div "const { user } = usePrivy (); const smartWallet = user . linkedAccounts . find …" at bounding box center [776, 320] width 473 height 113
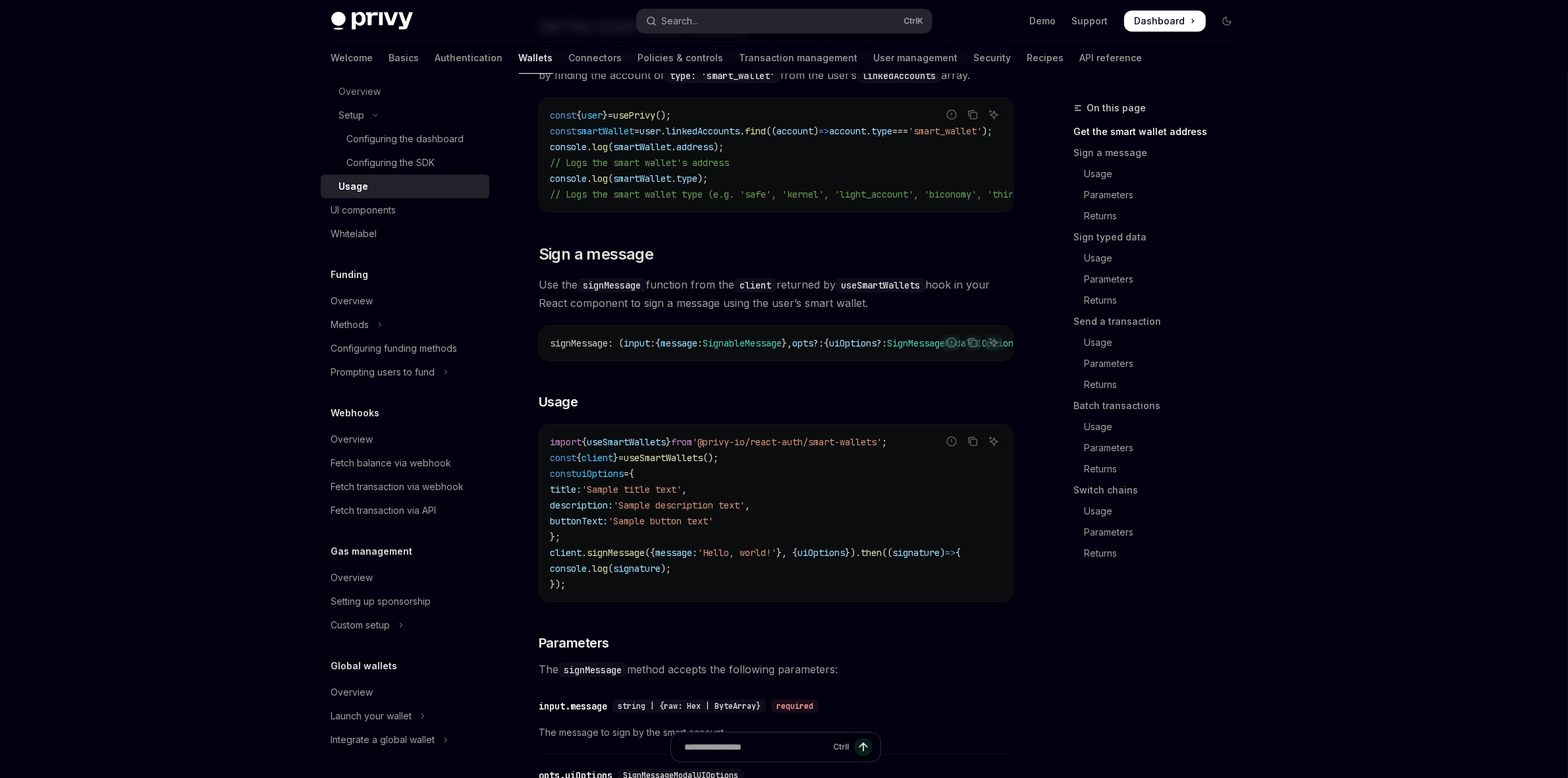
drag, startPoint x: 680, startPoint y: 373, endPoint x: 718, endPoint y: 373, distance: 38.0
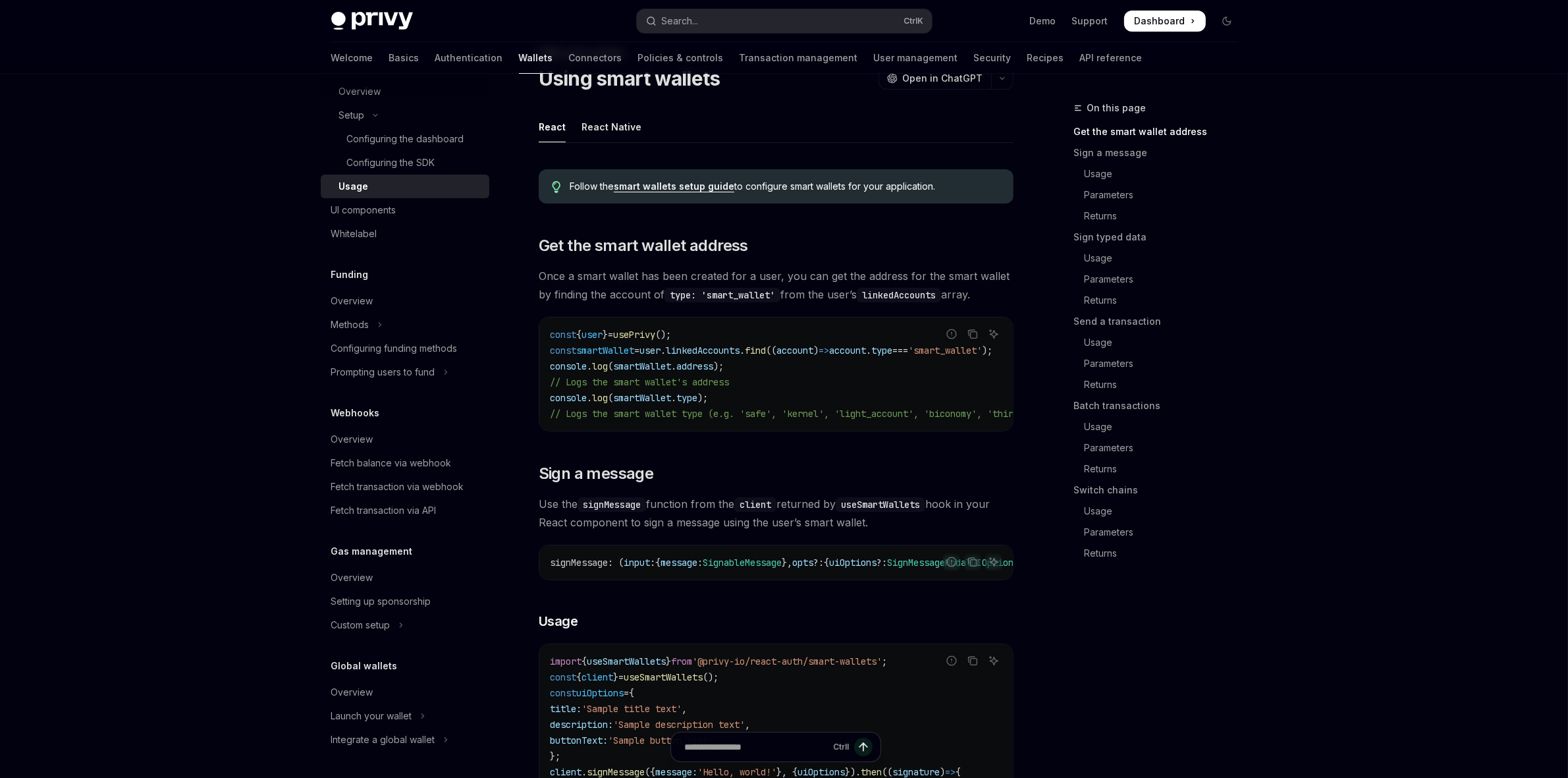
scroll to position [0, 0]
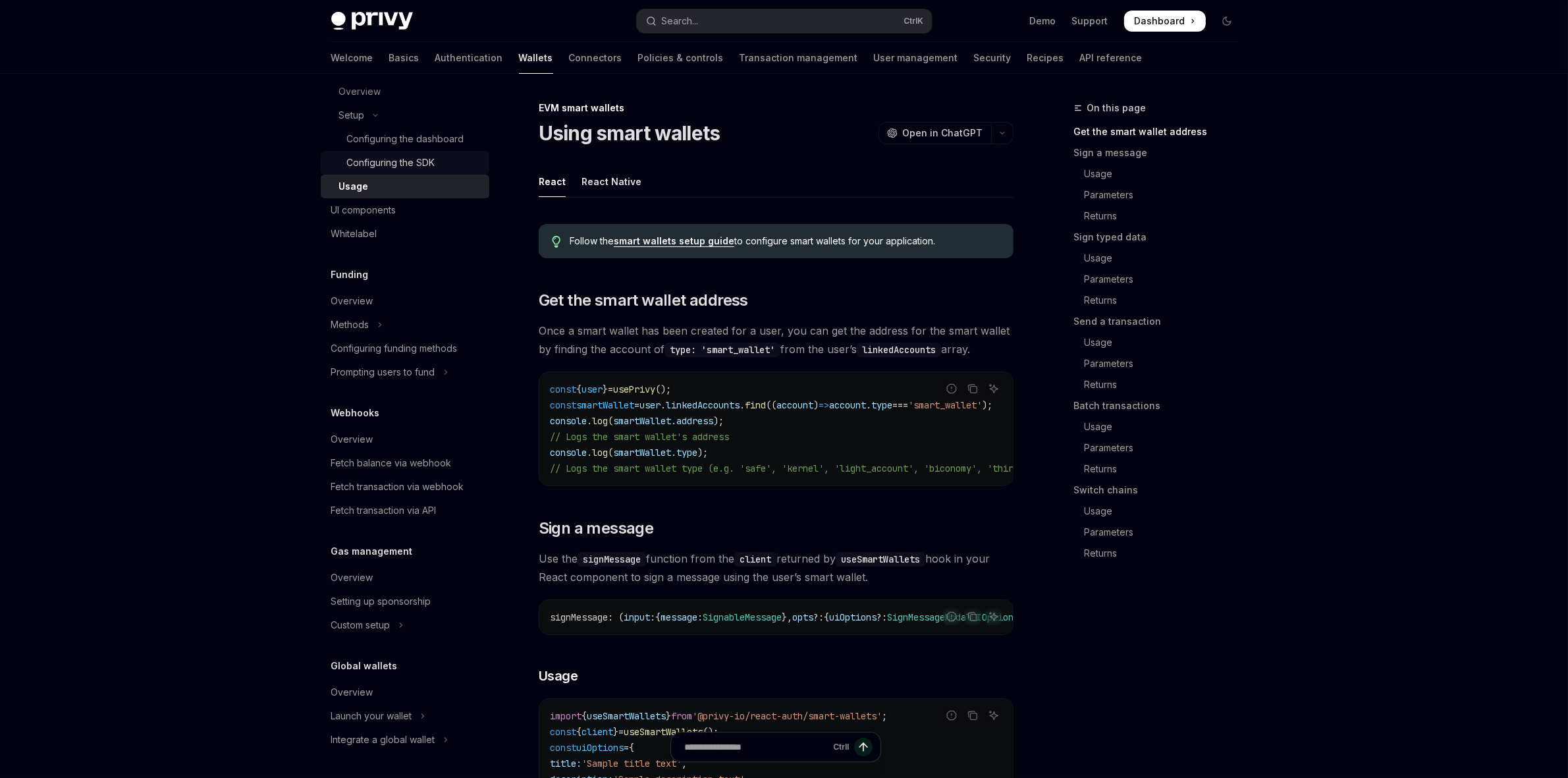
drag, startPoint x: 374, startPoint y: 166, endPoint x: 386, endPoint y: 163, distance: 12.4
click at [374, 166] on div "Configuring the SDK" at bounding box center [391, 163] width 88 height 16
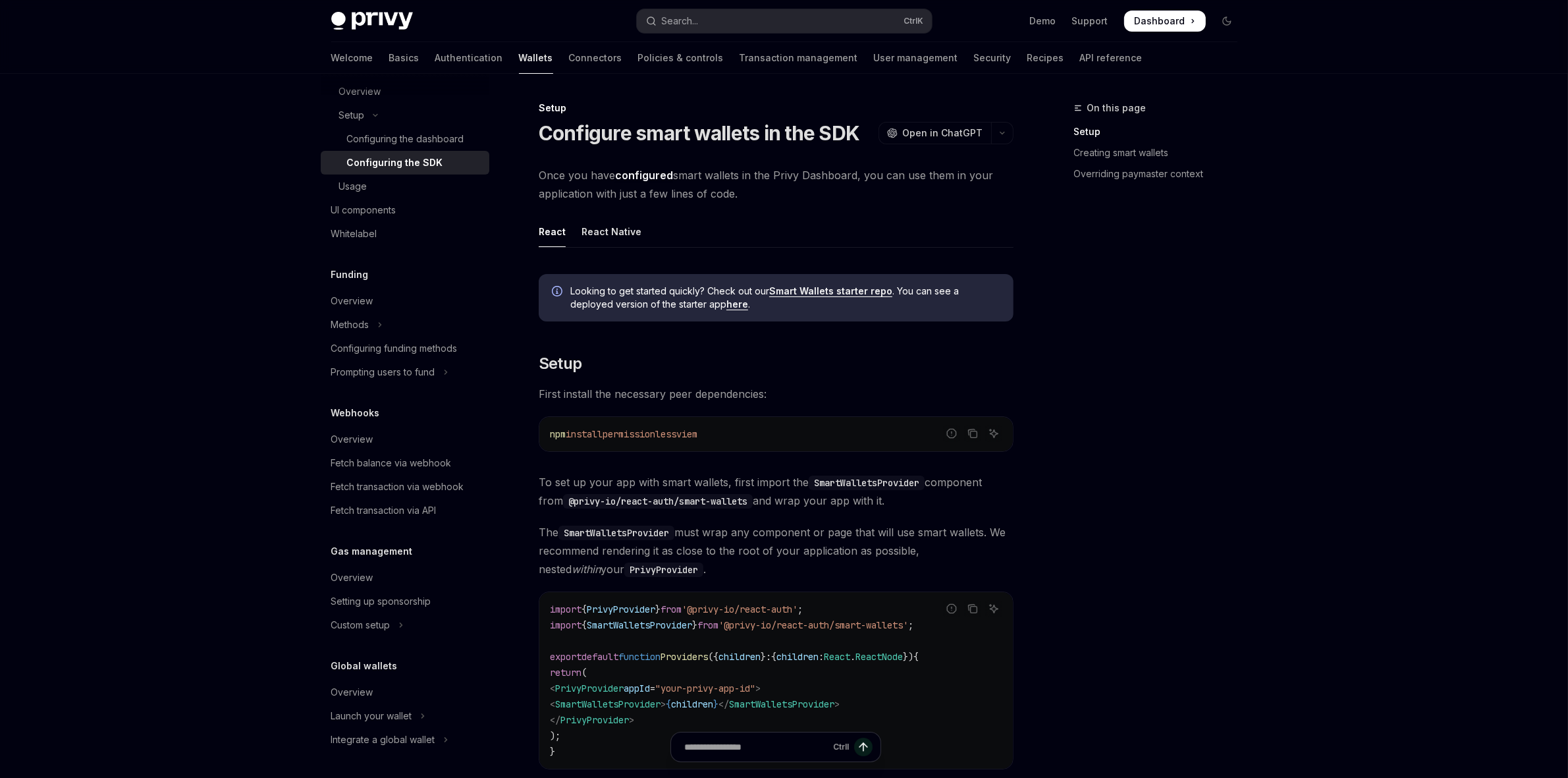
type textarea "*"
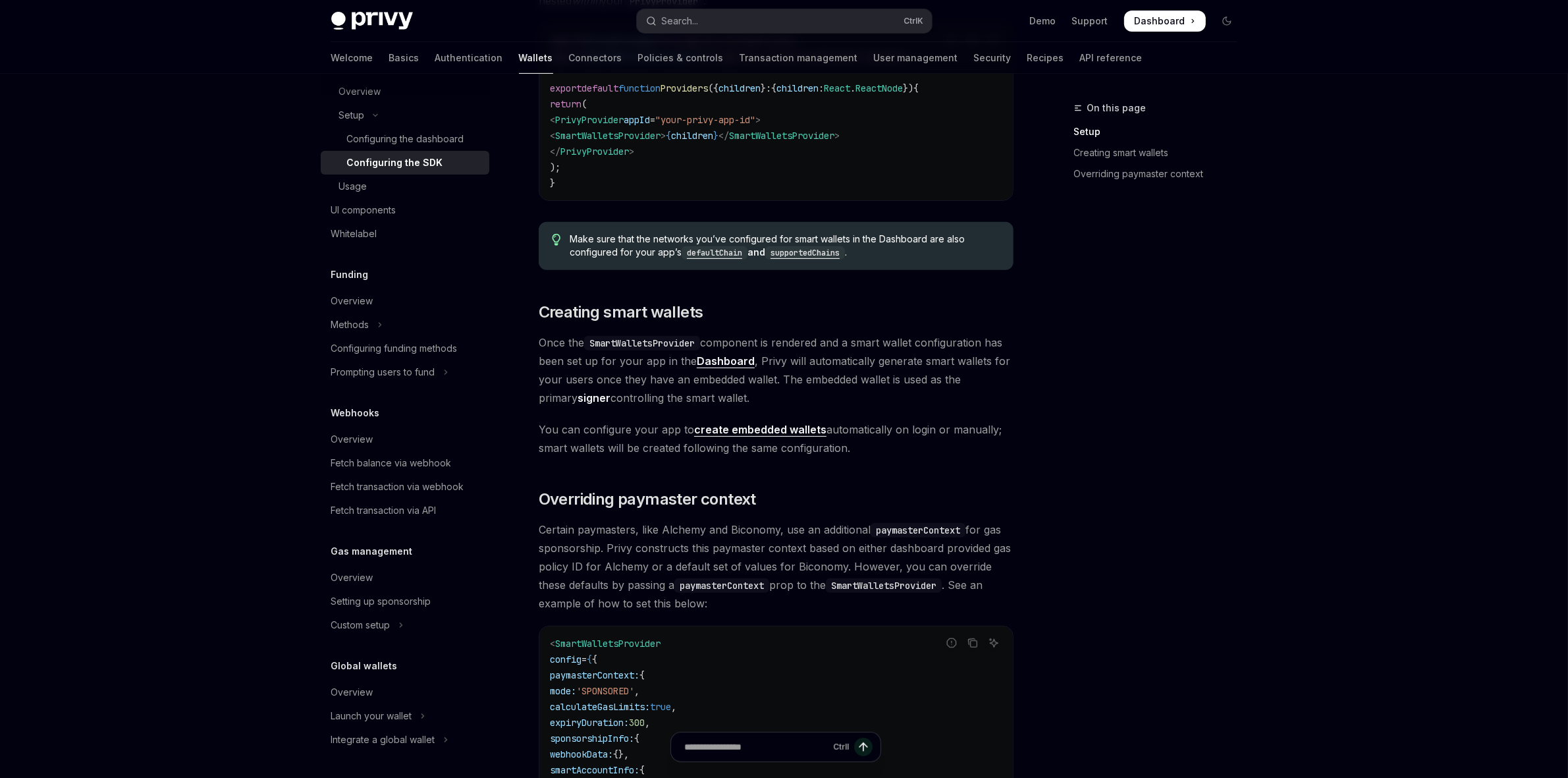
scroll to position [432, 0]
